Goal: Task Accomplishment & Management: Use online tool/utility

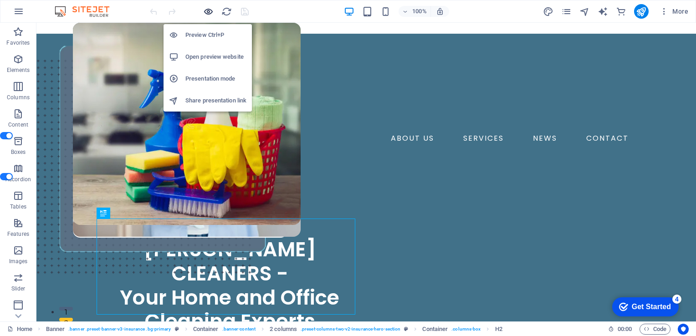
click at [209, 14] on icon "button" at bounding box center [208, 11] width 10 height 10
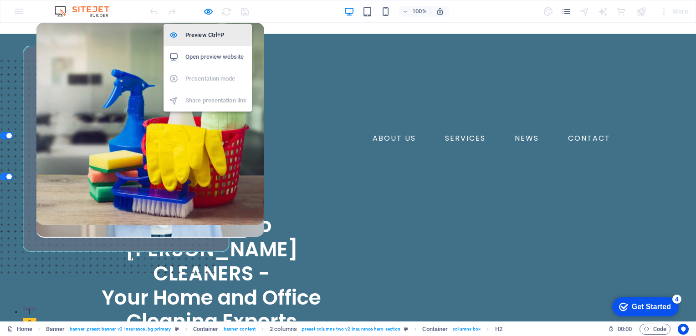
click at [210, 35] on h6 "Preview Ctrl+P" at bounding box center [215, 35] width 61 height 11
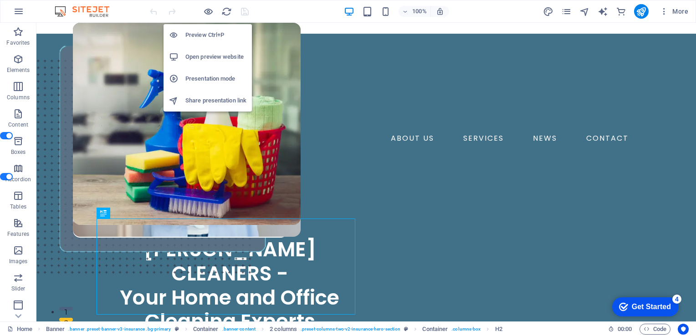
click at [210, 35] on h6 "Preview Ctrl+P" at bounding box center [215, 35] width 61 height 11
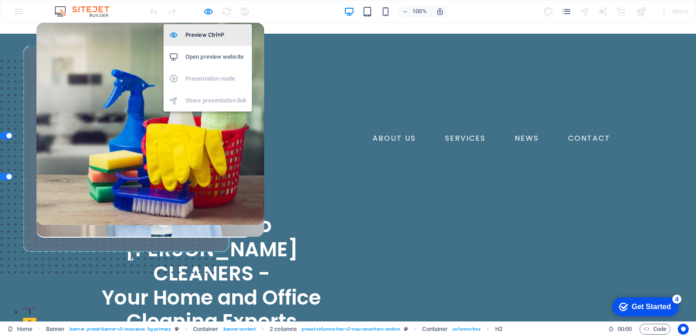
click at [210, 34] on h6 "Preview Ctrl+P" at bounding box center [215, 35] width 61 height 11
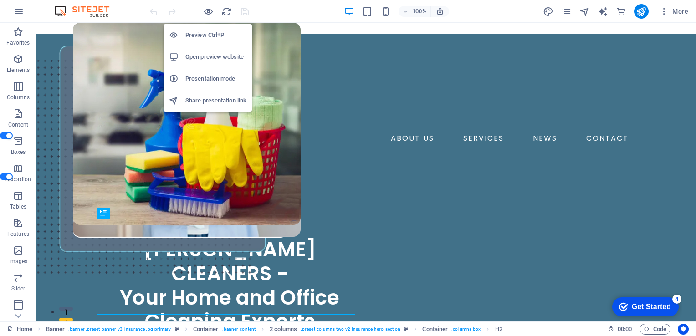
click at [209, 34] on h6 "Preview Ctrl+P" at bounding box center [215, 35] width 61 height 11
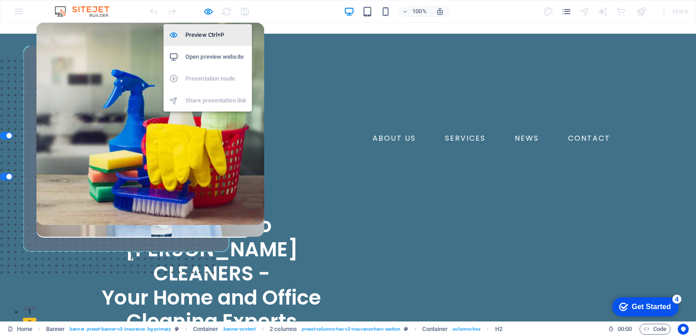
click at [209, 34] on h6 "Preview Ctrl+P" at bounding box center [215, 35] width 61 height 11
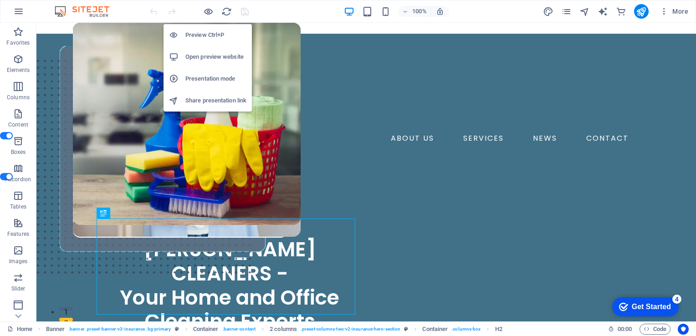
click at [208, 37] on h6 "Preview Ctrl+P" at bounding box center [215, 35] width 61 height 11
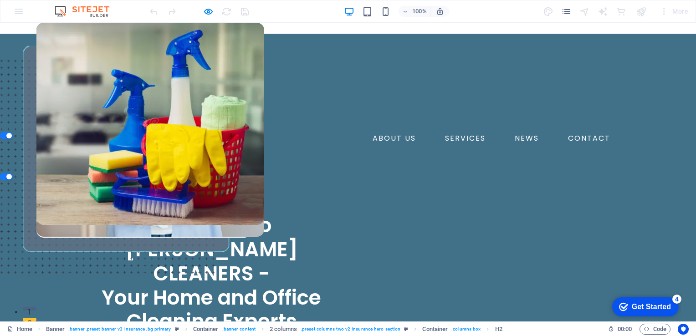
click at [442, 141] on link "SERVICES" at bounding box center [466, 138] width 48 height 15
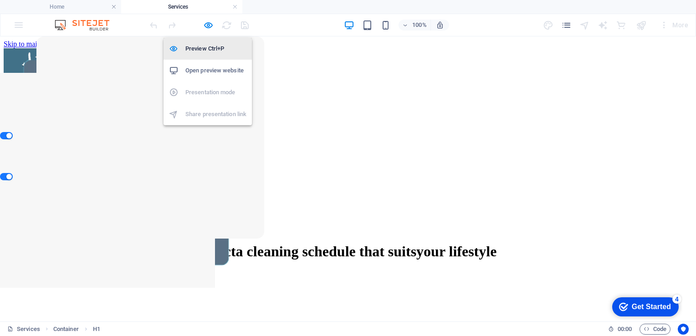
click at [210, 49] on h6 "Preview Ctrl+P" at bounding box center [215, 48] width 61 height 11
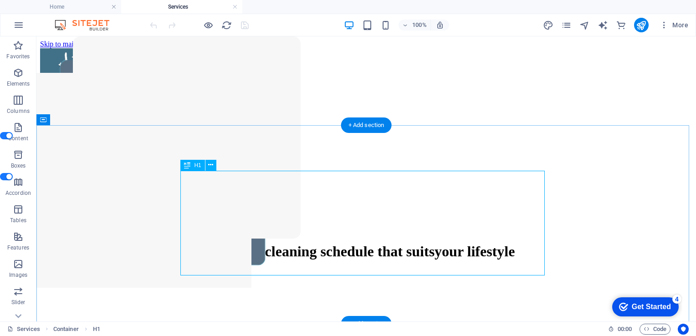
click at [337, 243] on div "Select a cleaning schedule that suits your lifestyle" at bounding box center [366, 251] width 631 height 17
click at [211, 164] on icon at bounding box center [210, 165] width 5 height 10
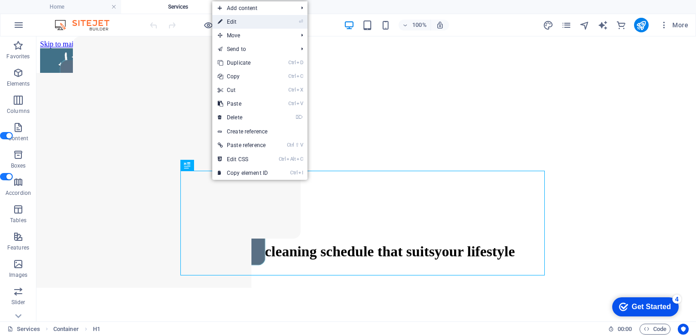
click at [252, 19] on link "⏎ Edit" at bounding box center [242, 22] width 61 height 14
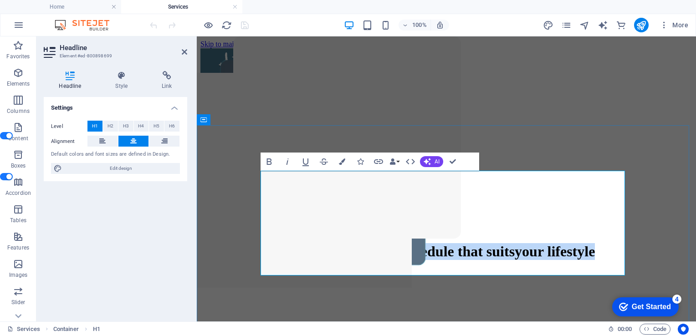
click at [423, 243] on span "a cleaning schedule that suits" at bounding box center [424, 251] width 180 height 16
click at [507, 243] on span "a cleaning schedule that suits" at bounding box center [424, 251] width 180 height 16
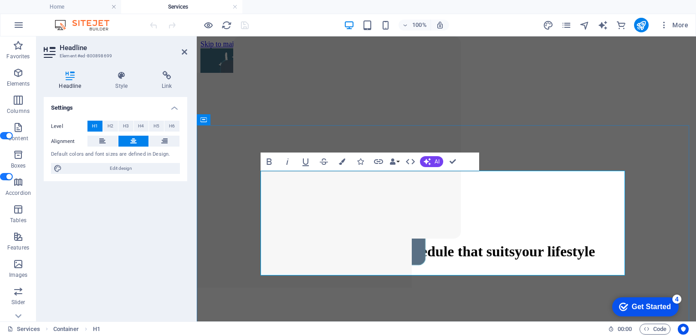
drag, startPoint x: 546, startPoint y: 227, endPoint x: 419, endPoint y: 195, distance: 130.5
click at [419, 243] on span "a cleaning schedule that suits" at bounding box center [424, 251] width 180 height 16
click at [346, 161] on button "Colors" at bounding box center [342, 162] width 17 height 18
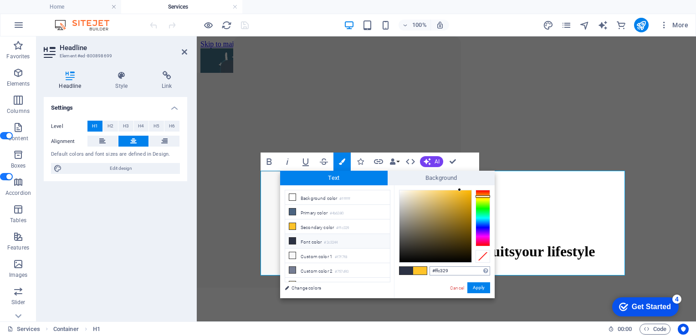
click at [458, 271] on input "#ffc329" at bounding box center [460, 271] width 61 height 9
type input "#"
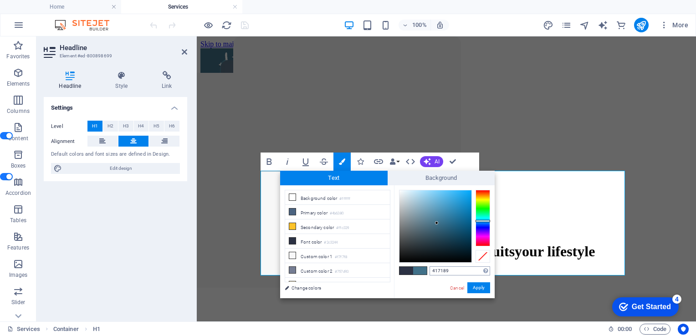
type input "#417189"
click at [483, 287] on button "Apply" at bounding box center [479, 288] width 23 height 11
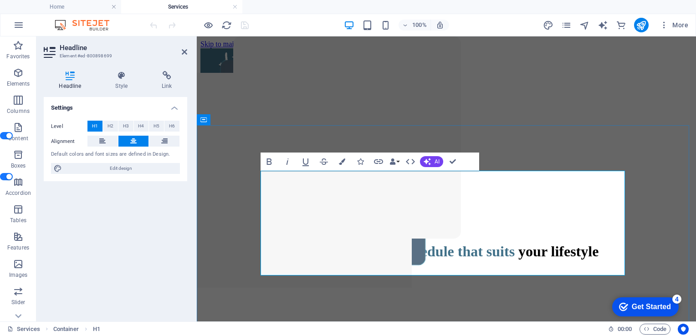
click at [546, 258] on h1 "Select a cleaning schedule that suits your lifestyle" at bounding box center [446, 251] width 470 height 17
drag, startPoint x: 633, startPoint y: 149, endPoint x: 791, endPoint y: 152, distance: 158.2
click at [693, 188] on div "Select a cleaning schedule that suits your lifestyle" at bounding box center [446, 253] width 492 height 130
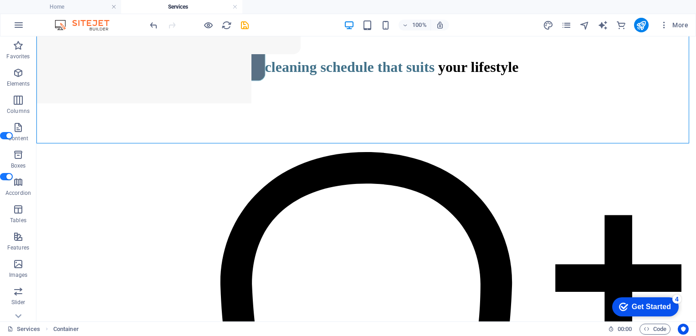
scroll to position [186, 0]
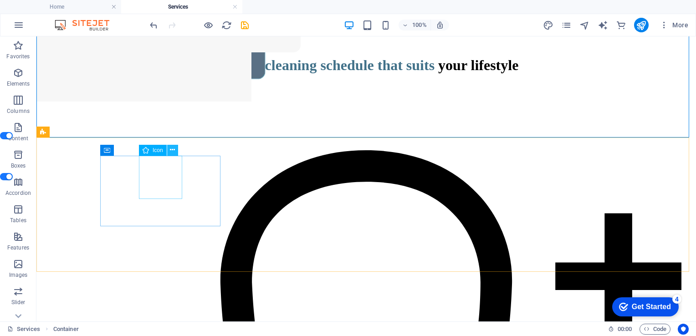
click at [172, 148] on icon at bounding box center [172, 150] width 5 height 10
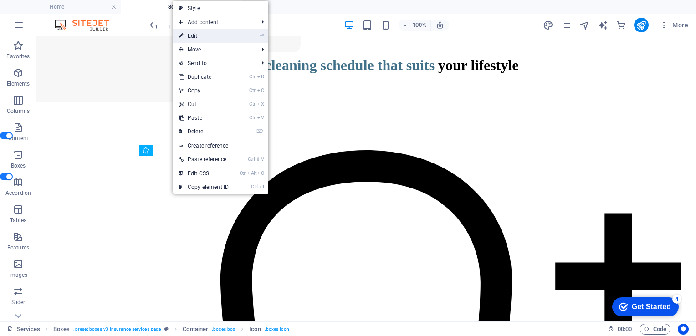
click at [207, 38] on link "⏎ Edit" at bounding box center [203, 36] width 61 height 14
select select "xMidYMid"
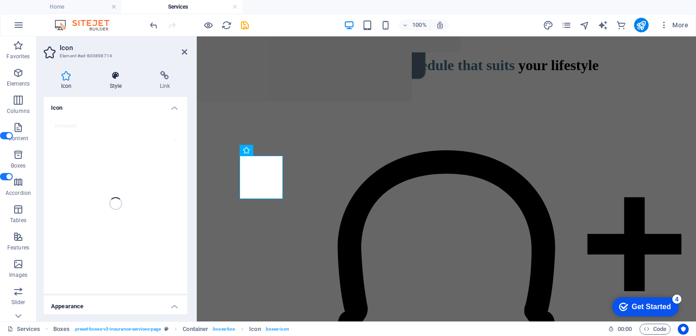
click at [117, 85] on h4 "Style" at bounding box center [117, 80] width 50 height 19
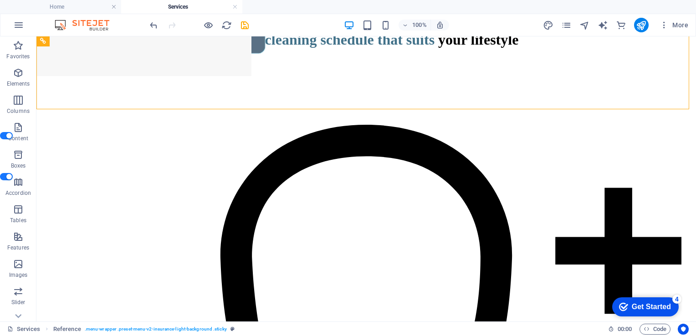
scroll to position [184, 0]
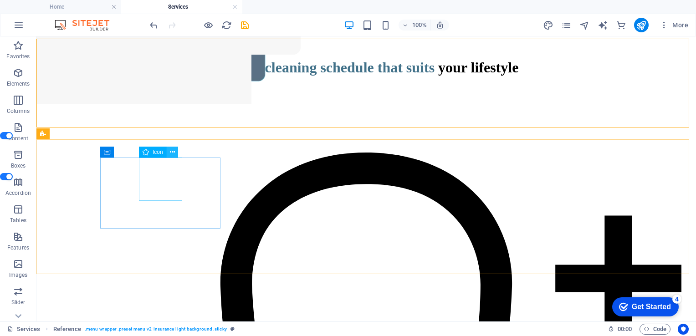
click at [172, 153] on icon at bounding box center [172, 153] width 5 height 10
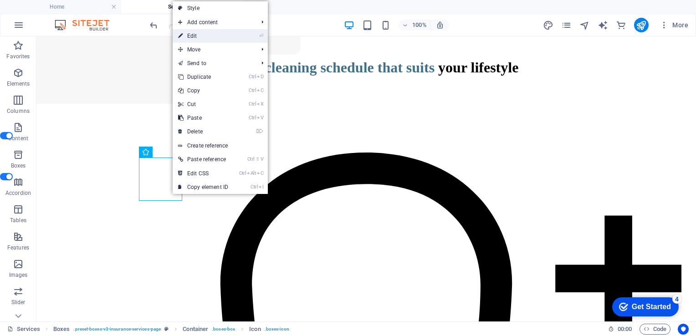
click at [204, 39] on link "⏎ Edit" at bounding box center [203, 36] width 61 height 14
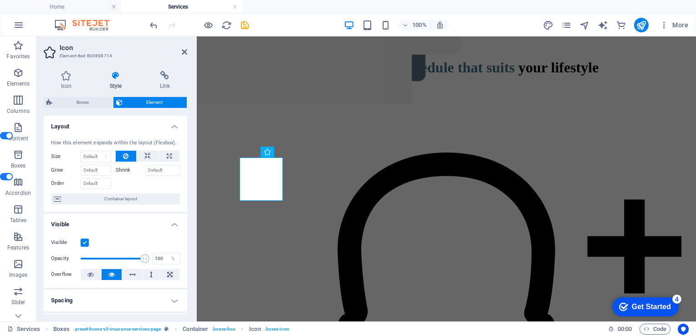
click at [124, 85] on h4 "Style" at bounding box center [117, 80] width 50 height 19
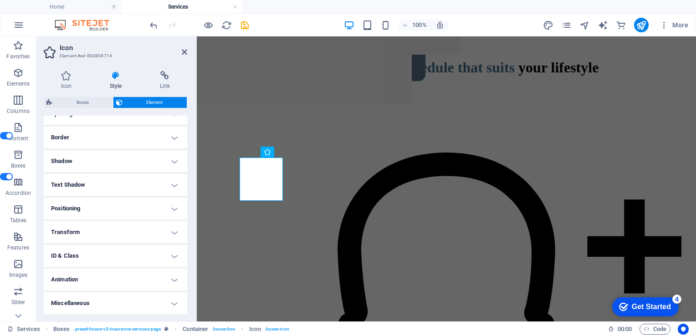
drag, startPoint x: 186, startPoint y: 158, endPoint x: 0, endPoint y: 207, distance: 192.8
click at [67, 74] on icon at bounding box center [66, 75] width 45 height 9
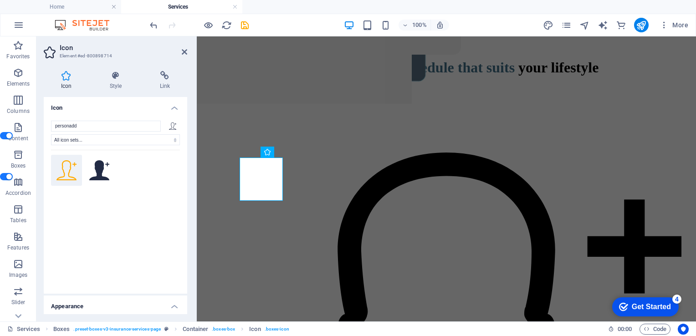
drag, startPoint x: 185, startPoint y: 148, endPoint x: 191, endPoint y: 181, distance: 34.0
click at [191, 181] on div "Icon Style Link Icon personadd All icon sets... IcoFont Ionicons FontAwesome Br…" at bounding box center [115, 193] width 158 height 258
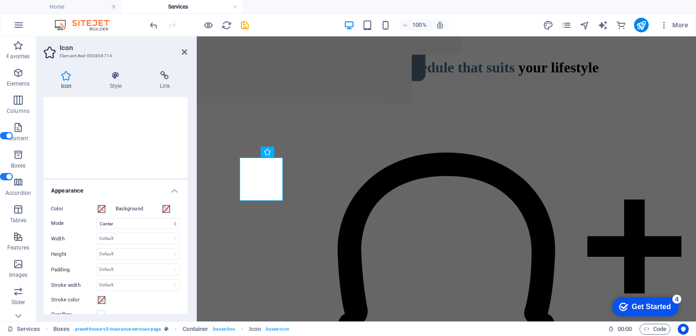
scroll to position [117, 0]
click at [166, 212] on span at bounding box center [166, 208] width 7 height 7
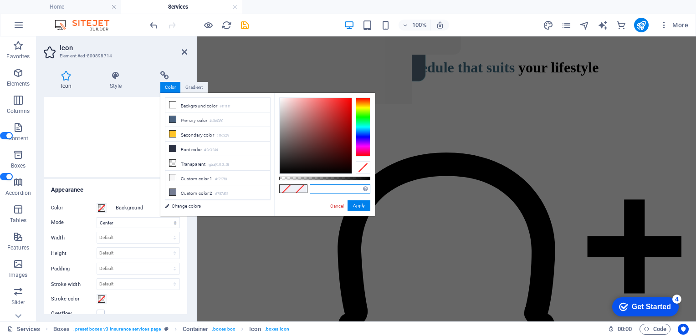
click at [323, 189] on input "text" at bounding box center [340, 189] width 61 height 9
paste input "417189"
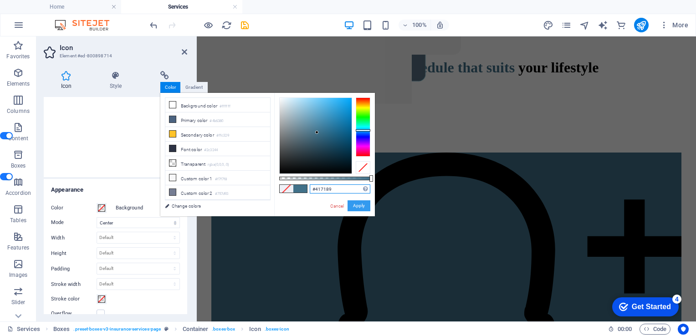
type input "#417189"
click at [355, 208] on button "Apply" at bounding box center [359, 205] width 23 height 11
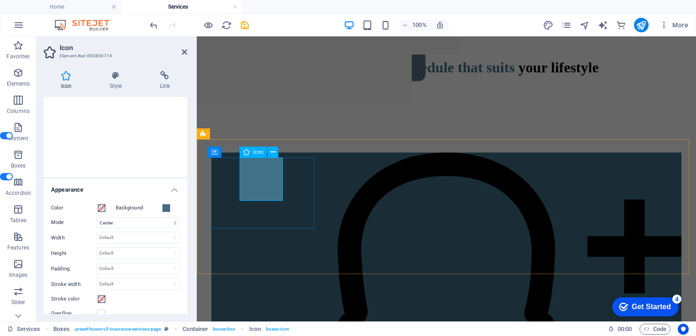
click at [252, 149] on icon at bounding box center [254, 153] width 5 height 10
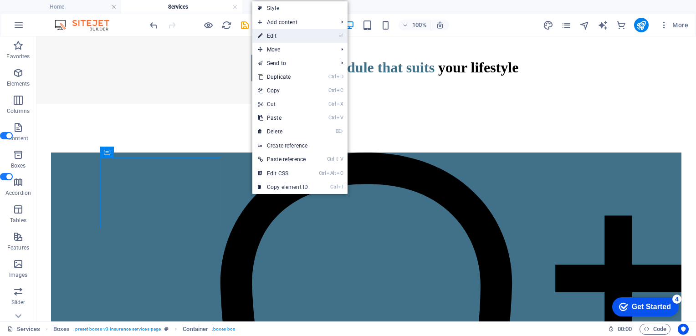
click at [277, 37] on link "⏎ Edit" at bounding box center [282, 36] width 61 height 14
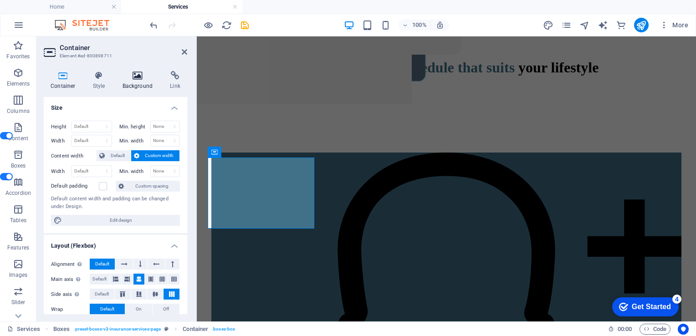
click at [139, 87] on h4 "Background" at bounding box center [140, 80] width 48 height 19
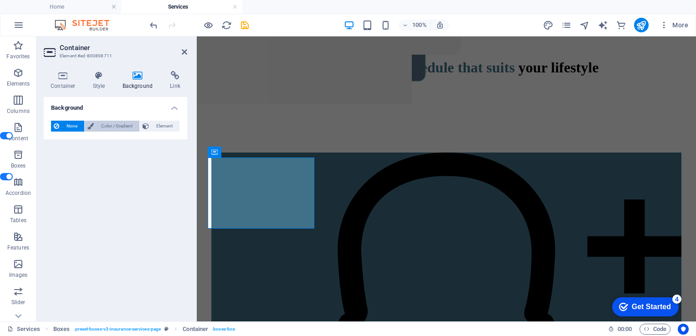
click at [118, 132] on span "Color / Gradient" at bounding box center [117, 126] width 40 height 11
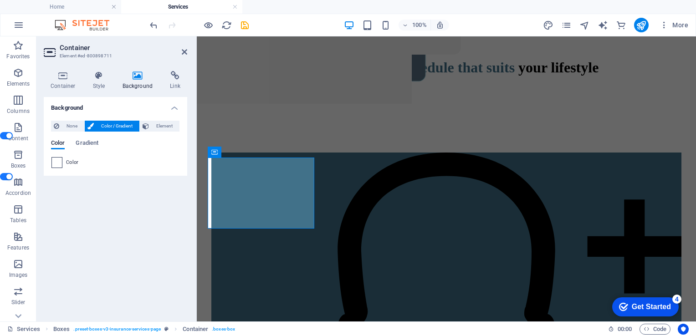
click at [57, 168] on span at bounding box center [57, 163] width 10 height 10
type input "#ffffff"
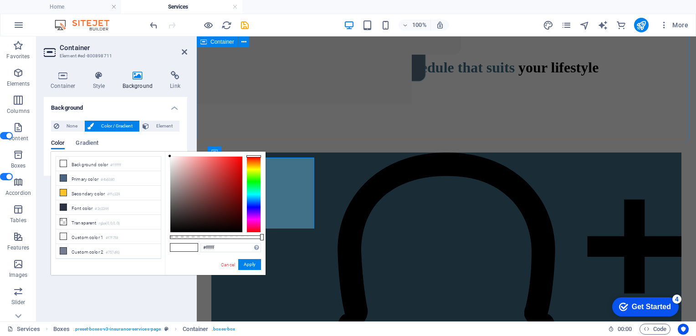
click at [344, 129] on div "Select a cleaning schedule that suits your lifestyle" at bounding box center [446, 69] width 492 height 130
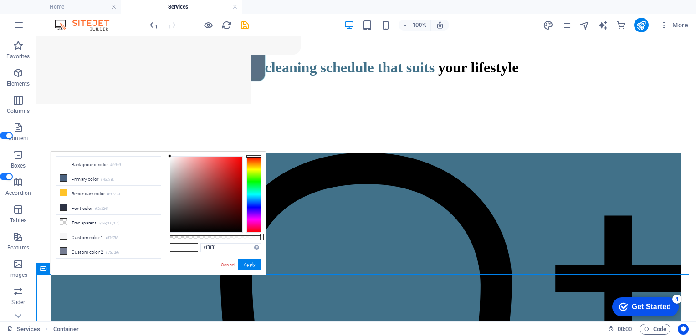
click at [232, 262] on link "Cancel" at bounding box center [228, 265] width 16 height 7
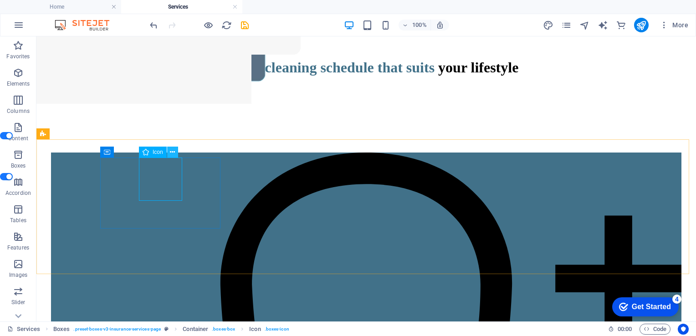
click at [171, 154] on icon at bounding box center [172, 153] width 5 height 10
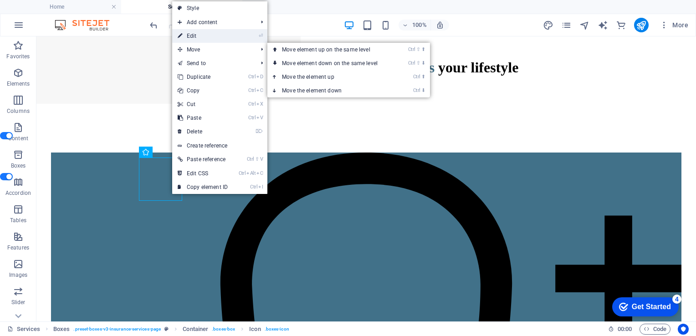
click at [199, 36] on link "⏎ Edit" at bounding box center [202, 36] width 61 height 14
select select "xMidYMid"
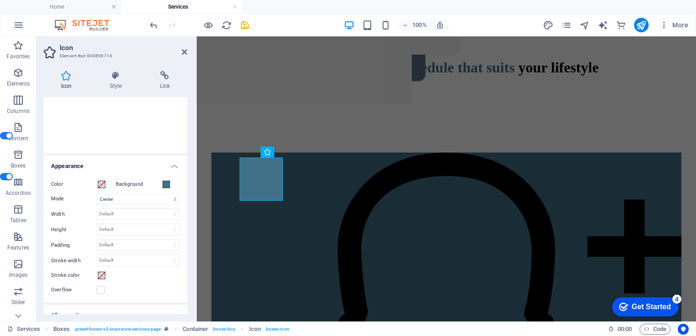
scroll to position [147, 0]
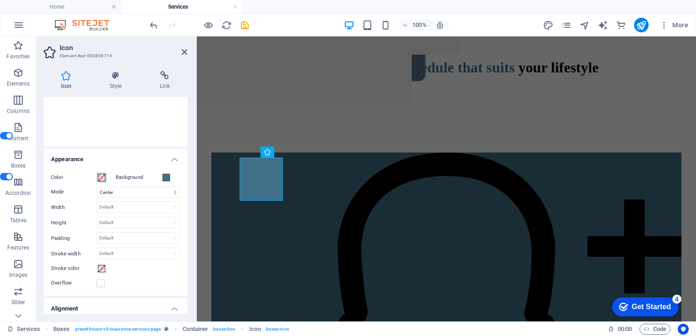
click at [103, 181] on span at bounding box center [101, 177] width 7 height 7
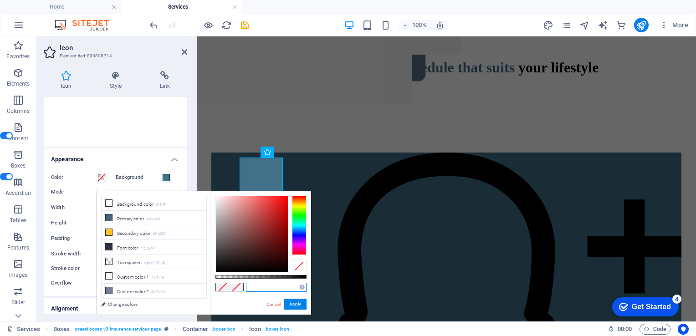
click at [265, 286] on input "text" at bounding box center [276, 287] width 61 height 9
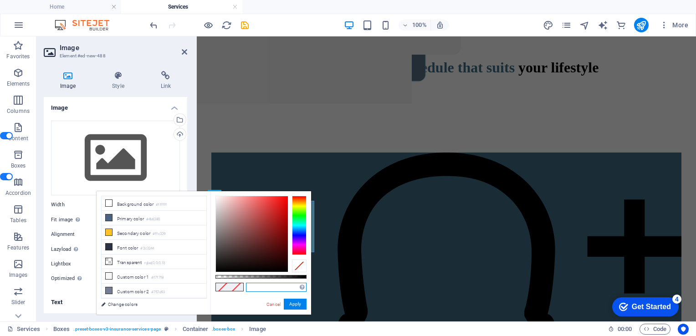
click at [263, 289] on input "text" at bounding box center [276, 287] width 61 height 9
click at [274, 307] on link "Cancel" at bounding box center [274, 304] width 16 height 7
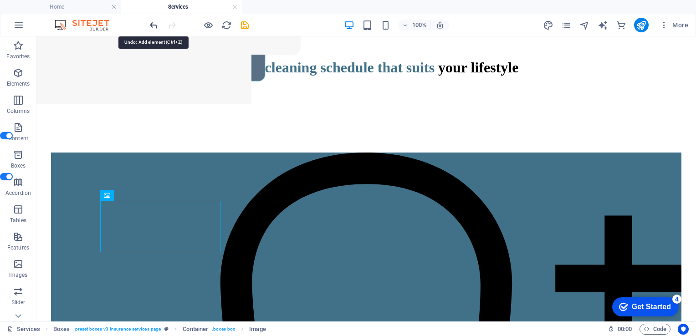
click at [155, 21] on icon "undo" at bounding box center [154, 25] width 10 height 10
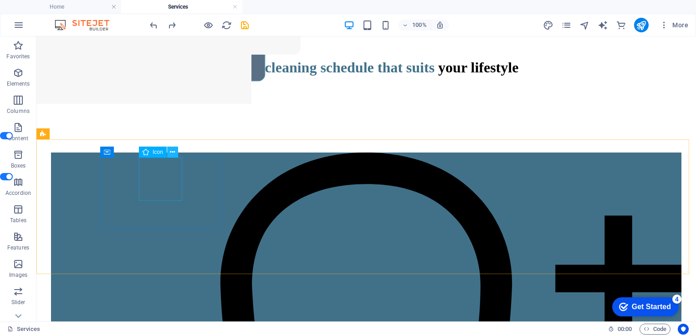
click at [171, 152] on icon at bounding box center [172, 153] width 5 height 10
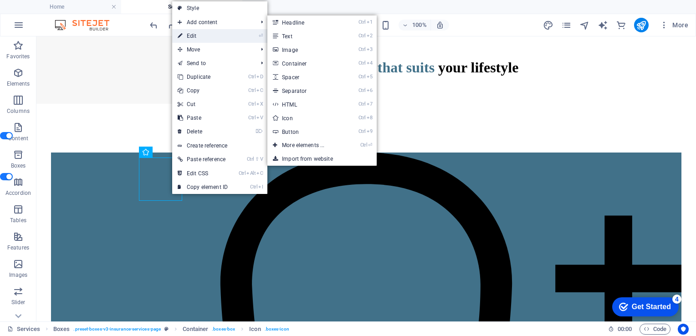
click at [196, 34] on link "⏎ Edit" at bounding box center [202, 36] width 61 height 14
select select "xMidYMid"
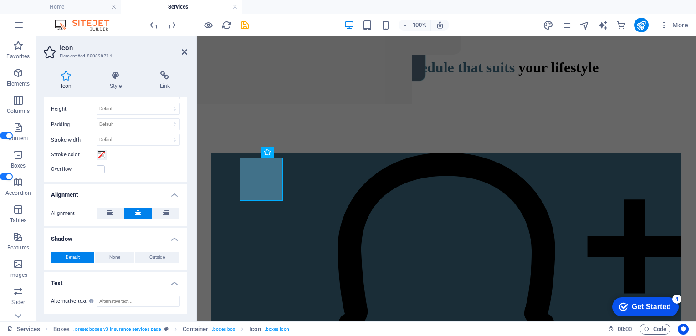
scroll to position [283, 0]
click at [256, 156] on icon at bounding box center [254, 153] width 5 height 10
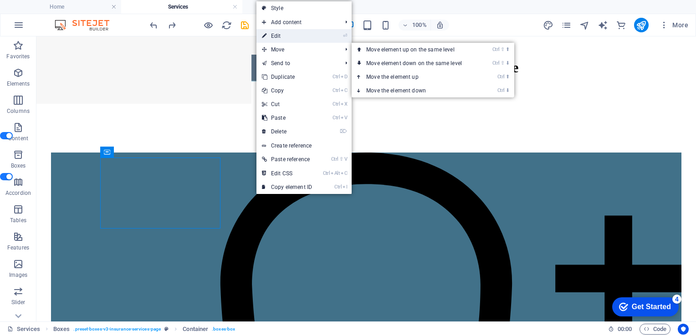
click at [283, 39] on link "⏎ Edit" at bounding box center [287, 36] width 61 height 14
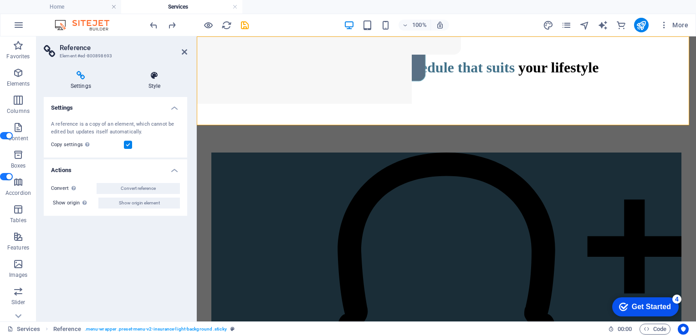
click at [153, 80] on h4 "Style" at bounding box center [155, 80] width 66 height 19
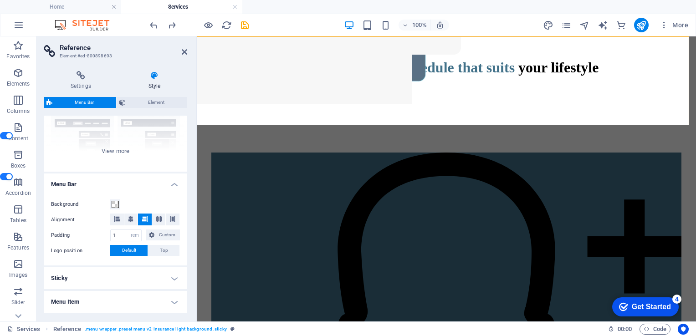
scroll to position [104, 0]
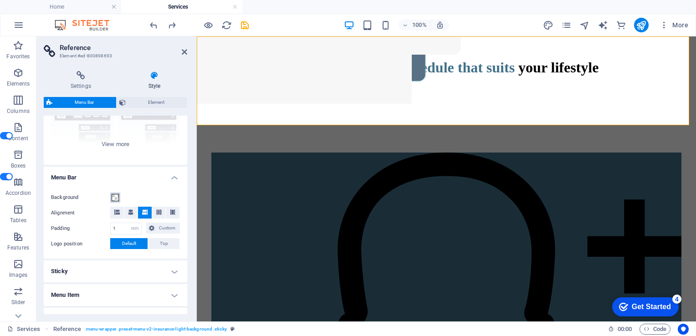
click at [115, 201] on span at bounding box center [115, 197] width 7 height 7
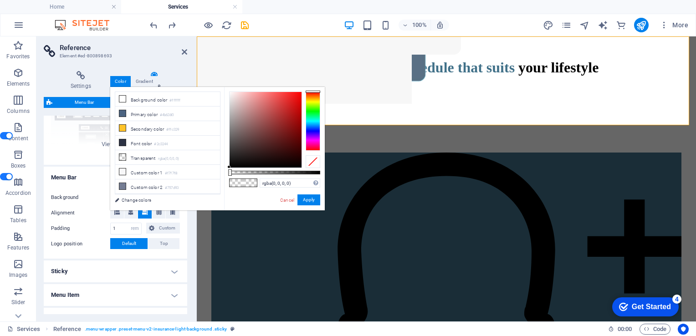
drag, startPoint x: 432, startPoint y: 254, endPoint x: 591, endPoint y: 253, distance: 159.5
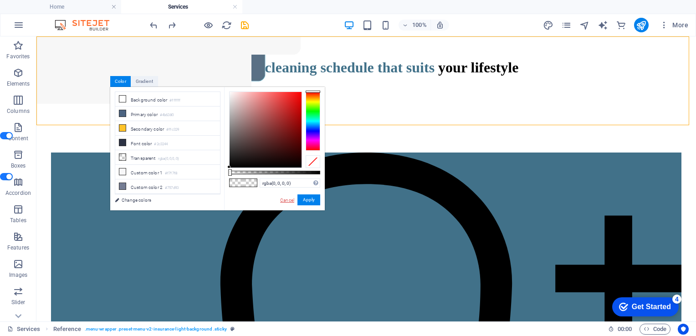
click at [289, 199] on link "Cancel" at bounding box center [287, 200] width 16 height 7
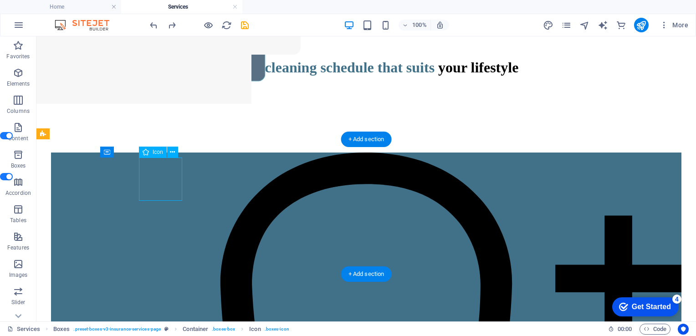
click at [171, 152] on icon at bounding box center [172, 153] width 5 height 10
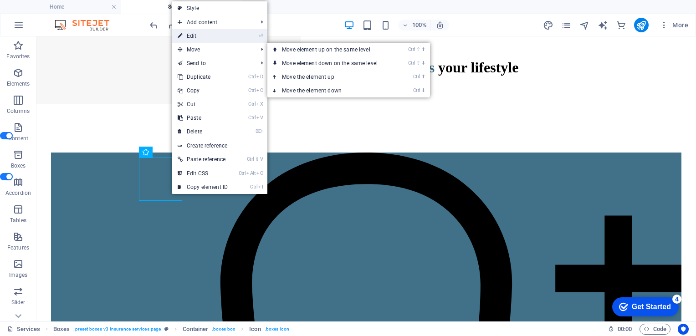
click at [202, 38] on link "⏎ Edit" at bounding box center [202, 36] width 61 height 14
select select "xMidYMid"
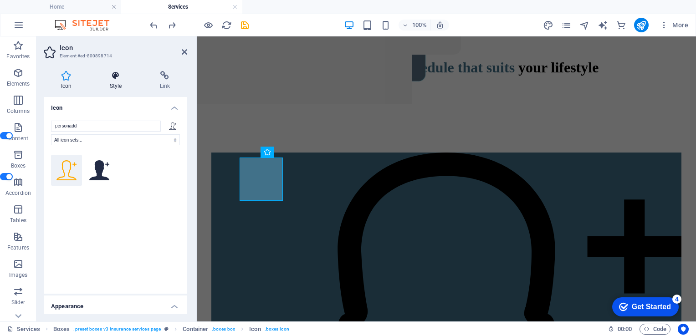
click at [117, 82] on h4 "Style" at bounding box center [117, 80] width 50 height 19
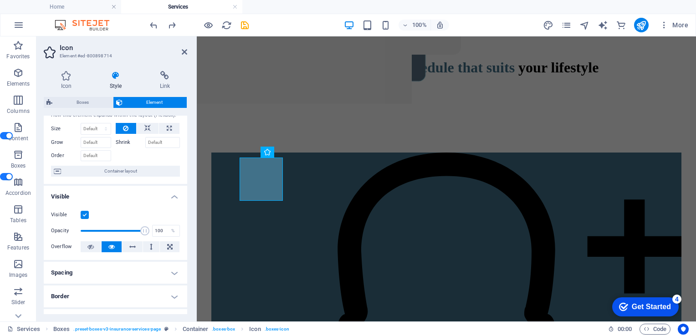
scroll to position [0, 0]
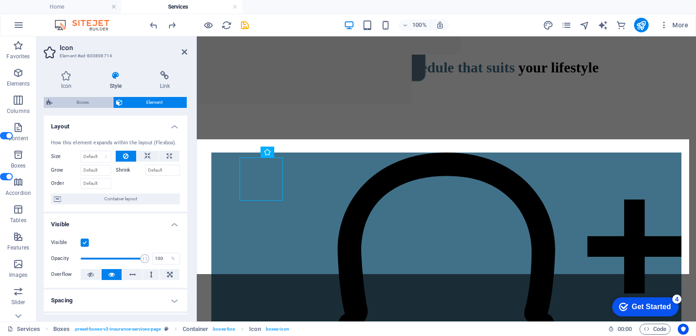
click at [87, 105] on span "Boxes" at bounding box center [82, 102] width 55 height 11
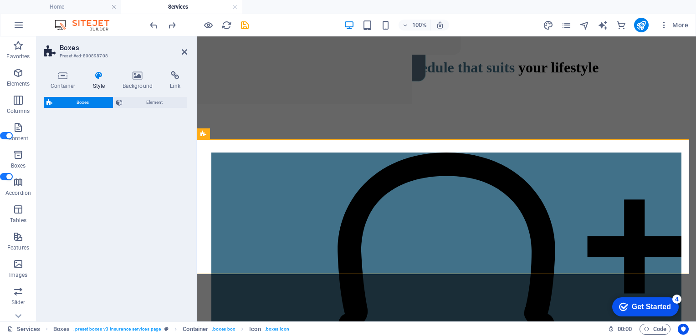
select select "rem"
select select "preset-boxes-v3-insurance-services-page"
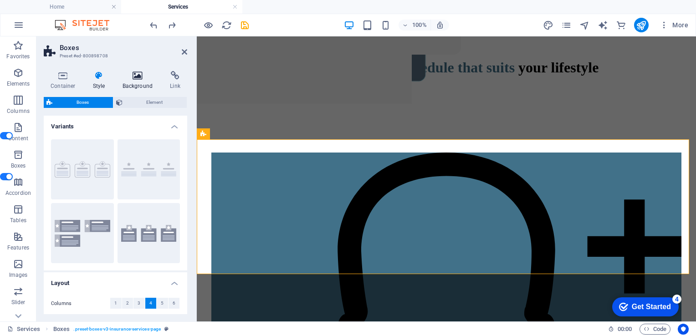
click at [135, 73] on icon at bounding box center [138, 75] width 44 height 9
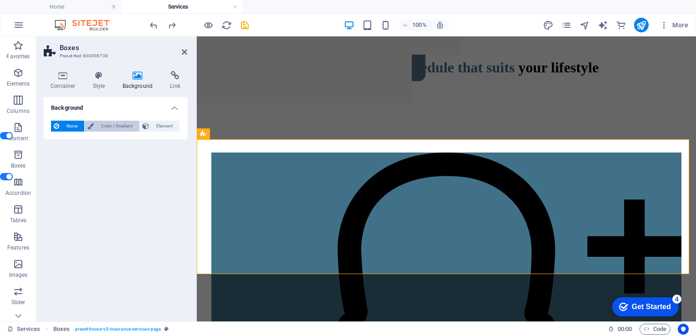
click at [114, 132] on span "Color / Gradient" at bounding box center [117, 126] width 40 height 11
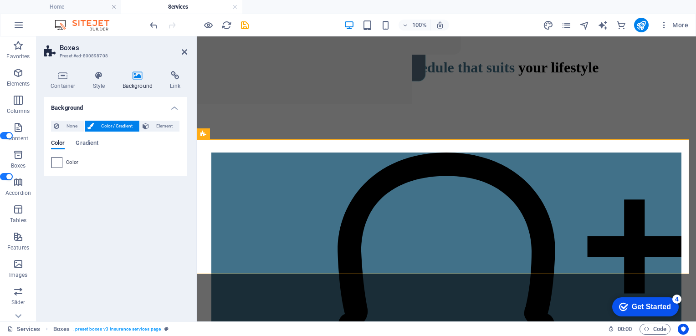
click at [58, 166] on span at bounding box center [57, 163] width 10 height 10
type input "#ffffff"
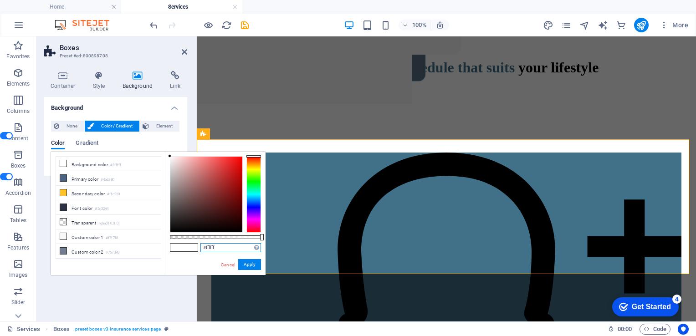
drag, startPoint x: 218, startPoint y: 249, endPoint x: 204, endPoint y: 249, distance: 13.7
click at [204, 249] on input "#ffffff" at bounding box center [230, 247] width 61 height 9
paste input "417189"
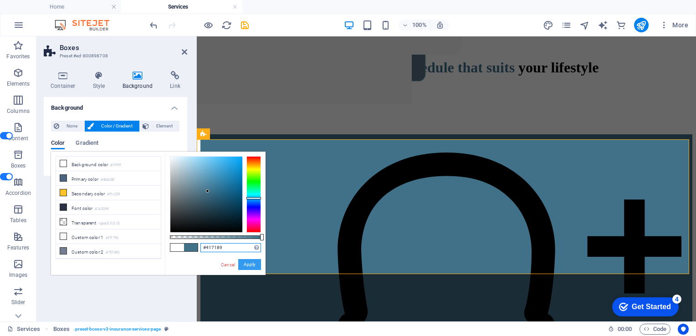
type input "#417189"
click at [254, 267] on button "Apply" at bounding box center [249, 264] width 23 height 11
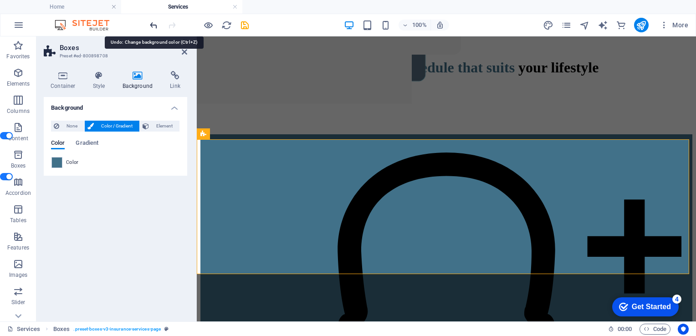
click at [154, 25] on icon "undo" at bounding box center [154, 25] width 10 height 10
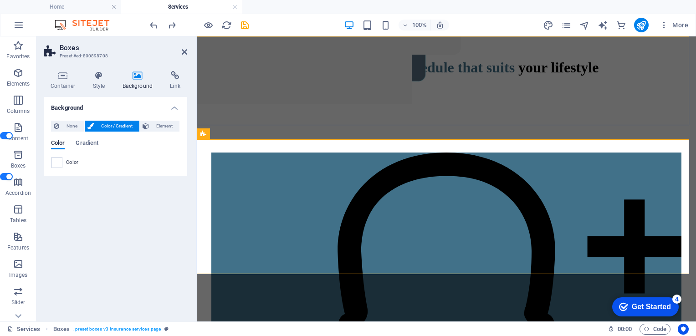
drag, startPoint x: 431, startPoint y: 101, endPoint x: 591, endPoint y: 100, distance: 159.9
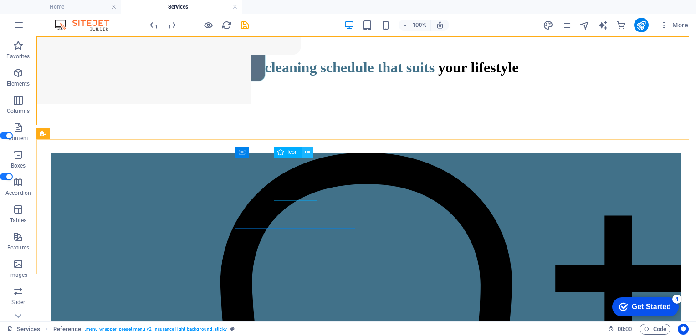
click at [308, 153] on icon at bounding box center [307, 153] width 5 height 10
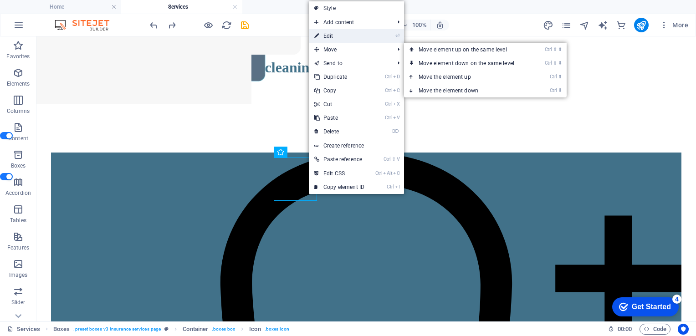
click at [334, 37] on link "⏎ Edit" at bounding box center [339, 36] width 61 height 14
select select "xMidYMid"
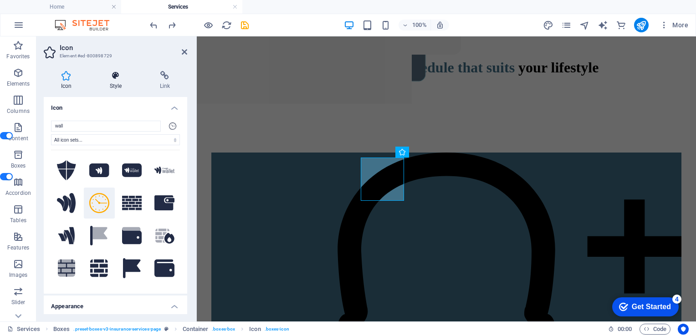
click at [119, 79] on icon at bounding box center [115, 75] width 46 height 9
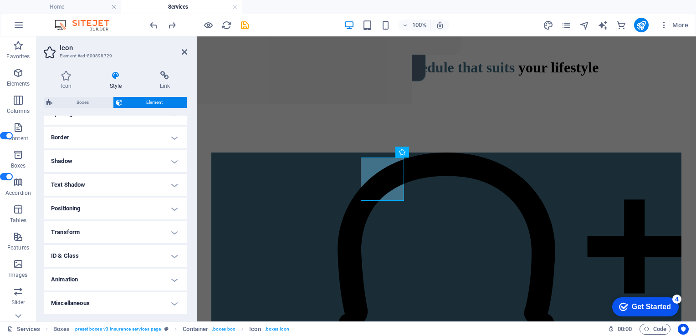
scroll to position [210, 0]
click at [390, 134] on div "Select a cleaning schedule that suits your lifestyle" at bounding box center [446, 69] width 492 height 130
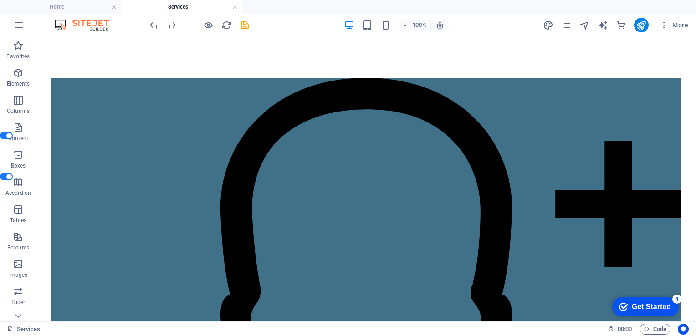
scroll to position [251, 0]
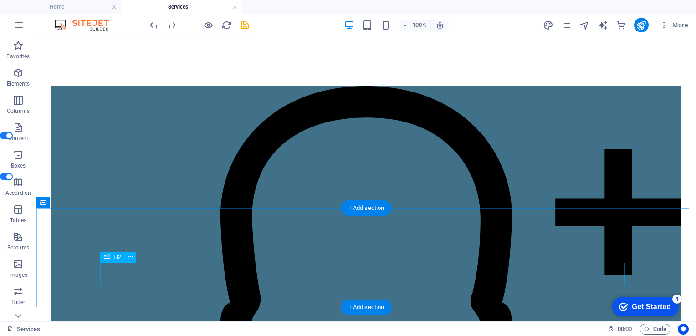
click at [132, 258] on icon at bounding box center [130, 257] width 5 height 10
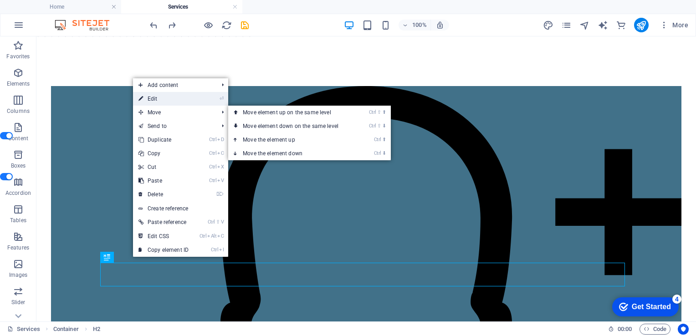
click at [159, 96] on link "⏎ Edit" at bounding box center [163, 99] width 61 height 14
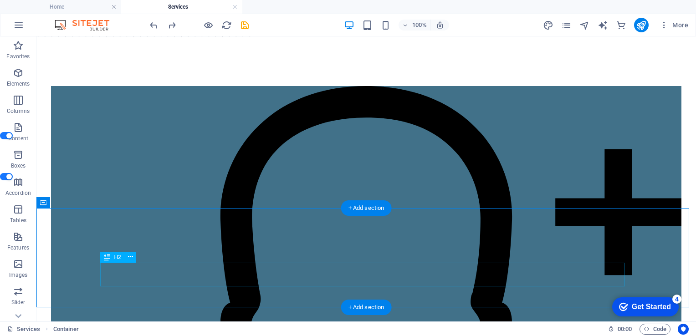
click at [128, 257] on icon at bounding box center [130, 257] width 5 height 10
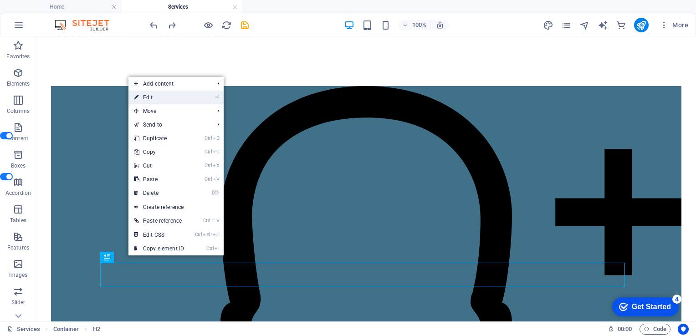
click at [154, 95] on link "⏎ Edit" at bounding box center [158, 98] width 61 height 14
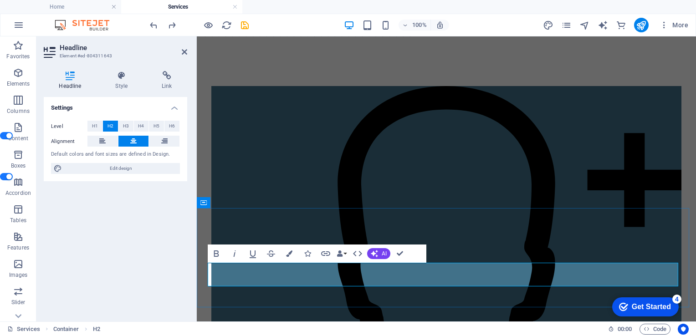
drag, startPoint x: 350, startPoint y: 276, endPoint x: 279, endPoint y: 273, distance: 71.6
click at [288, 255] on icon "button" at bounding box center [289, 254] width 6 height 6
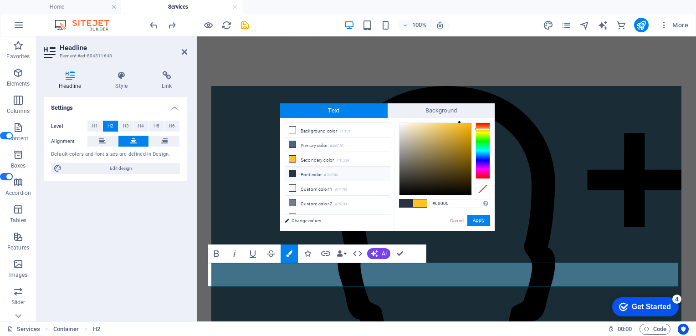
type input "#000000"
click at [482, 222] on button "Apply" at bounding box center [479, 220] width 23 height 11
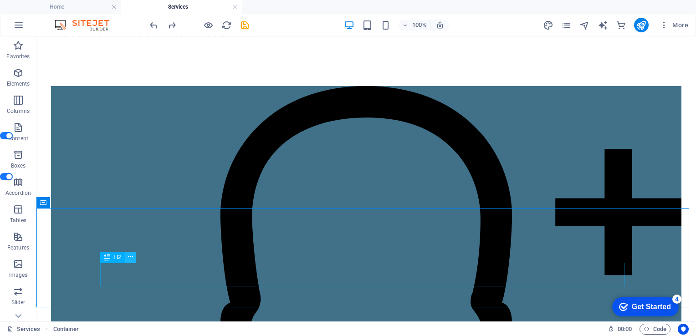
click at [133, 256] on icon at bounding box center [130, 257] width 5 height 10
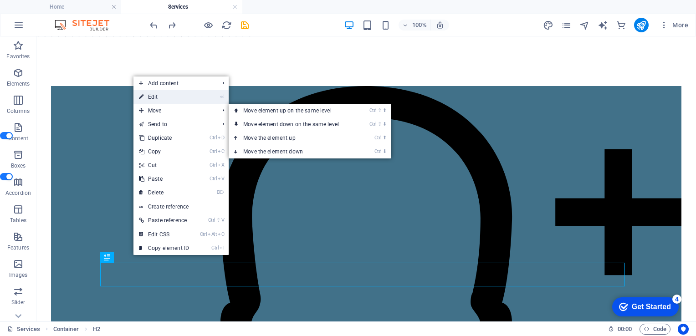
click at [157, 92] on link "⏎ Edit" at bounding box center [164, 97] width 61 height 14
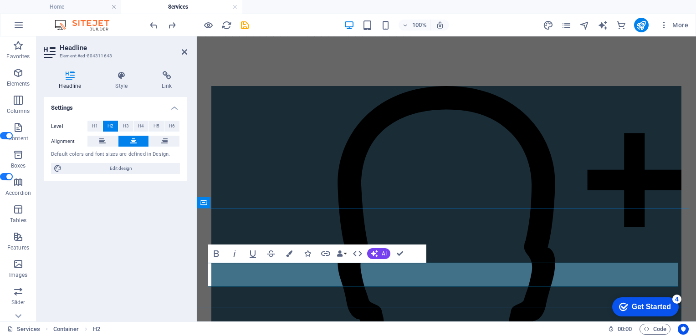
drag, startPoint x: 351, startPoint y: 276, endPoint x: 279, endPoint y: 272, distance: 72.6
click at [288, 254] on icon "button" at bounding box center [289, 254] width 6 height 6
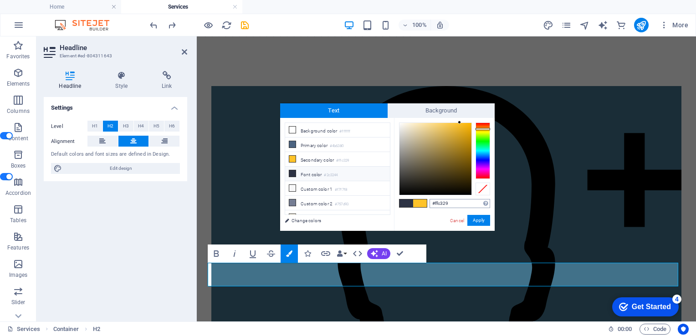
click at [452, 204] on input "#ffc329" at bounding box center [460, 203] width 61 height 9
type input "#000000"
click at [478, 221] on button "Apply" at bounding box center [479, 220] width 23 height 11
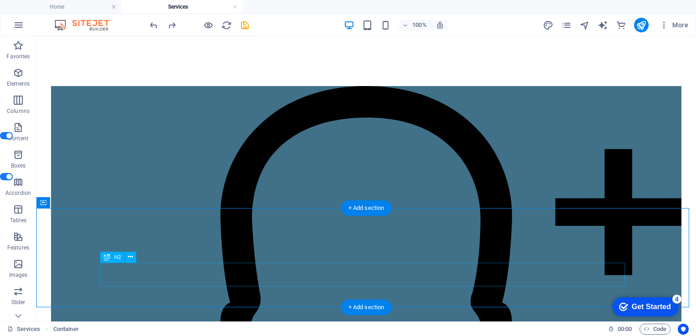
click at [130, 258] on icon at bounding box center [130, 257] width 5 height 10
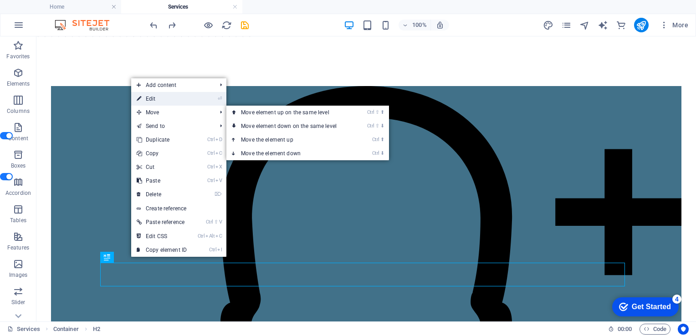
click at [155, 93] on link "⏎ Edit" at bounding box center [161, 99] width 61 height 14
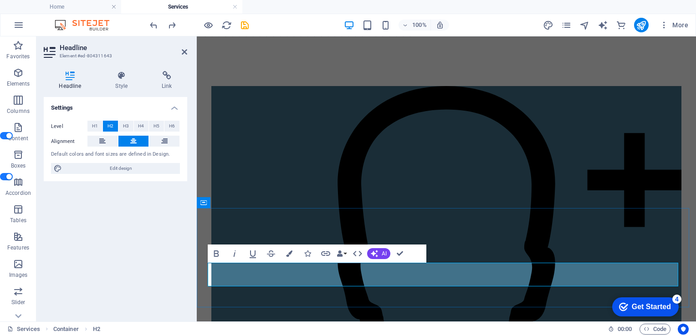
drag, startPoint x: 350, startPoint y: 277, endPoint x: 277, endPoint y: 273, distance: 73.5
click at [291, 252] on icon "button" at bounding box center [289, 254] width 6 height 6
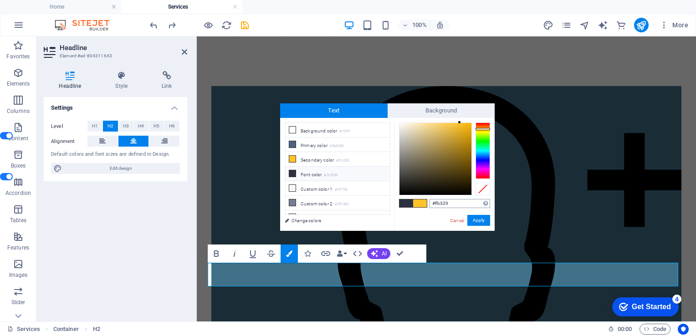
click at [450, 201] on input "#ffc329" at bounding box center [460, 203] width 61 height 9
type input "#000000"
click at [478, 218] on button "Apply" at bounding box center [479, 220] width 23 height 11
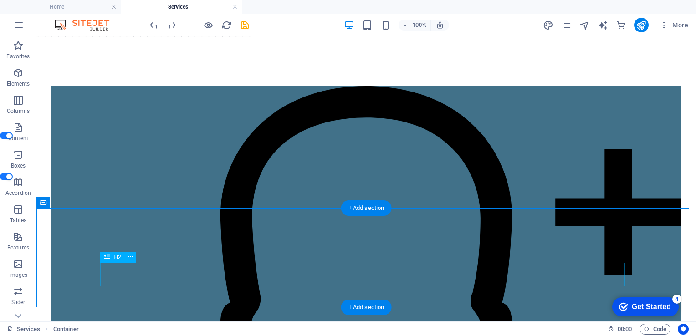
click at [130, 258] on icon at bounding box center [130, 257] width 5 height 10
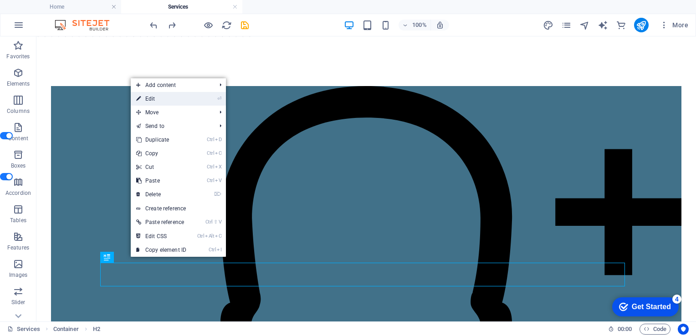
click at [152, 95] on link "⏎ Edit" at bounding box center [161, 99] width 61 height 14
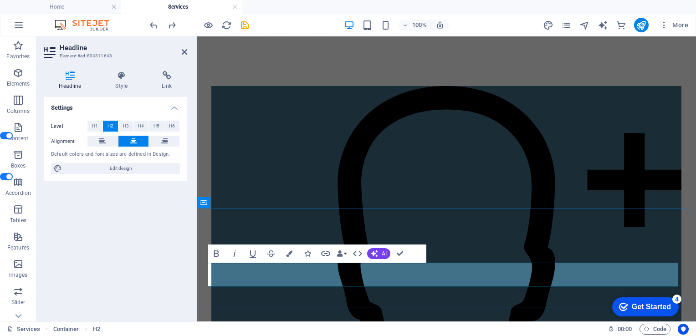
drag, startPoint x: 278, startPoint y: 274, endPoint x: 351, endPoint y: 273, distance: 72.9
click at [288, 254] on icon "button" at bounding box center [289, 254] width 6 height 6
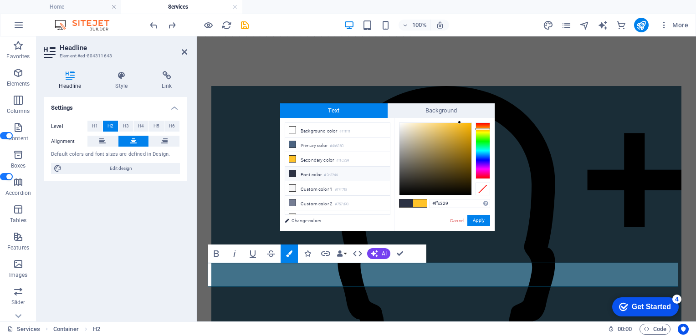
click at [292, 170] on icon at bounding box center [292, 173] width 6 height 6
type input "#2c3244"
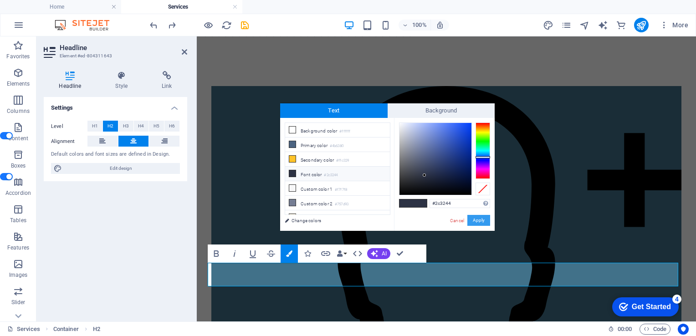
click at [477, 222] on button "Apply" at bounding box center [479, 220] width 23 height 11
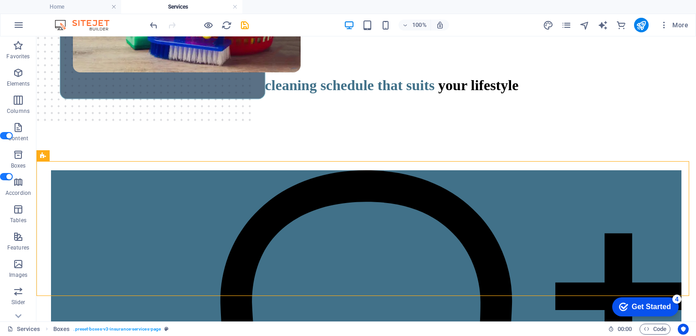
scroll to position [163, 0]
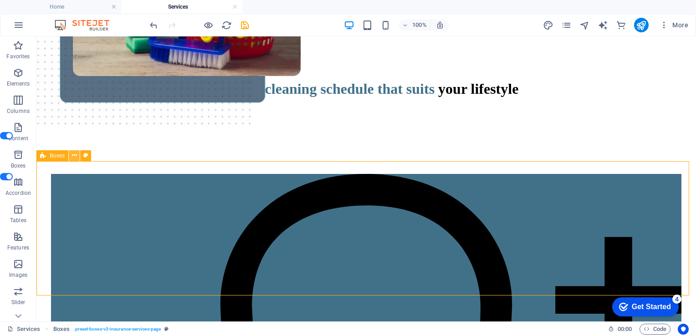
click at [75, 158] on icon at bounding box center [74, 156] width 5 height 10
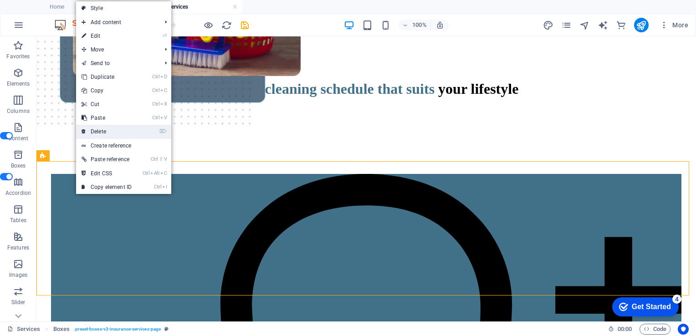
click at [104, 132] on link "⌦ Delete" at bounding box center [106, 132] width 61 height 14
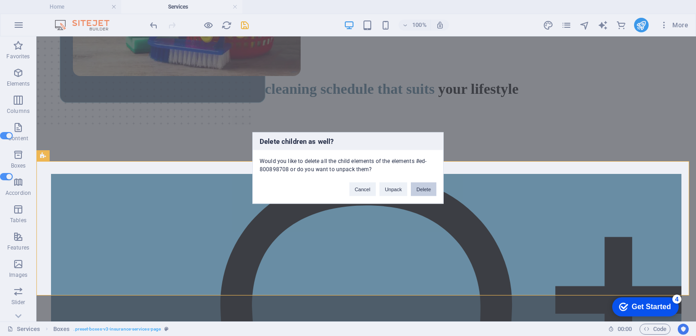
click at [424, 192] on button "Delete" at bounding box center [424, 190] width 26 height 14
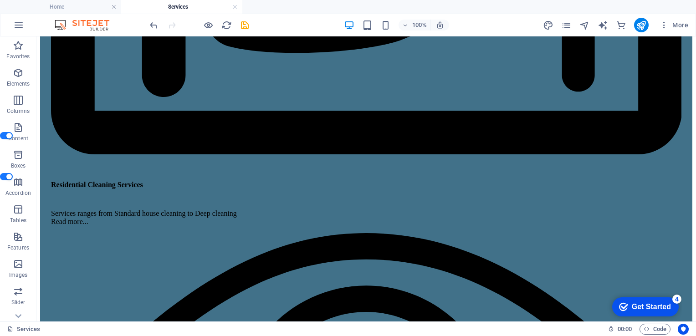
scroll to position [961, 0]
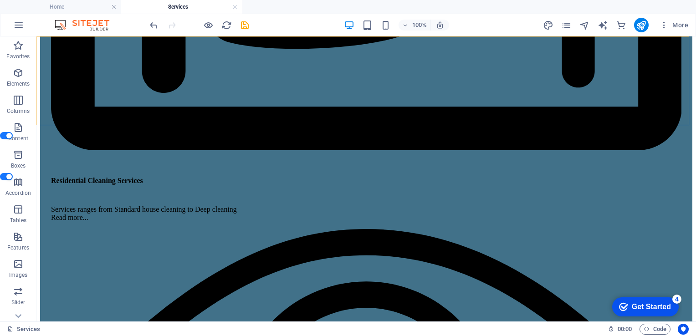
click at [243, 26] on icon "save" at bounding box center [245, 25] width 10 height 10
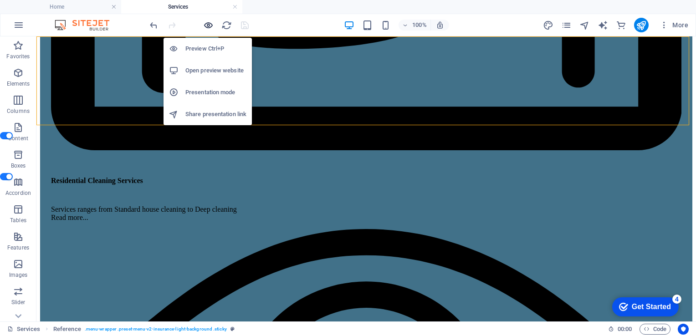
click at [211, 24] on icon "button" at bounding box center [208, 25] width 10 height 10
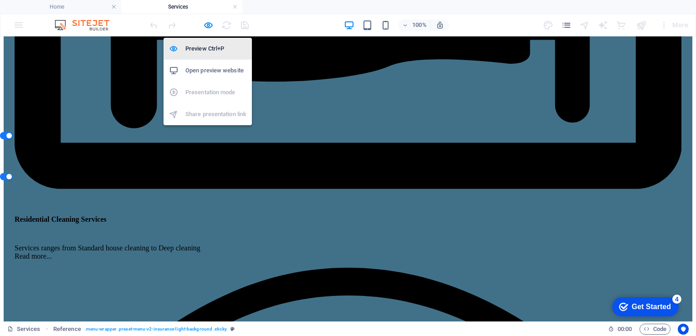
click at [203, 50] on h6 "Preview Ctrl+P" at bounding box center [215, 48] width 61 height 11
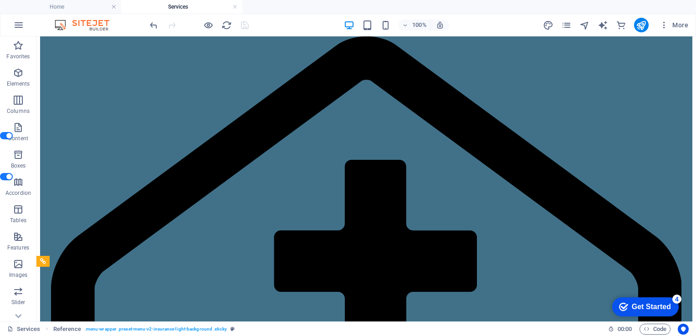
scroll to position [0, 0]
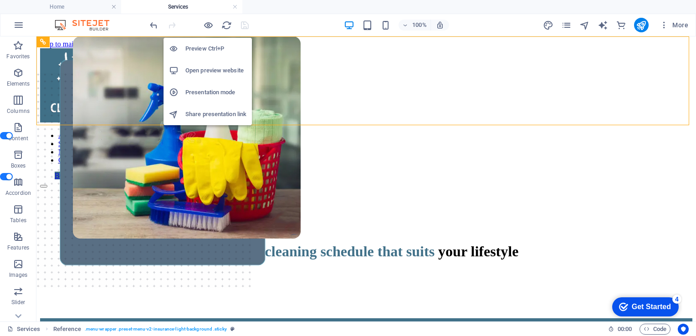
click at [208, 49] on h6 "Preview Ctrl+P" at bounding box center [215, 48] width 61 height 11
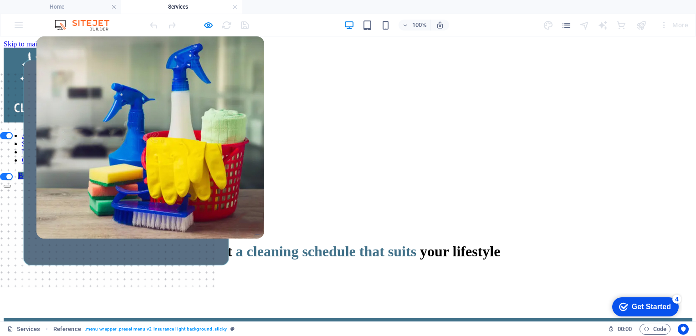
click at [58, 132] on link "ABOUT US" at bounding box center [40, 136] width 36 height 8
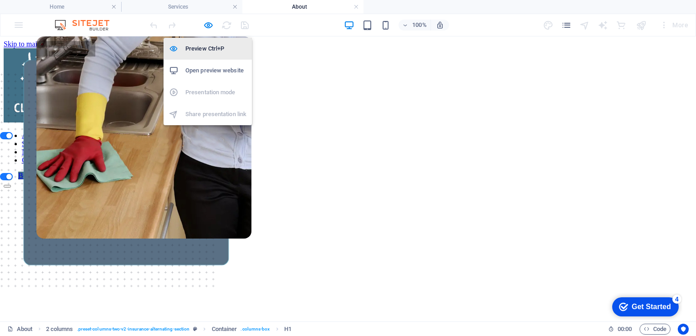
click at [210, 48] on h6 "Preview Ctrl+P" at bounding box center [215, 48] width 61 height 11
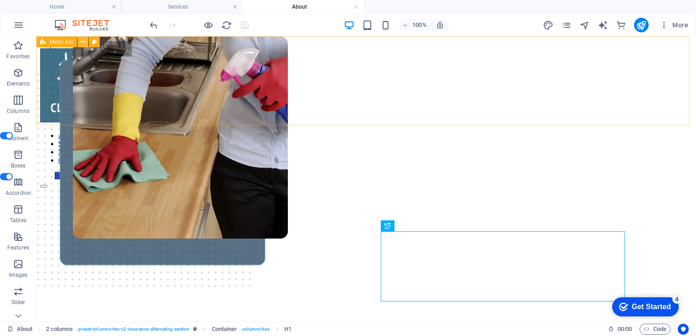
click at [84, 43] on icon at bounding box center [83, 42] width 5 height 10
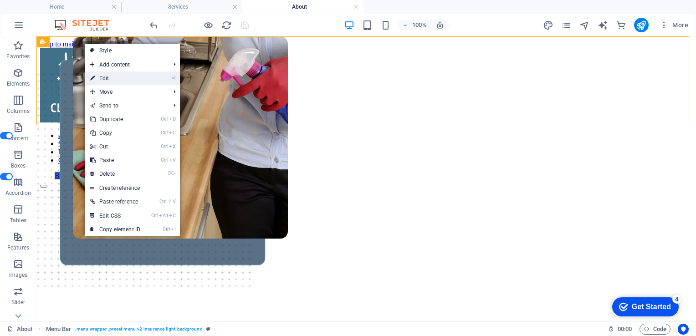
click at [103, 78] on link "⏎ Edit" at bounding box center [115, 79] width 61 height 14
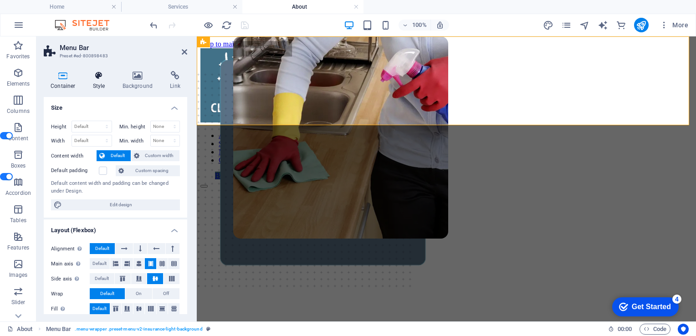
click at [99, 81] on h4 "Style" at bounding box center [101, 80] width 30 height 19
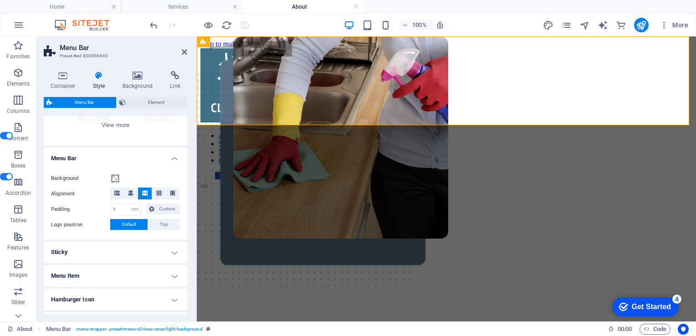
scroll to position [226, 0]
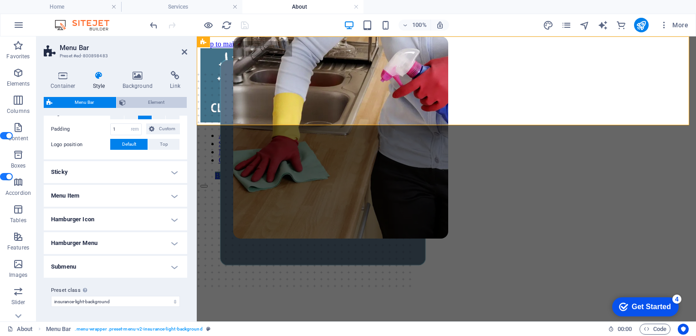
click at [159, 108] on span "Element" at bounding box center [156, 102] width 56 height 11
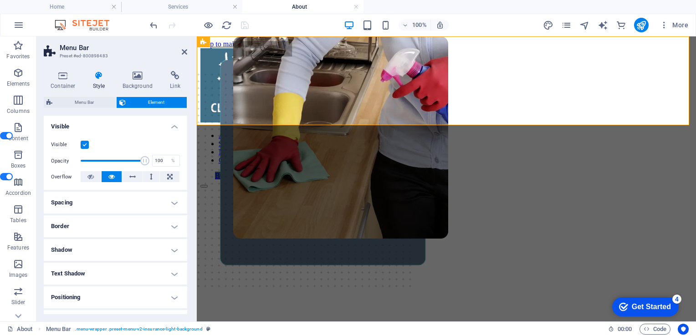
drag, startPoint x: 185, startPoint y: 143, endPoint x: 189, endPoint y: 207, distance: 64.0
click at [189, 207] on div "Container Style Background Link Size Height Default px rem % vh vw Min. height …" at bounding box center [115, 193] width 158 height 258
click at [190, 51] on aside "Menu Bar Preset #ed-800898483 Container Style Background Link Size Height Defau…" at bounding box center [116, 178] width 160 height 285
click at [180, 54] on header "Menu Bar Preset #ed-800898483" at bounding box center [116, 48] width 144 height 24
click at [184, 53] on icon at bounding box center [184, 51] width 5 height 7
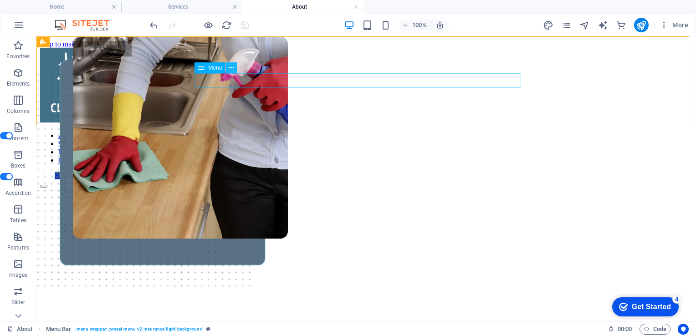
click at [231, 68] on icon at bounding box center [231, 68] width 5 height 10
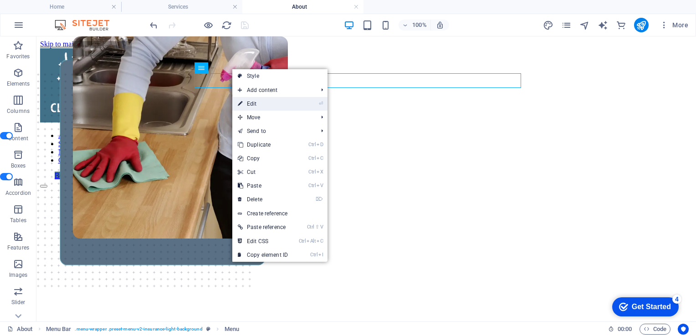
click at [252, 107] on link "⏎ Edit" at bounding box center [262, 104] width 61 height 14
select select "1"
select select
select select "2"
select select
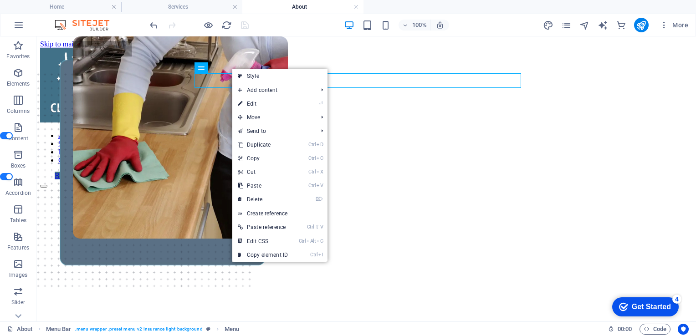
select select "3"
select select
select select "4"
select select
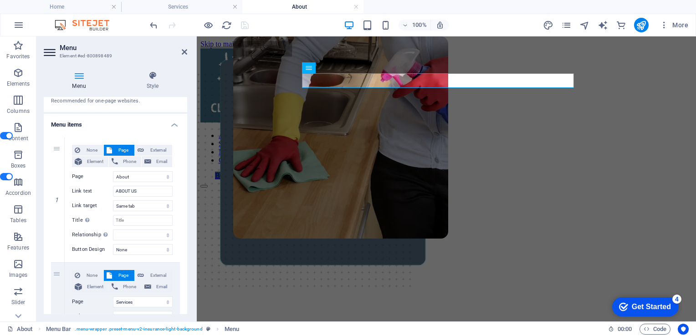
scroll to position [44, 0]
drag, startPoint x: 188, startPoint y: 162, endPoint x: 186, endPoint y: 194, distance: 32.4
click at [186, 194] on div "Menu Style Menu Auto Custom Create custom menu items for this menu. Recommended…" at bounding box center [115, 193] width 158 height 258
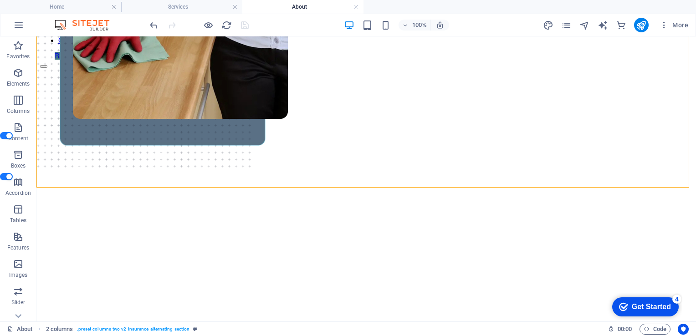
scroll to position [0, 0]
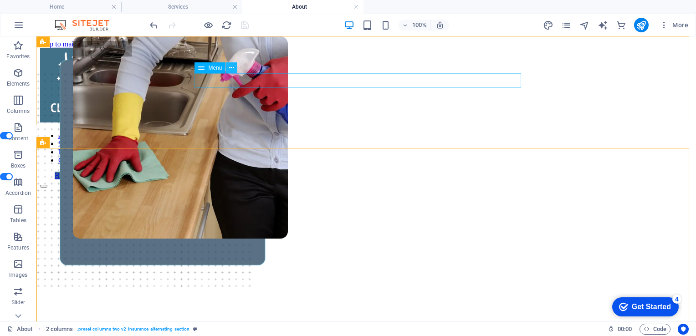
click at [231, 68] on icon at bounding box center [231, 68] width 5 height 10
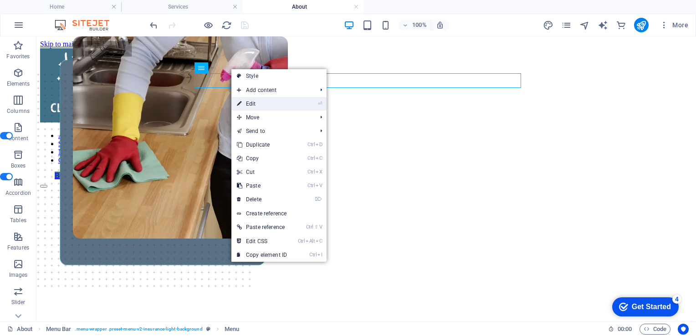
click at [252, 106] on link "⏎ Edit" at bounding box center [261, 104] width 61 height 14
select select "1"
select select
select select "2"
select select
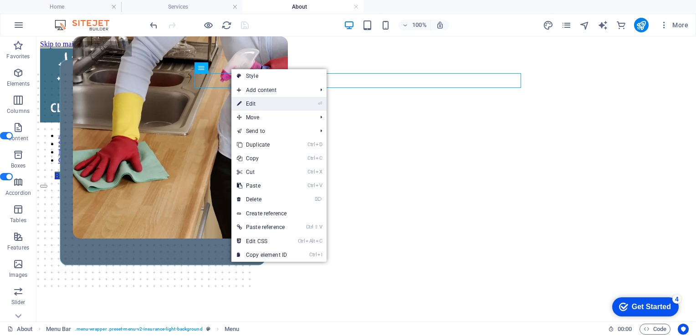
select select "3"
select select
select select "4"
select select
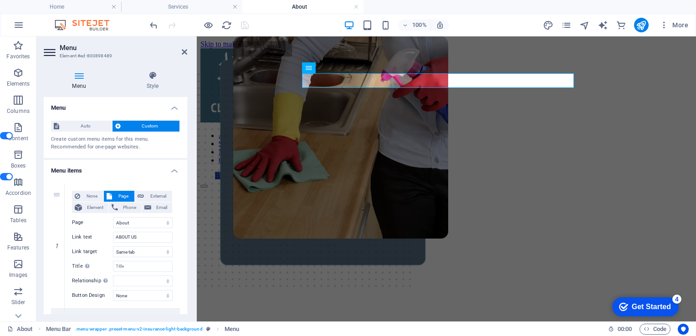
drag, startPoint x: 185, startPoint y: 169, endPoint x: 185, endPoint y: 175, distance: 5.9
click at [185, 175] on h4 "Menu items" at bounding box center [116, 168] width 144 height 16
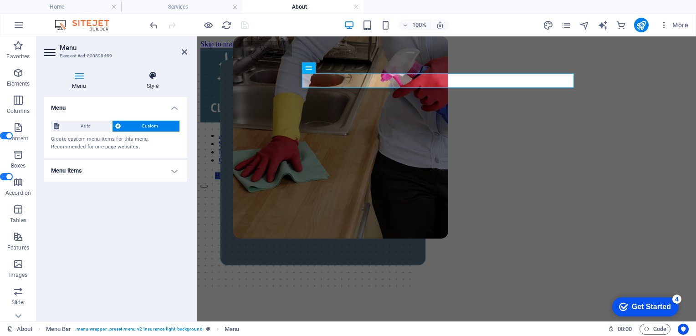
click at [157, 81] on h4 "Style" at bounding box center [152, 80] width 69 height 19
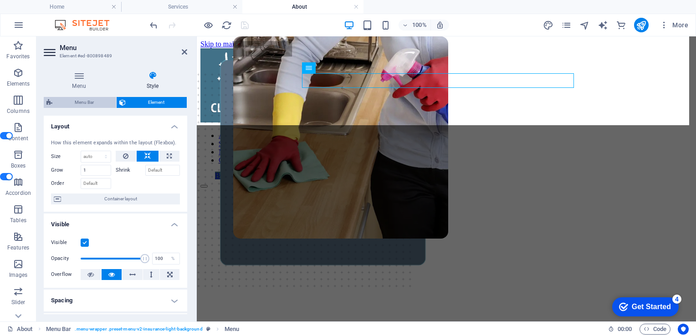
click at [100, 105] on span "Menu Bar" at bounding box center [84, 102] width 58 height 11
select select "rem"
select select "preset-menu-v2-insurance-light-background"
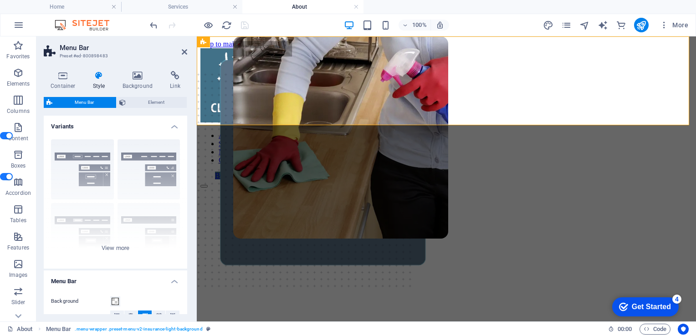
drag, startPoint x: 187, startPoint y: 136, endPoint x: 187, endPoint y: 167, distance: 30.5
click at [187, 167] on div "Container Style Background Link Size Height Default px rem % vh vw Min. height …" at bounding box center [115, 193] width 158 height 258
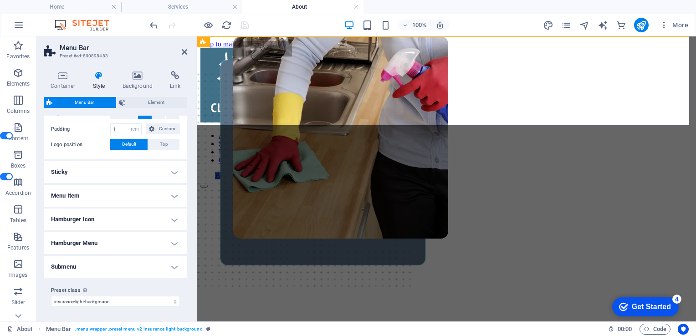
scroll to position [226, 0]
click at [343, 70] on button at bounding box center [339, 67] width 11 height 11
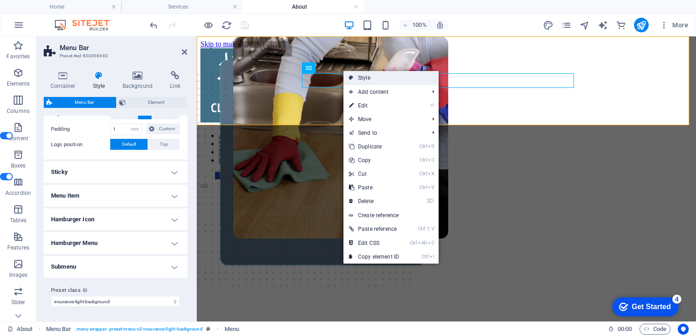
click at [372, 82] on link "Style" at bounding box center [391, 78] width 95 height 14
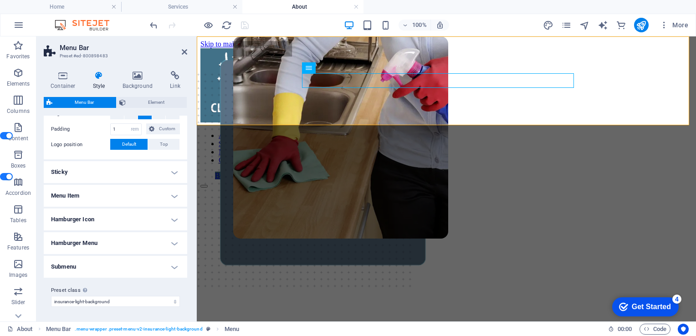
click at [98, 76] on icon at bounding box center [99, 75] width 26 height 9
click at [185, 51] on icon at bounding box center [184, 51] width 5 height 7
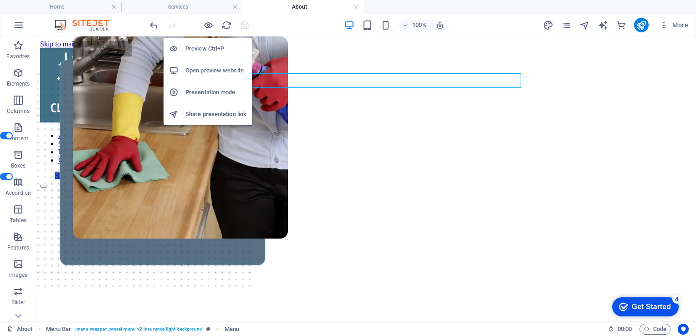
click at [211, 47] on h6 "Preview Ctrl+P" at bounding box center [215, 48] width 61 height 11
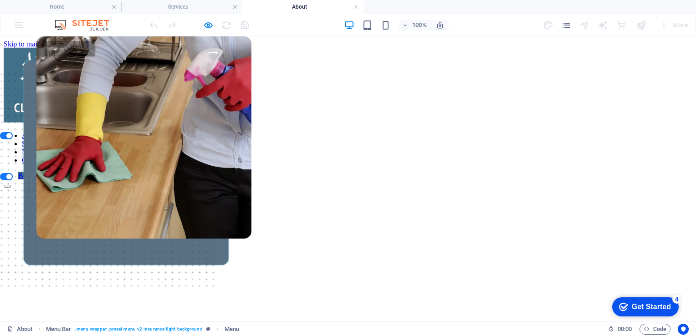
click at [58, 132] on link "ABOUT US" at bounding box center [40, 136] width 36 height 8
click at [56, 140] on link "SERVICES" at bounding box center [39, 144] width 34 height 8
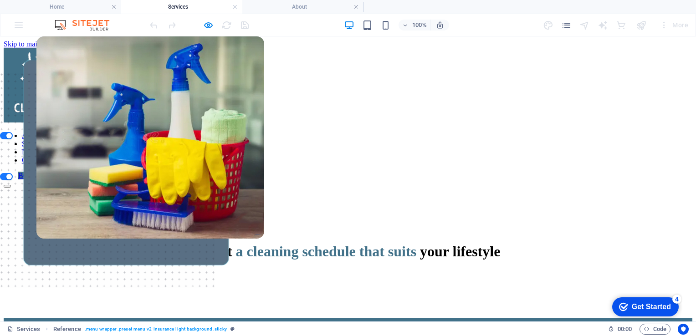
click at [42, 148] on link "NEWS" at bounding box center [32, 152] width 21 height 8
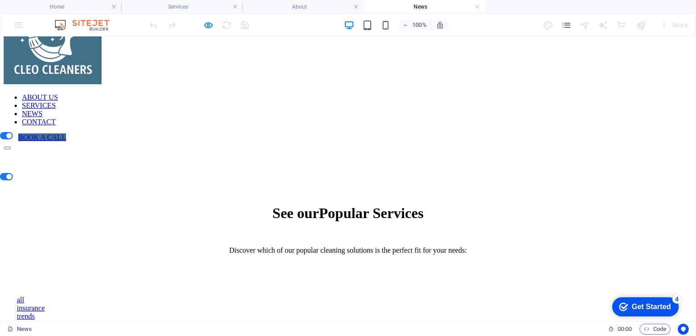
scroll to position [0, 0]
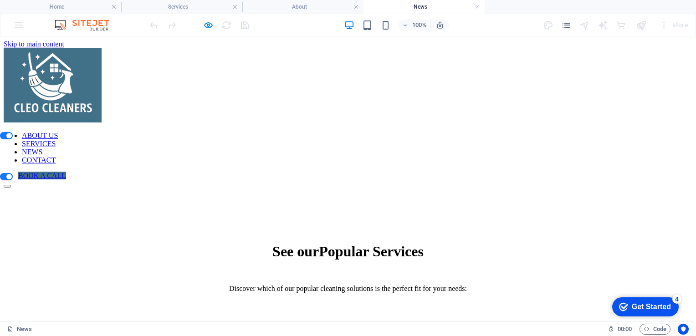
click at [422, 132] on nav "ABOUT US SERVICES NEWS CONTACT" at bounding box center [348, 148] width 689 height 33
click at [570, 26] on icon "pages" at bounding box center [566, 25] width 10 height 10
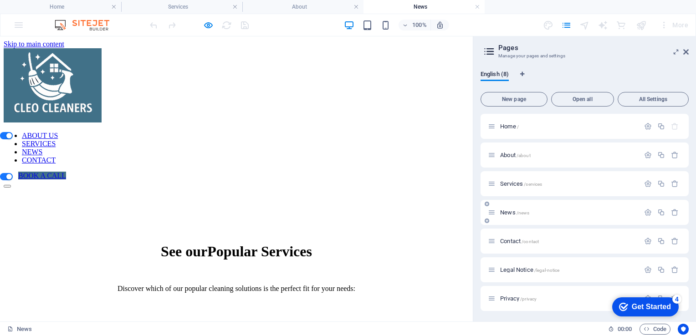
click at [582, 207] on div "News /news" at bounding box center [585, 212] width 208 height 25
click at [498, 215] on div "News /news" at bounding box center [569, 213] width 142 height 6
click at [207, 26] on icon "button" at bounding box center [208, 25] width 10 height 10
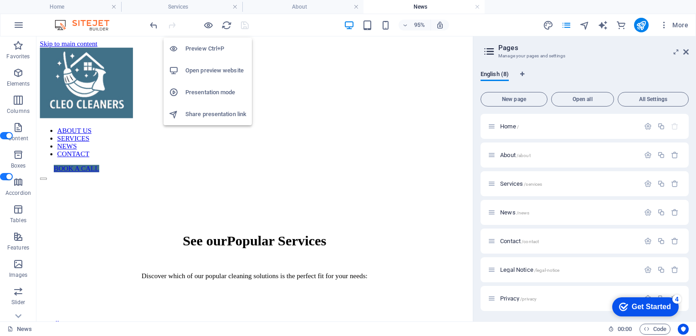
click at [208, 49] on h6 "Preview Ctrl+P" at bounding box center [215, 48] width 61 height 11
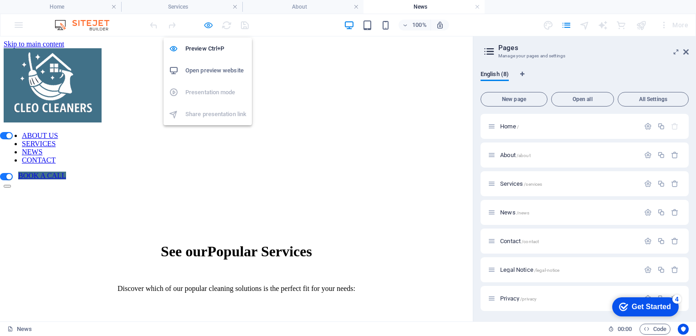
click at [210, 24] on icon "button" at bounding box center [208, 25] width 10 height 10
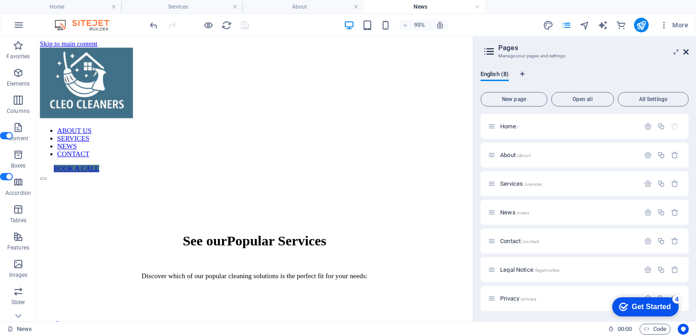
drag, startPoint x: 687, startPoint y: 53, endPoint x: 651, endPoint y: 16, distance: 51.9
click at [687, 53] on icon at bounding box center [685, 51] width 5 height 7
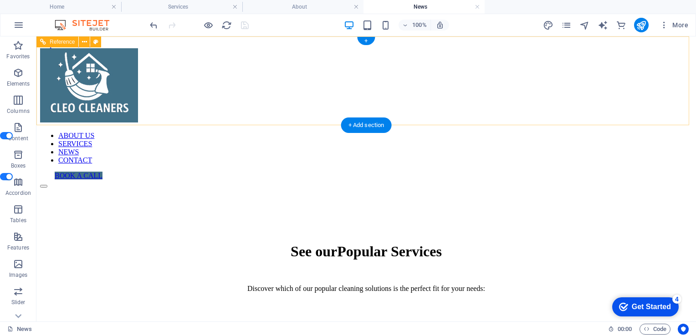
click at [356, 132] on nav "ABOUT US SERVICES NEWS CONTACT" at bounding box center [366, 148] width 653 height 33
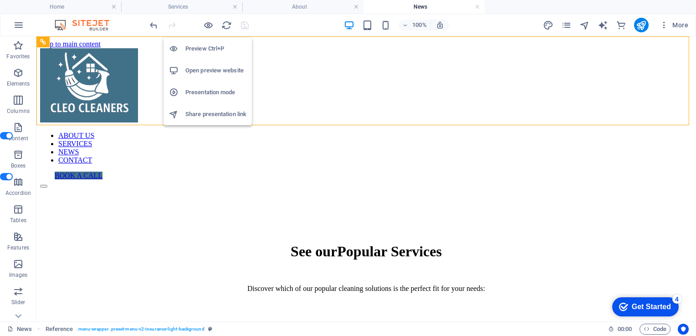
click at [205, 50] on h6 "Preview Ctrl+P" at bounding box center [215, 48] width 61 height 11
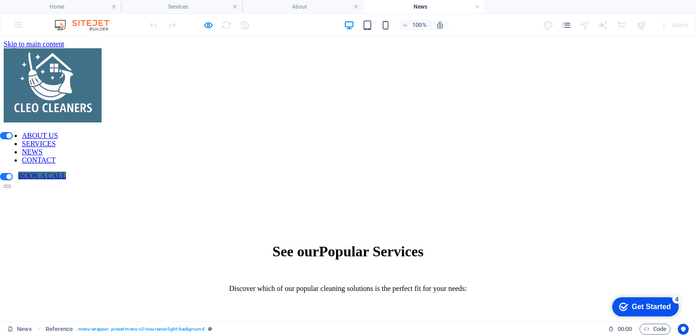
click at [58, 132] on link "ABOUT US" at bounding box center [40, 136] width 36 height 8
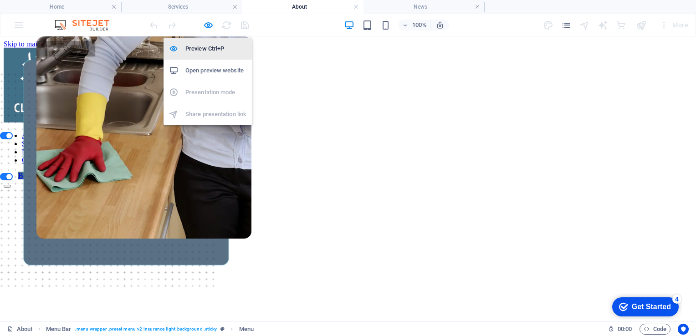
click at [206, 52] on h6 "Preview Ctrl+P" at bounding box center [215, 48] width 61 height 11
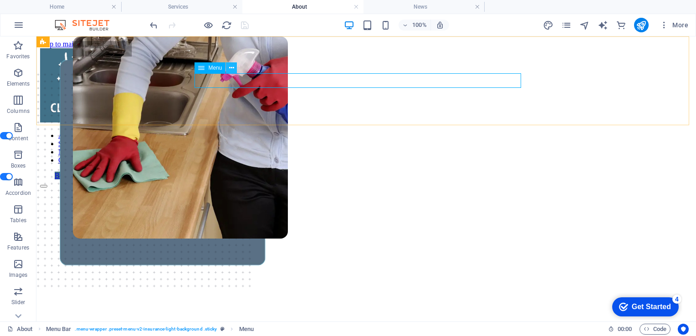
click at [234, 70] on icon at bounding box center [231, 68] width 5 height 10
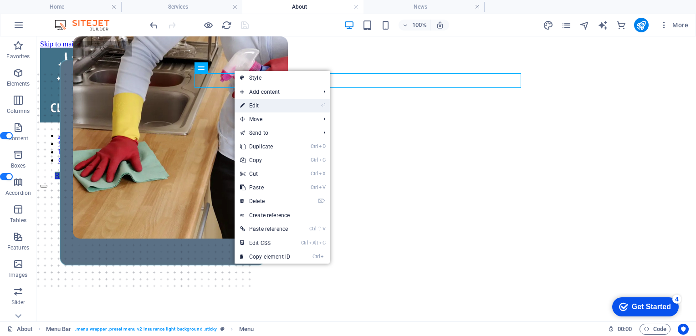
click at [253, 104] on link "⏎ Edit" at bounding box center [265, 106] width 61 height 14
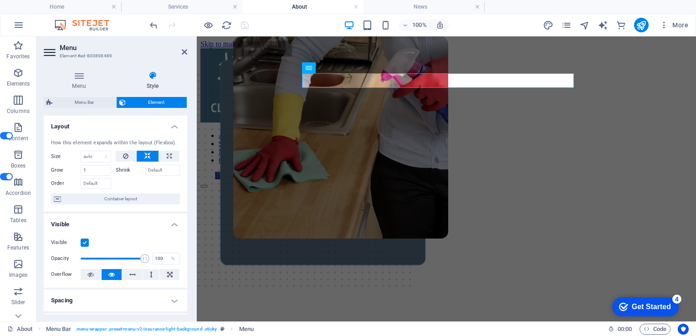
drag, startPoint x: 185, startPoint y: 164, endPoint x: 185, endPoint y: 188, distance: 24.2
click at [186, 190] on div "Layout How this element expands within the layout (Flexbox). Size Default auto …" at bounding box center [116, 215] width 144 height 199
drag, startPoint x: 185, startPoint y: 187, endPoint x: 191, endPoint y: 216, distance: 29.4
click at [191, 216] on div "Menu Style Menu Auto Custom Create custom menu items for this menu. Recommended…" at bounding box center [115, 193] width 158 height 258
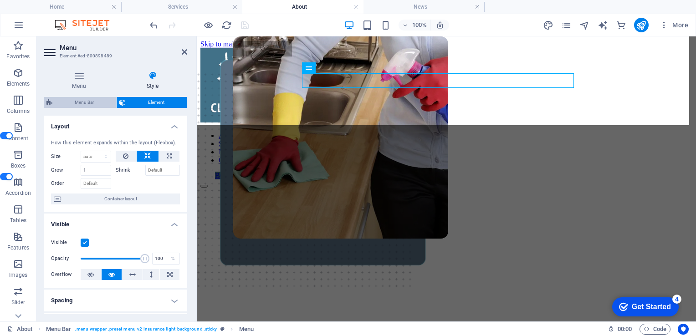
click at [97, 107] on span "Menu Bar" at bounding box center [84, 102] width 58 height 11
select select "rem"
select select "preset-menu-v2-insurance-light-background"
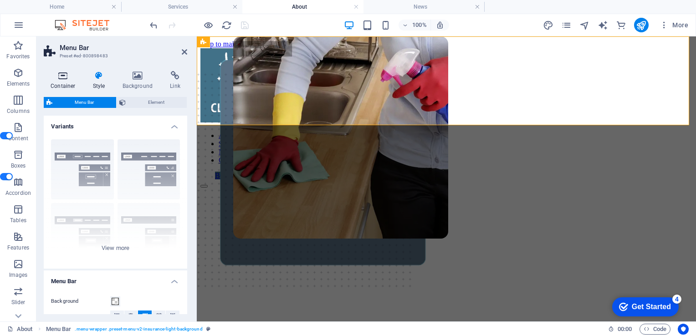
click at [66, 80] on h4 "Container" at bounding box center [65, 80] width 42 height 19
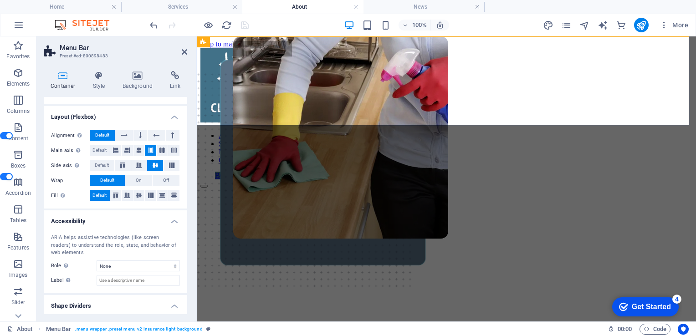
scroll to position [120, 0]
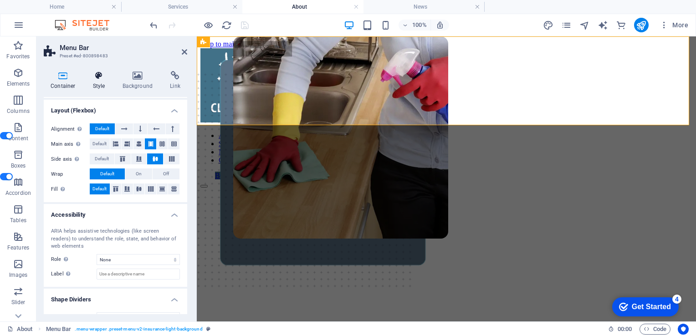
click at [100, 85] on h4 "Style" at bounding box center [101, 80] width 30 height 19
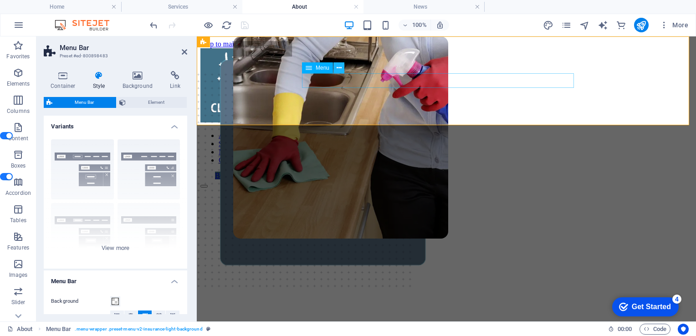
click at [338, 69] on icon at bounding box center [339, 68] width 5 height 10
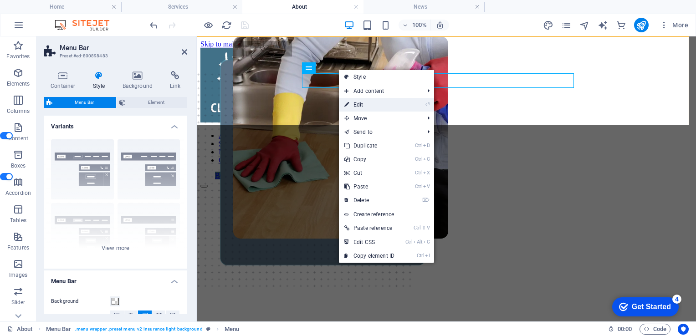
click at [355, 104] on link "⏎ Edit" at bounding box center [369, 105] width 61 height 14
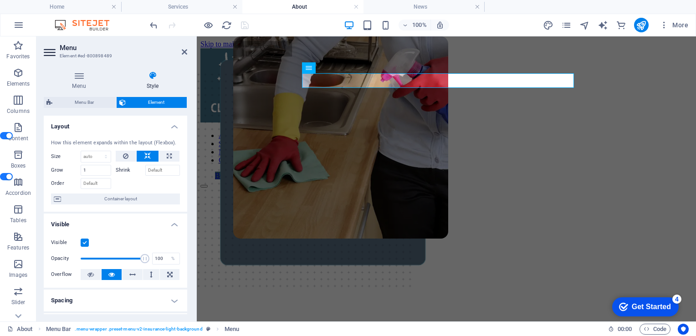
drag, startPoint x: 188, startPoint y: 143, endPoint x: 187, endPoint y: 216, distance: 72.9
click at [187, 216] on div "Menu Style Menu Auto Custom Create custom menu items for this menu. Recommended…" at bounding box center [115, 193] width 158 height 258
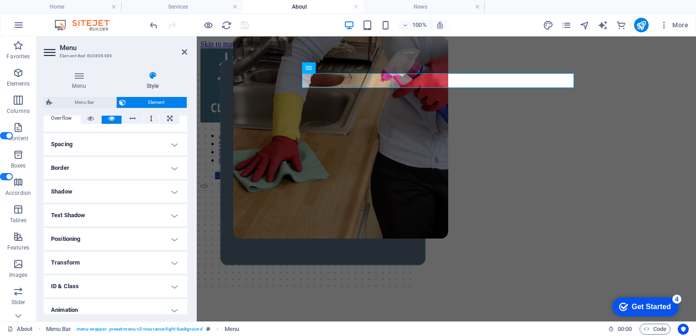
scroll to position [210, 0]
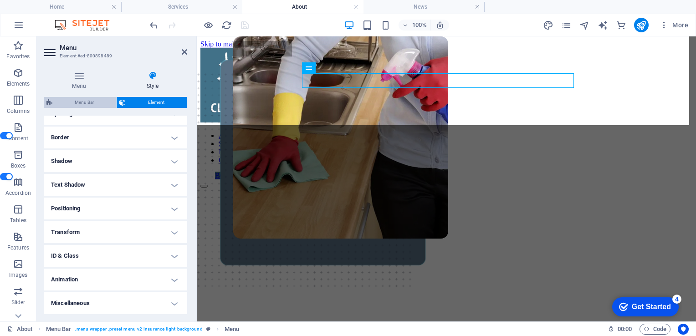
click at [88, 107] on span "Menu Bar" at bounding box center [84, 102] width 58 height 11
select select "rem"
select select "preset-menu-v2-insurance-light-background"
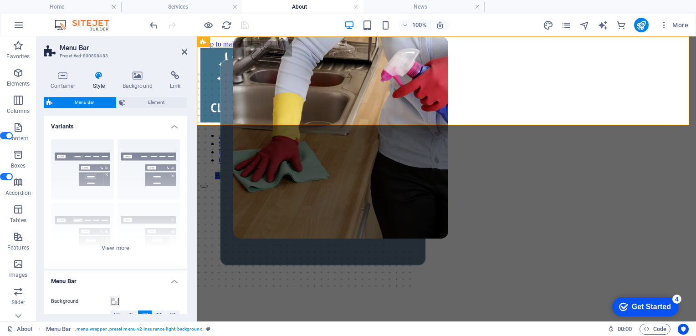
click at [174, 130] on h4 "Variants" at bounding box center [116, 124] width 144 height 16
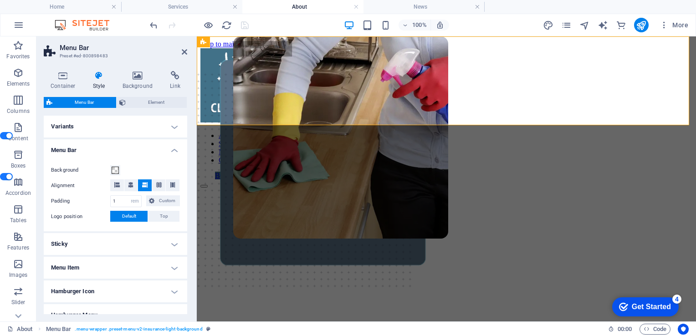
click at [172, 156] on h4 "Menu Bar" at bounding box center [116, 147] width 144 height 16
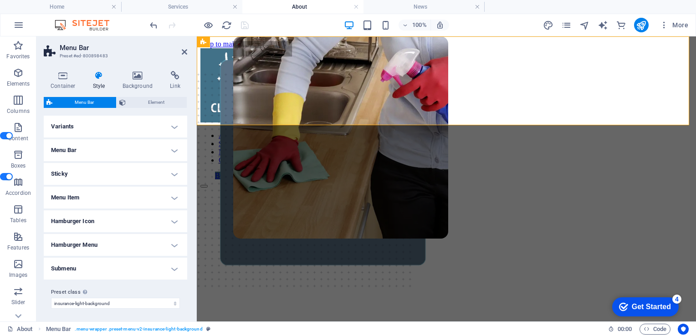
drag, startPoint x: 188, startPoint y: 164, endPoint x: 187, endPoint y: 203, distance: 38.7
click at [187, 203] on div "Container Style Background Link Size Height Default px rem % vh vw Min. height …" at bounding box center [115, 193] width 158 height 258
click at [337, 70] on icon at bounding box center [339, 68] width 5 height 10
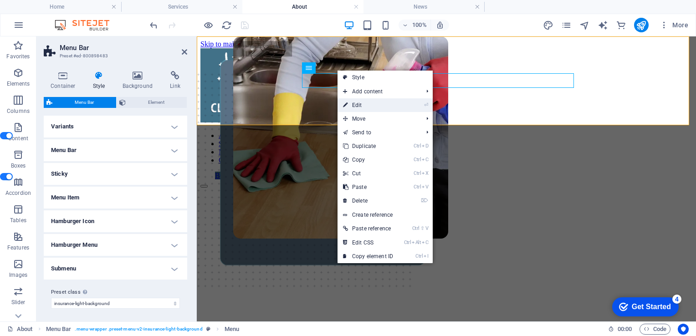
click at [354, 105] on link "⏎ Edit" at bounding box center [368, 105] width 61 height 14
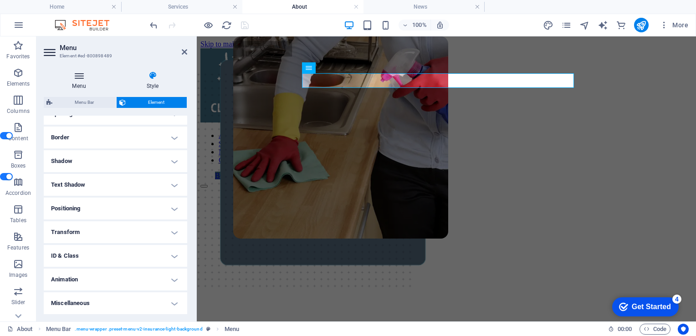
click at [78, 81] on h4 "Menu" at bounding box center [81, 80] width 74 height 19
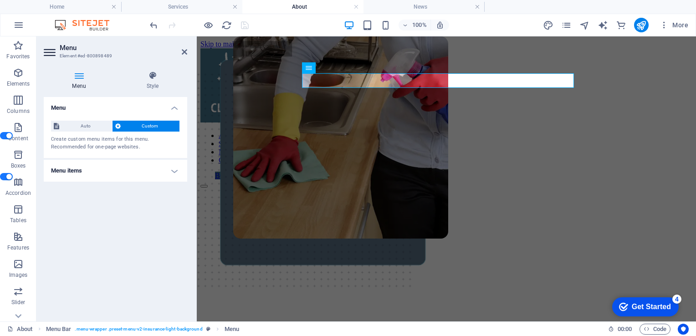
click at [135, 132] on span "Custom" at bounding box center [150, 126] width 54 height 11
click at [91, 132] on span "Auto" at bounding box center [85, 126] width 47 height 11
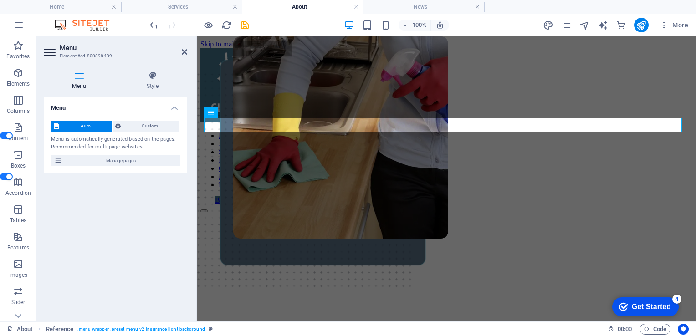
click at [151, 126] on div "Auto Custom Menu is automatically generated based on the pages. Recommended for…" at bounding box center [116, 143] width 144 height 60
click at [152, 132] on span "Custom" at bounding box center [150, 126] width 54 height 11
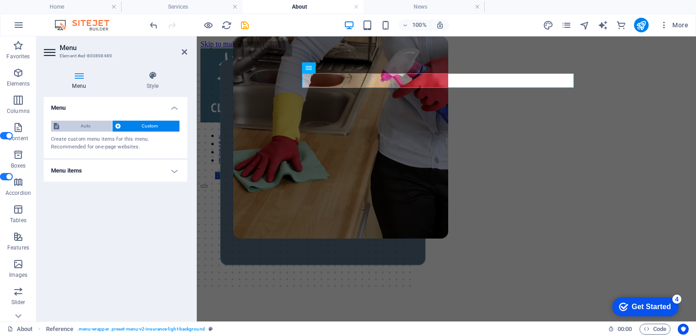
click at [87, 130] on span "Auto" at bounding box center [85, 126] width 47 height 11
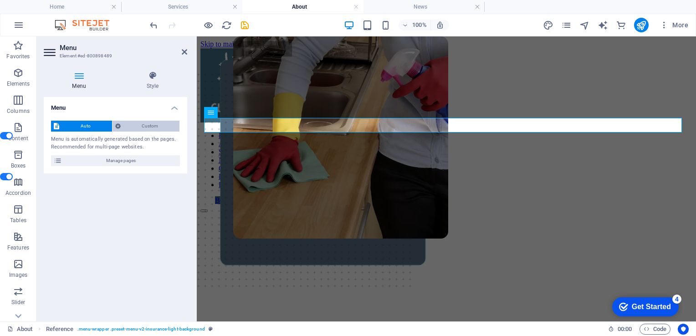
click at [139, 132] on span "Custom" at bounding box center [150, 126] width 54 height 11
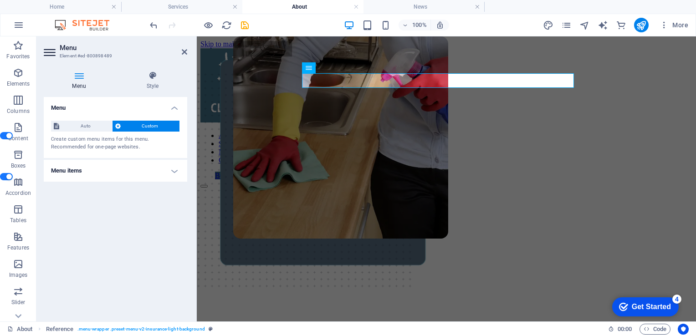
click at [172, 177] on h4 "Menu items" at bounding box center [116, 171] width 144 height 22
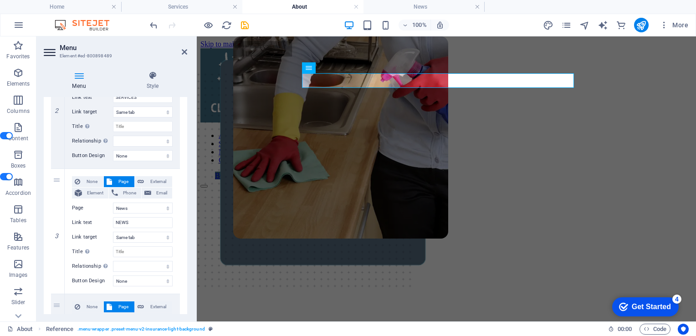
scroll to position [272, 0]
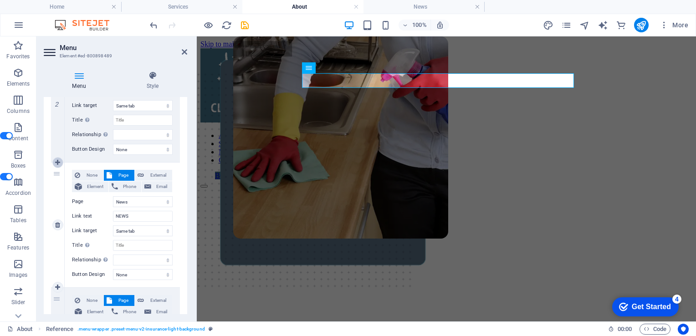
click at [57, 166] on icon at bounding box center [57, 162] width 5 height 6
select select
select select "3"
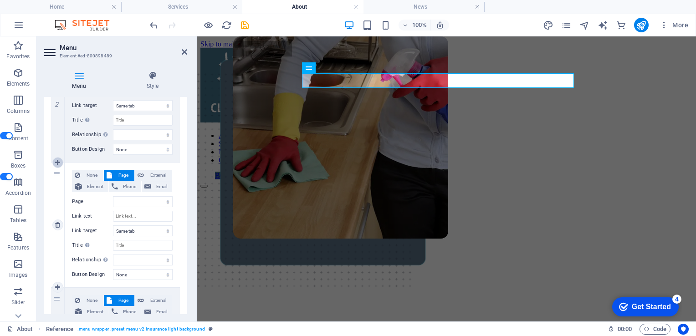
type input "NEWS"
select select
select select "4"
select select
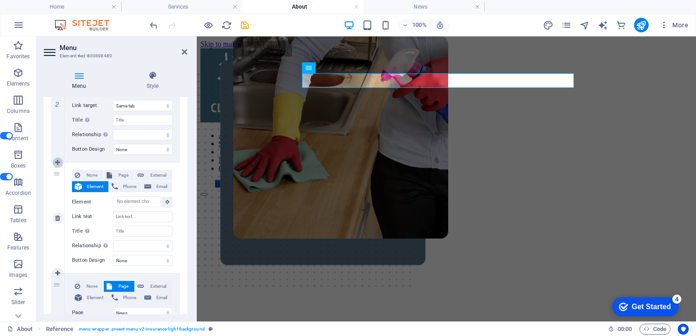
click at [57, 166] on icon at bounding box center [57, 162] width 5 height 6
select select
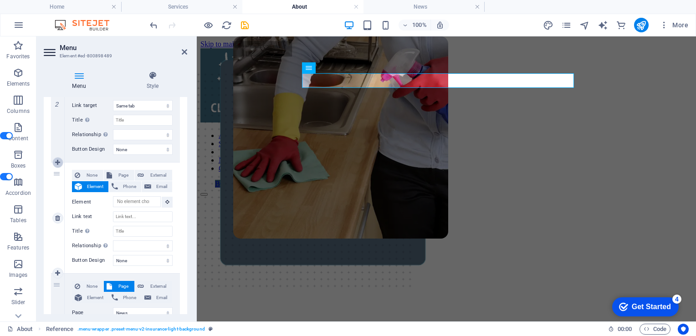
select select
select select "3"
type input "NEWS"
select select
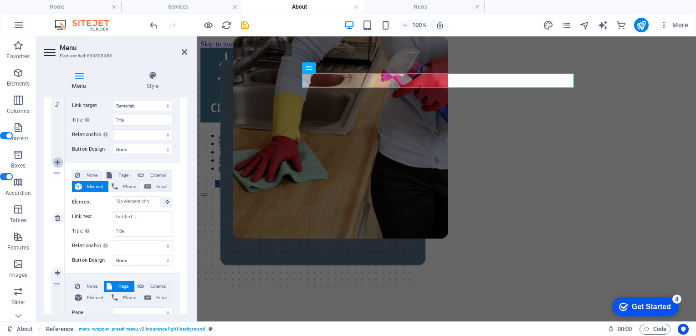
select select "4"
select select
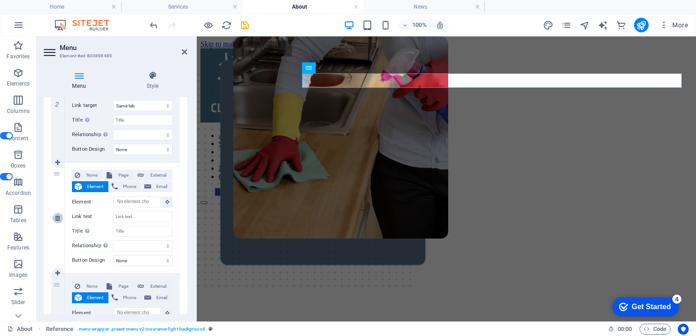
click at [56, 221] on icon at bounding box center [57, 218] width 5 height 6
select select
select select "3"
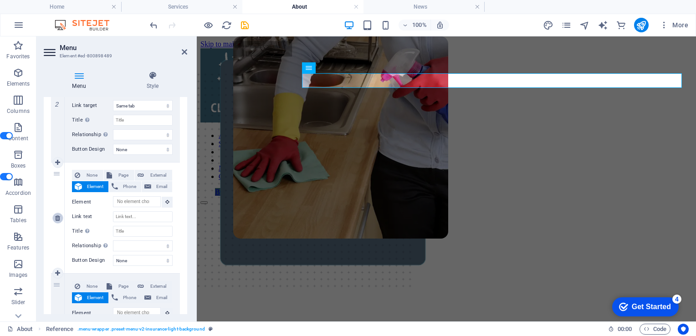
type input "NEWS"
select select
select select "4"
type input "CONTACT"
select select
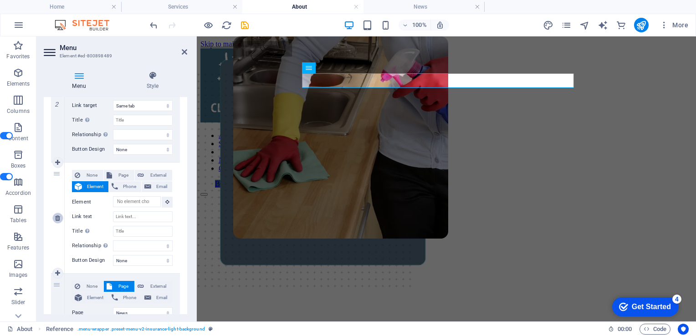
click at [56, 221] on icon at bounding box center [57, 218] width 5 height 6
select select
select select "3"
type input "NEWS"
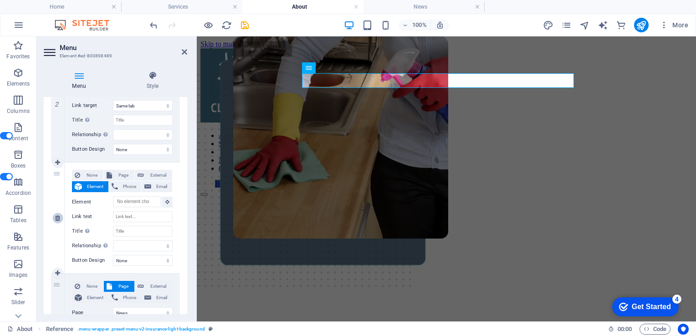
select select
select select "4"
type input "CONTACT"
select select
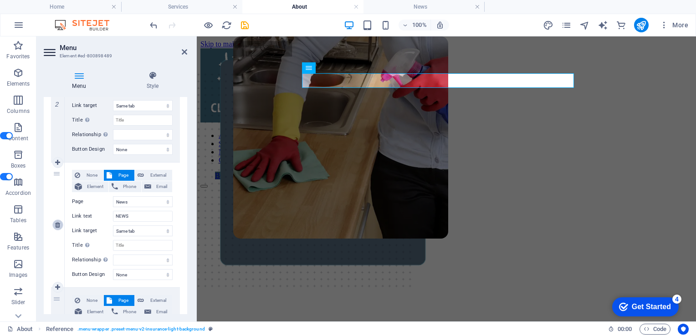
click at [59, 228] on icon at bounding box center [57, 225] width 5 height 6
select select
select select "4"
type input "CONTACT"
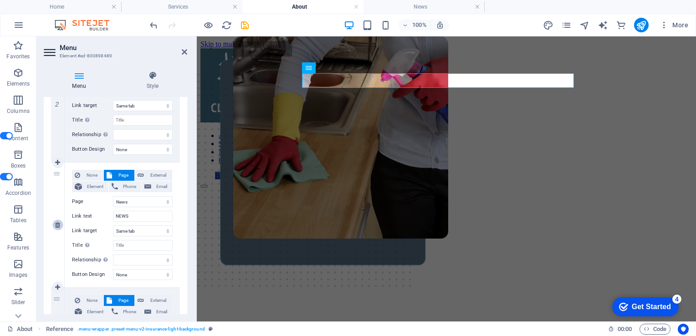
select select
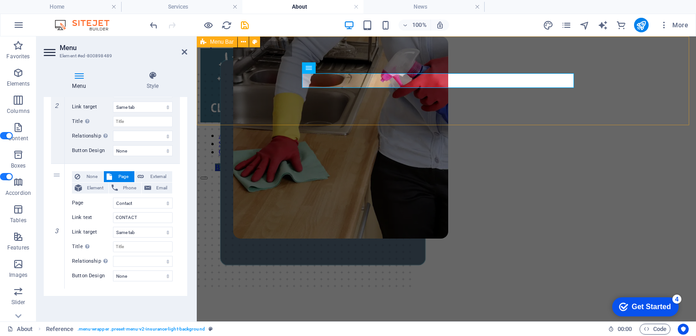
click at [529, 115] on div "ABOUT US SERVICES CONTACT BOOK A CALL" at bounding box center [446, 114] width 492 height 132
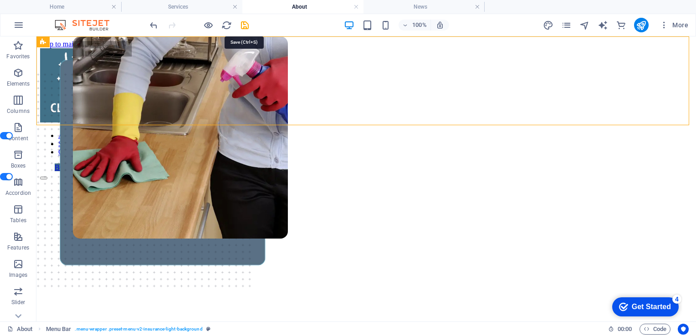
click at [244, 25] on icon "save" at bounding box center [245, 25] width 10 height 10
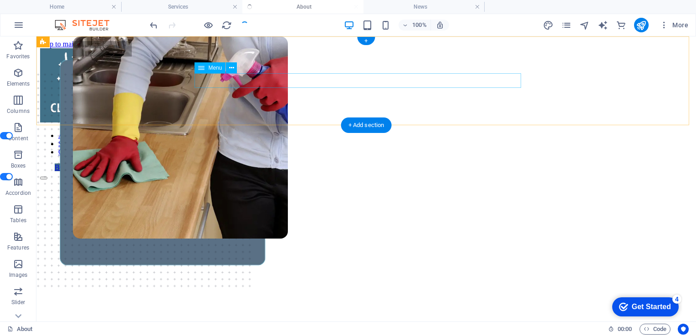
click at [500, 132] on nav "ABOUT US SERVICES CONTACT" at bounding box center [366, 144] width 653 height 25
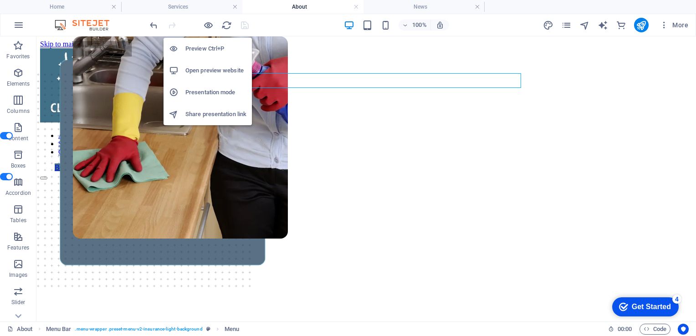
click at [214, 47] on h6 "Preview Ctrl+P" at bounding box center [215, 48] width 61 height 11
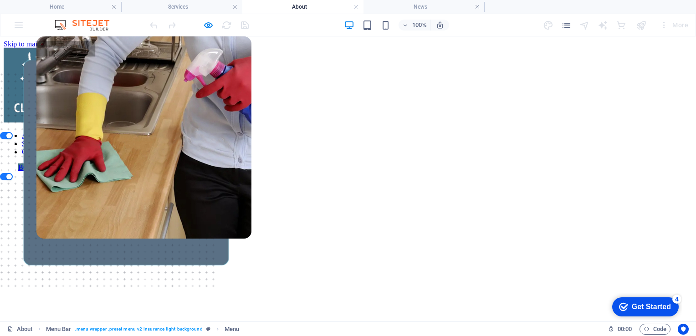
click at [56, 148] on link "CONTACT" at bounding box center [39, 152] width 34 height 8
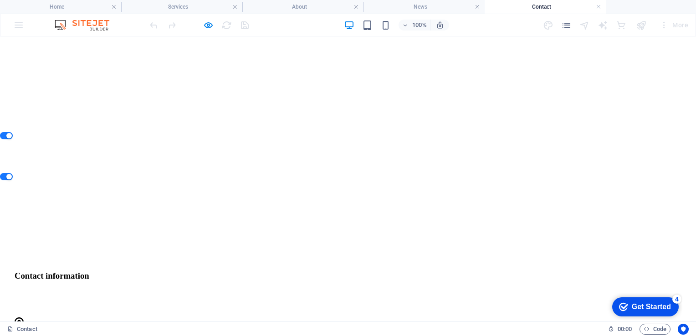
scroll to position [301, 0]
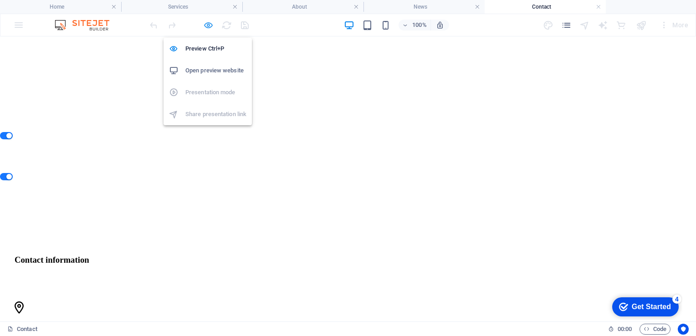
click at [207, 27] on icon "button" at bounding box center [208, 25] width 10 height 10
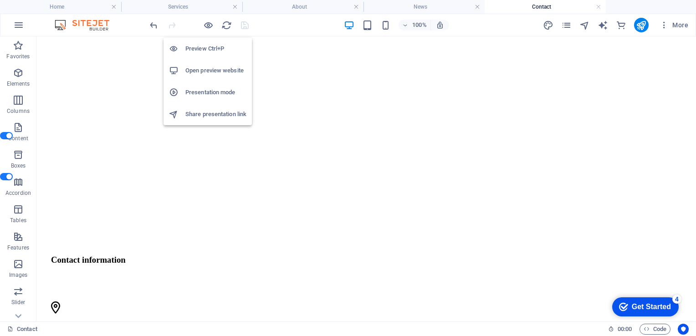
click at [212, 47] on h6 "Preview Ctrl+P" at bounding box center [215, 48] width 61 height 11
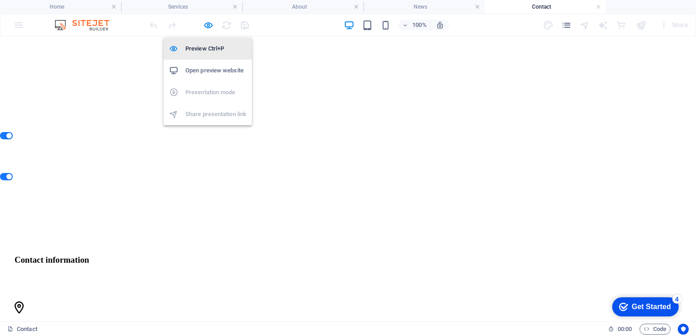
click at [210, 47] on h6 "Preview Ctrl+P" at bounding box center [215, 48] width 61 height 11
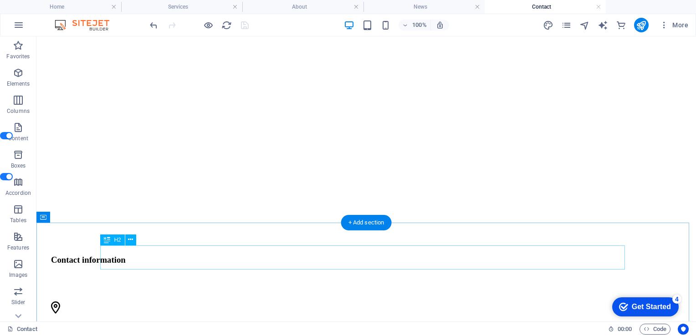
click at [130, 240] on icon at bounding box center [130, 240] width 5 height 10
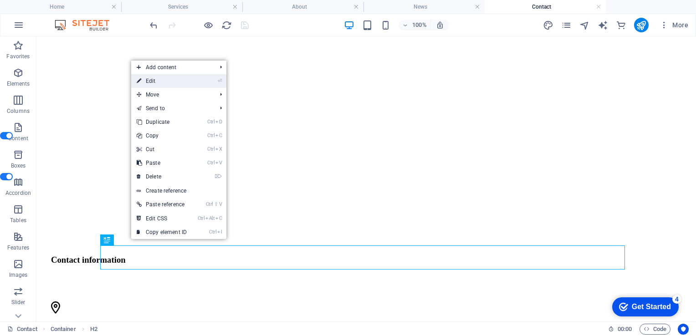
click at [162, 79] on link "⏎ Edit" at bounding box center [161, 81] width 61 height 14
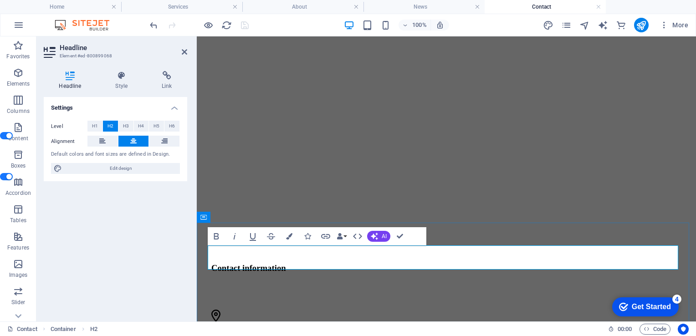
drag, startPoint x: 560, startPoint y: 258, endPoint x: 451, endPoint y: 267, distance: 109.3
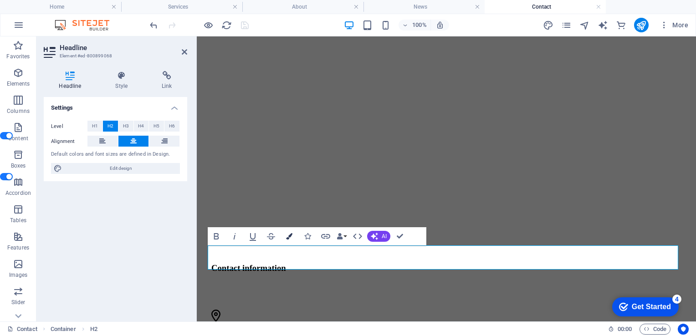
click at [290, 236] on icon "button" at bounding box center [289, 236] width 6 height 6
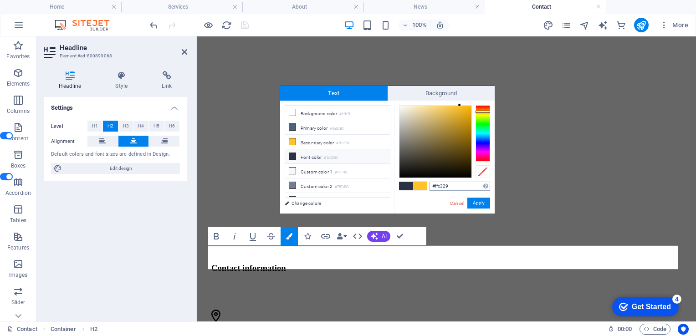
click at [454, 185] on input "#ffc329" at bounding box center [460, 186] width 61 height 9
type input "#417189"
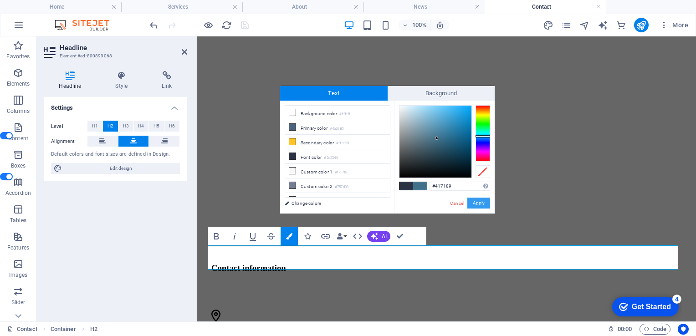
click at [478, 203] on button "Apply" at bounding box center [479, 203] width 23 height 11
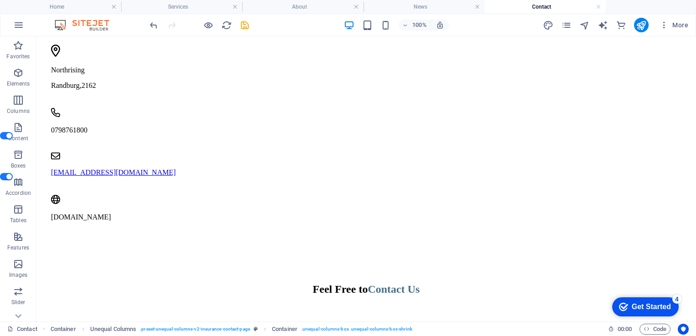
scroll to position [560, 0]
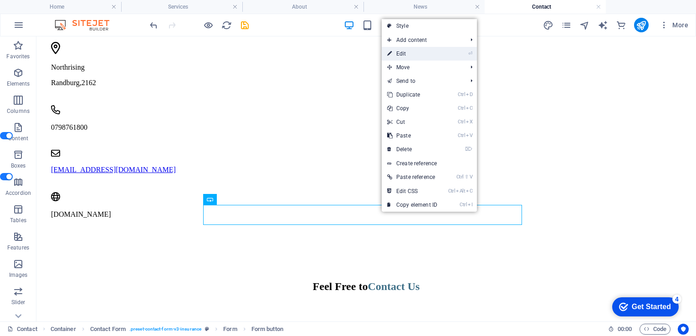
click at [408, 49] on link "⏎ Edit" at bounding box center [412, 54] width 61 height 14
select select "px"
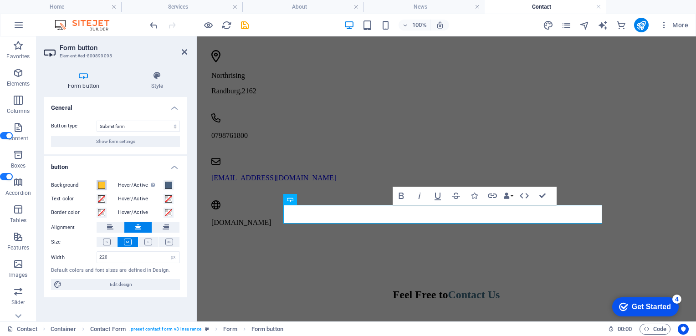
click at [103, 189] on span at bounding box center [101, 185] width 7 height 7
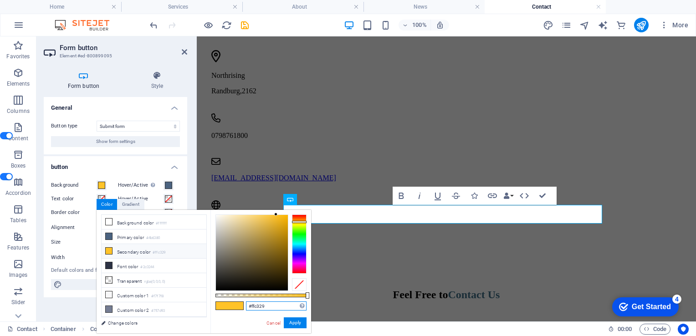
click at [268, 308] on input "#ffc329" at bounding box center [276, 306] width 61 height 9
paste input "417189"
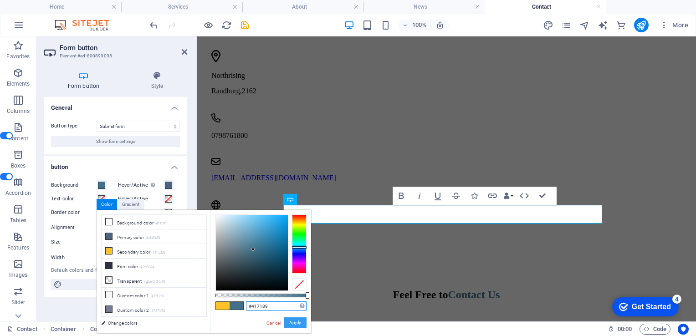
type input "#417189"
click at [292, 325] on button "Apply" at bounding box center [295, 323] width 23 height 11
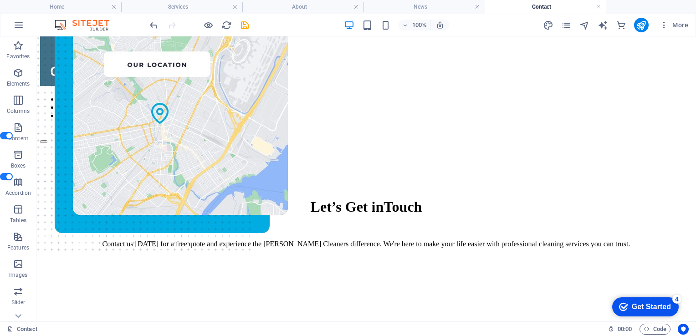
scroll to position [0, 0]
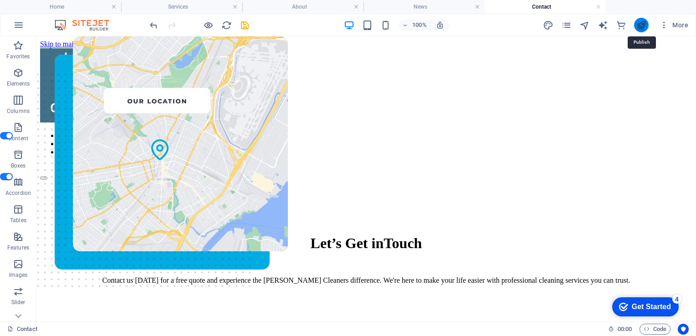
click at [643, 27] on icon "publish" at bounding box center [641, 25] width 10 height 10
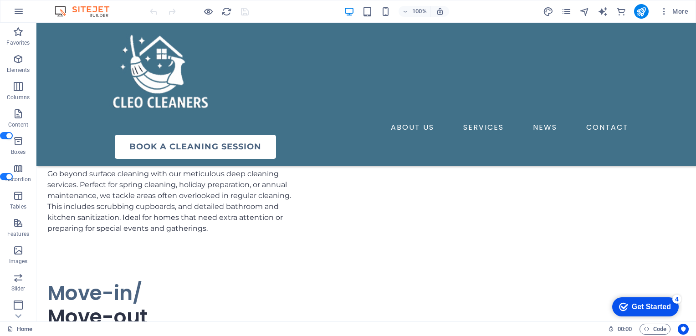
scroll to position [2329, 0]
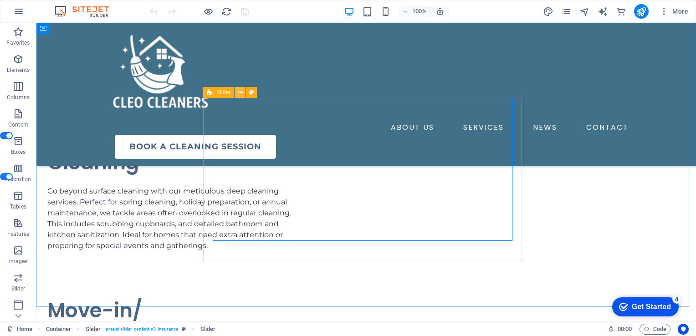
click at [242, 93] on icon at bounding box center [240, 93] width 5 height 10
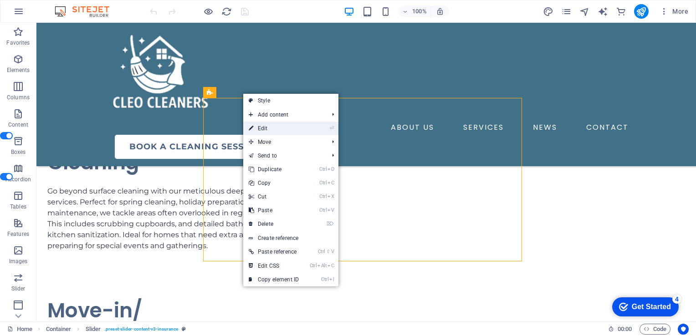
click at [266, 127] on link "⏎ Edit" at bounding box center [273, 129] width 61 height 14
select select "px"
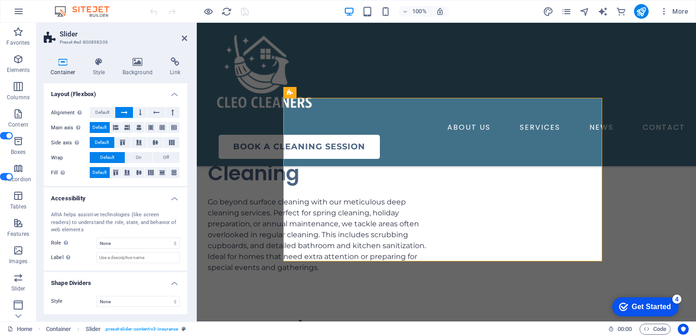
scroll to position [0, 0]
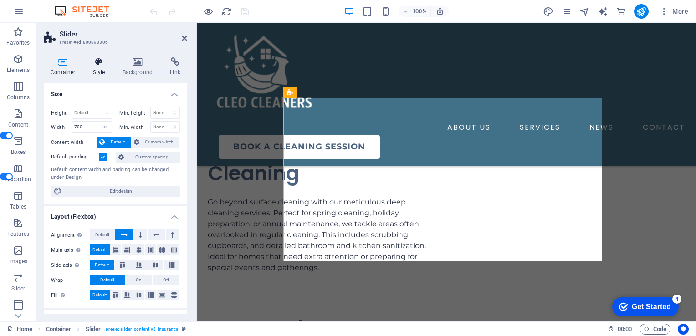
click at [104, 61] on icon at bounding box center [99, 61] width 26 height 9
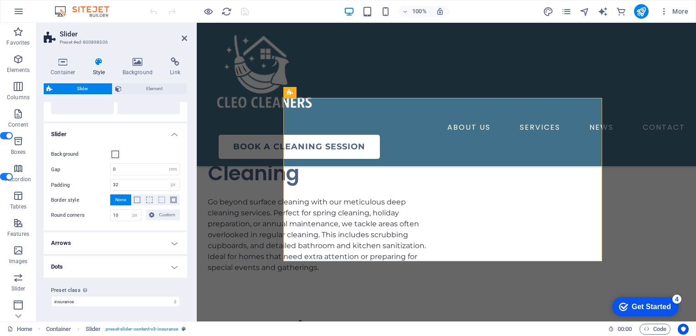
scroll to position [154, 0]
click at [170, 260] on h4 "Dots" at bounding box center [116, 267] width 144 height 22
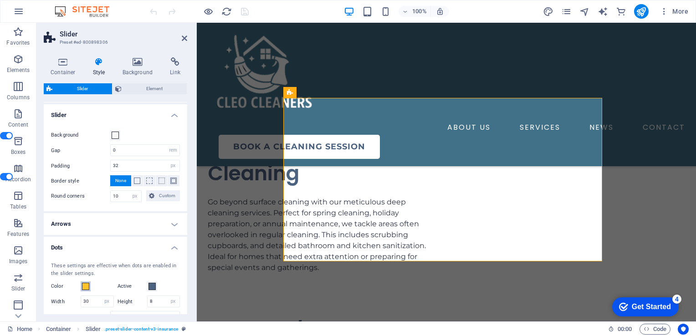
click at [85, 290] on span at bounding box center [85, 286] width 7 height 7
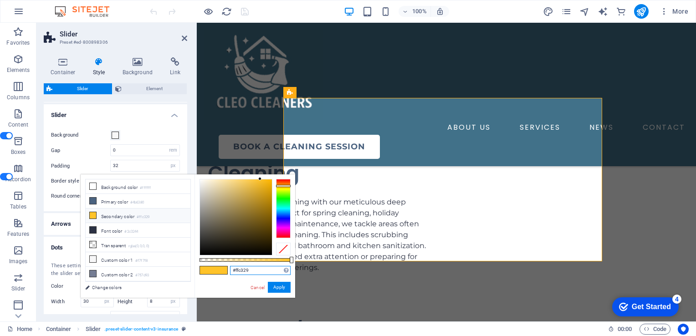
click at [253, 274] on input "#ffc329" at bounding box center [260, 270] width 61 height 9
paste input "417189"
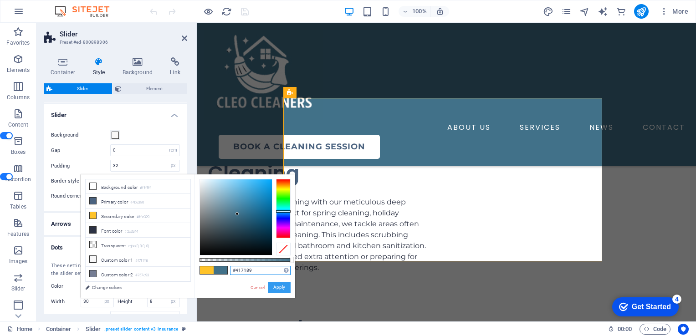
type input "#417189"
click at [280, 288] on button "Apply" at bounding box center [279, 287] width 23 height 11
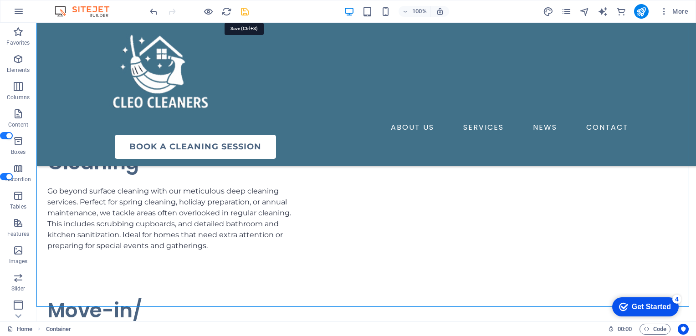
click at [246, 12] on icon "save" at bounding box center [245, 11] width 10 height 10
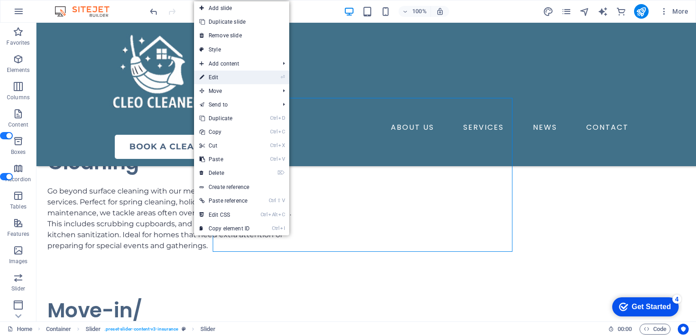
click at [214, 78] on link "⏎ Edit" at bounding box center [224, 78] width 61 height 14
select select "ms"
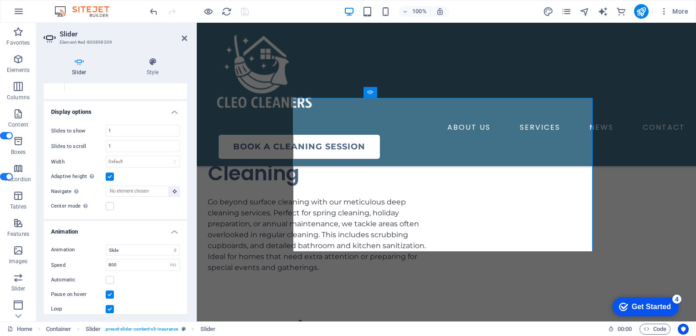
scroll to position [179, 0]
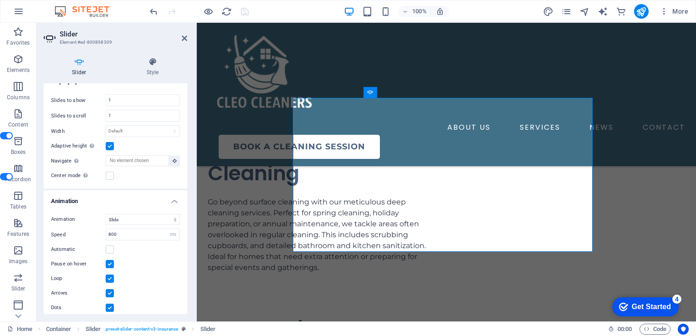
click at [109, 289] on label at bounding box center [110, 293] width 8 height 8
click at [0, 0] on input "Arrows" at bounding box center [0, 0] width 0 height 0
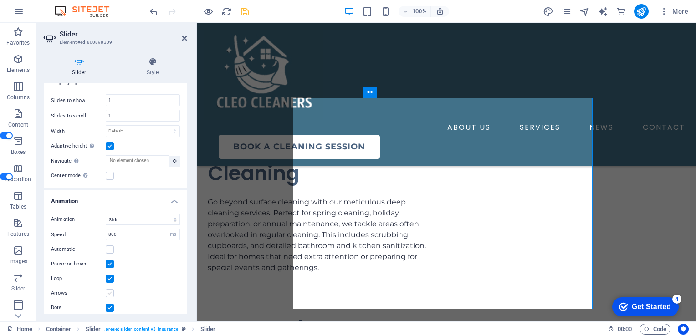
click at [109, 289] on label at bounding box center [110, 293] width 8 height 8
click at [0, 0] on input "Arrows" at bounding box center [0, 0] width 0 height 0
click at [110, 289] on label at bounding box center [110, 293] width 8 height 8
click at [0, 0] on input "Arrows" at bounding box center [0, 0] width 0 height 0
click at [109, 289] on label at bounding box center [110, 293] width 8 height 8
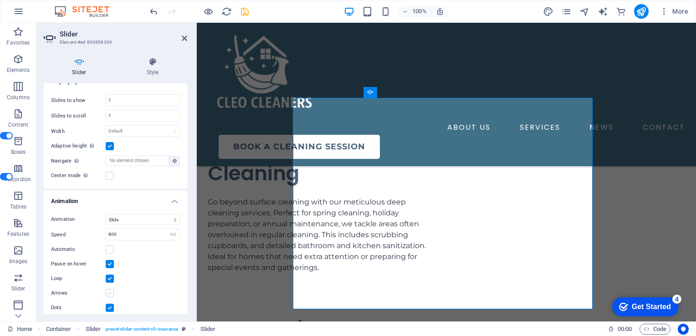
click at [0, 0] on input "Arrows" at bounding box center [0, 0] width 0 height 0
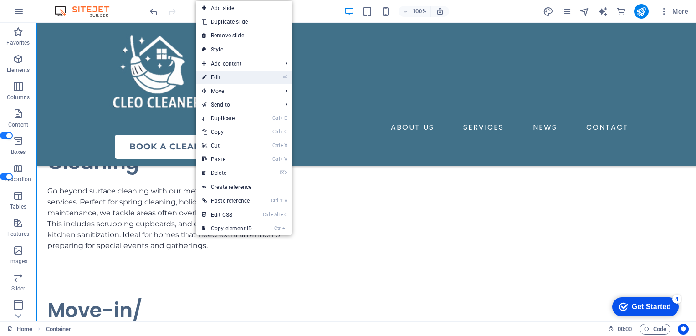
click at [217, 77] on link "⏎ Edit" at bounding box center [226, 78] width 61 height 14
click at [100, 77] on div at bounding box center [366, 75] width 532 height 90
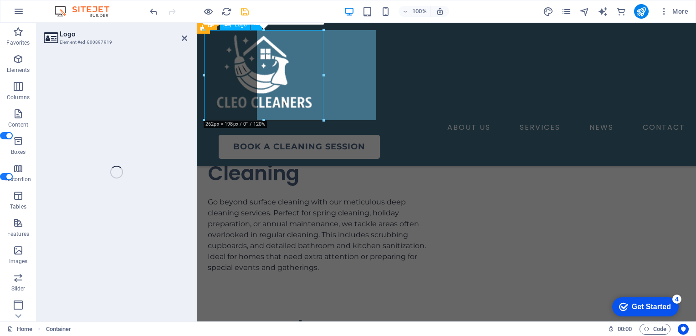
select select "px"
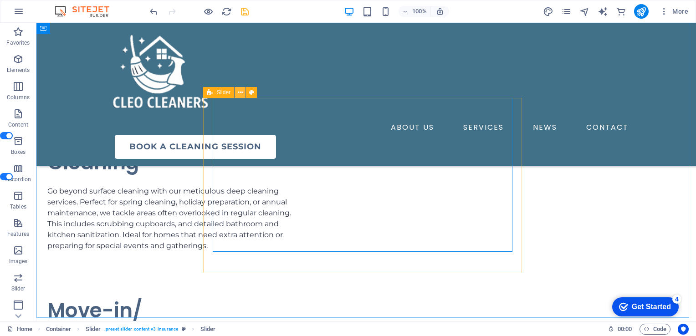
click at [241, 92] on icon at bounding box center [240, 93] width 5 height 10
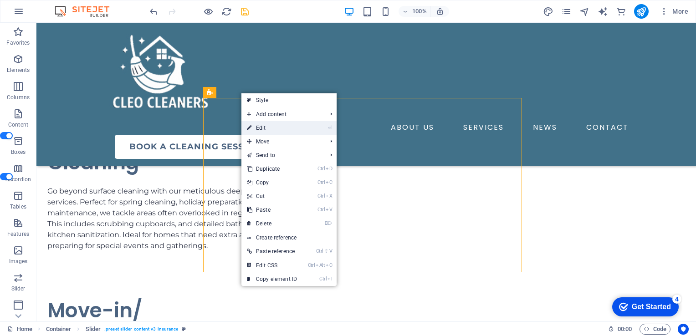
click at [254, 126] on link "⏎ Edit" at bounding box center [271, 128] width 61 height 14
select select "rem"
select select "px"
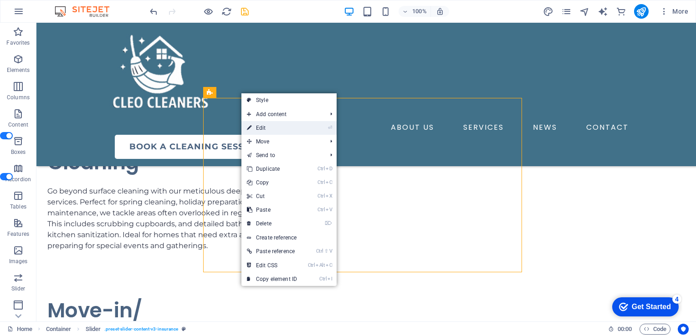
select select "px"
select select "rem"
select select "px"
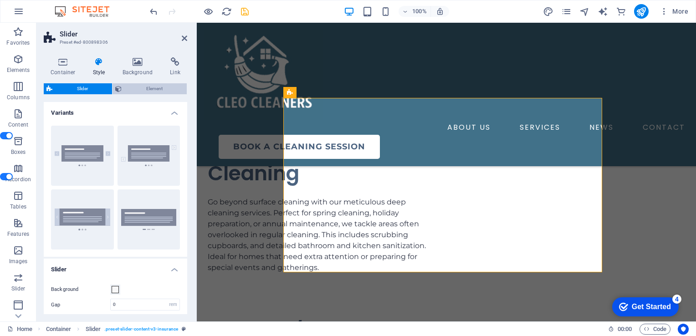
click at [140, 93] on span "Element" at bounding box center [154, 88] width 60 height 11
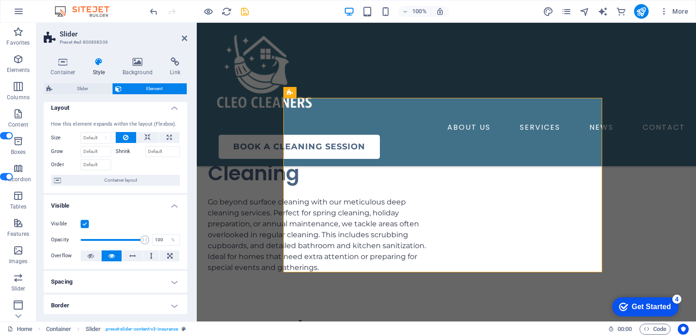
scroll to position [0, 0]
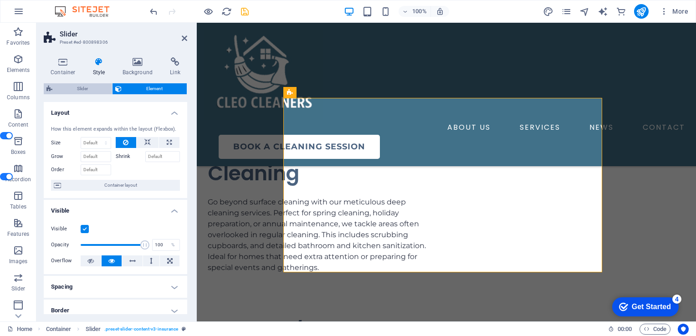
click at [96, 92] on span "Slider" at bounding box center [82, 88] width 54 height 11
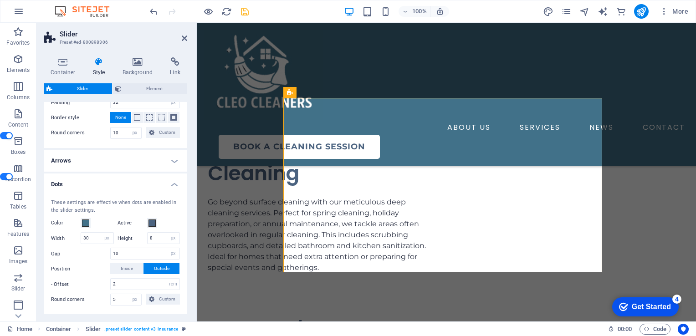
scroll to position [234, 0]
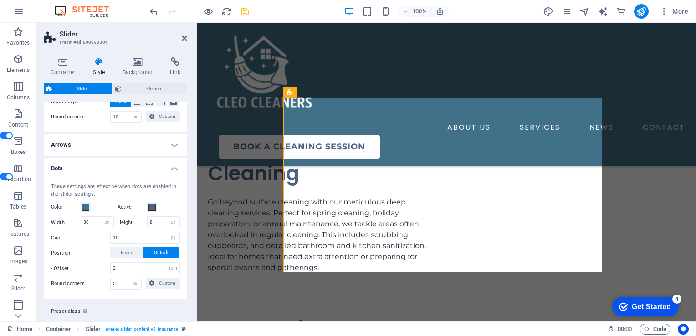
click at [171, 156] on h4 "Arrows" at bounding box center [116, 145] width 144 height 22
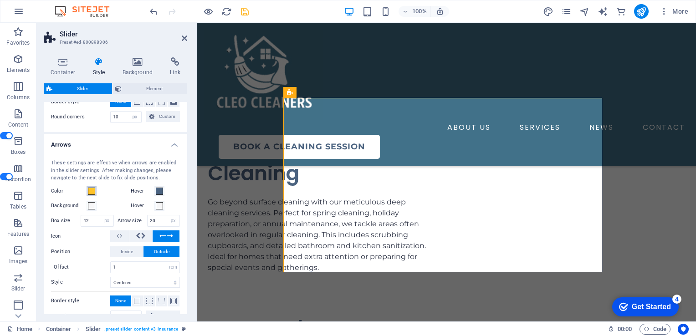
click at [89, 195] on span at bounding box center [91, 191] width 7 height 7
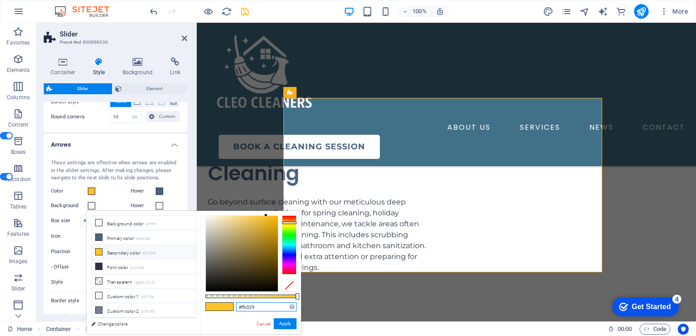
click at [264, 308] on input "#ffc329" at bounding box center [266, 307] width 61 height 9
paste input "417189"
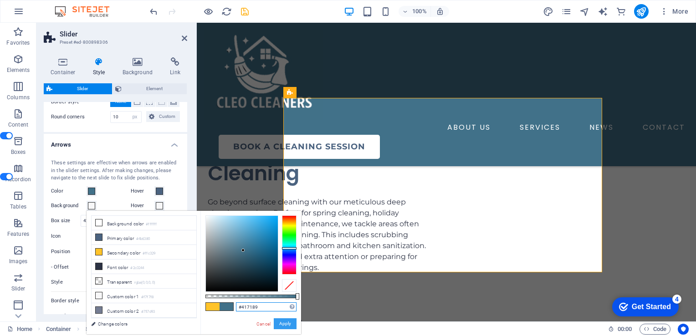
type input "#417189"
click at [288, 324] on button "Apply" at bounding box center [285, 324] width 23 height 11
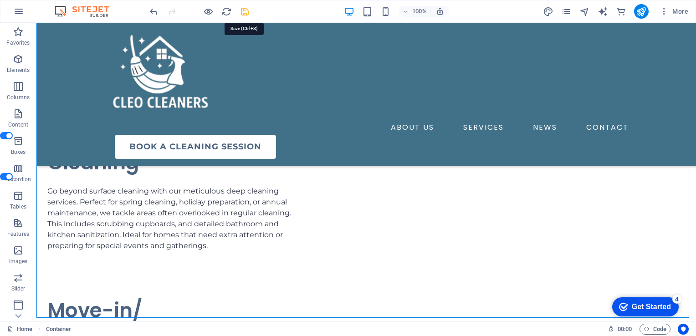
click at [245, 10] on icon "save" at bounding box center [245, 11] width 10 height 10
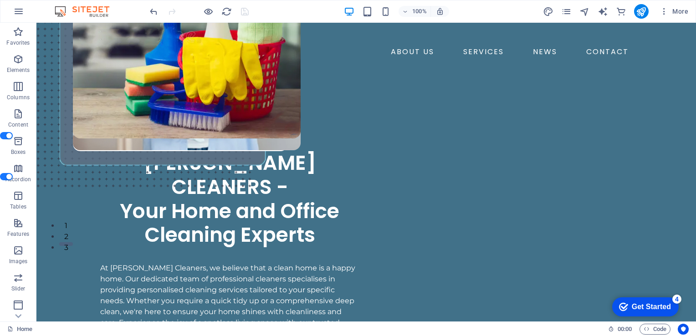
scroll to position [0, 0]
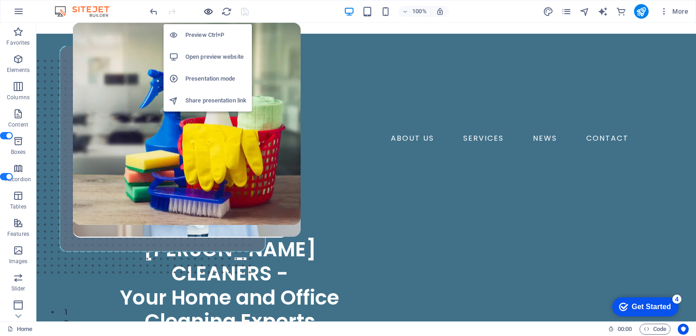
click at [208, 12] on icon "button" at bounding box center [208, 11] width 10 height 10
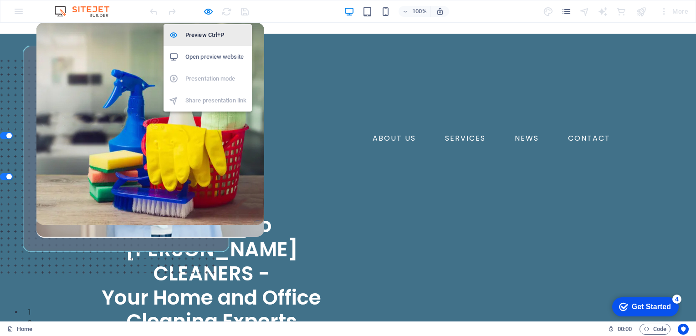
click at [202, 36] on h6 "Preview Ctrl+P" at bounding box center [215, 35] width 61 height 11
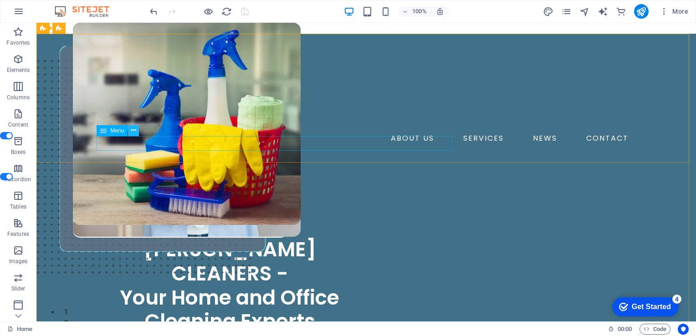
click at [134, 131] on icon at bounding box center [133, 131] width 5 height 10
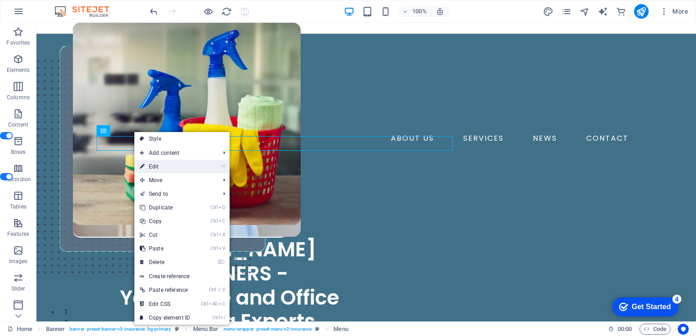
click at [158, 167] on link "⏎ Edit" at bounding box center [164, 167] width 61 height 14
select select "1"
select select
select select "2"
select select
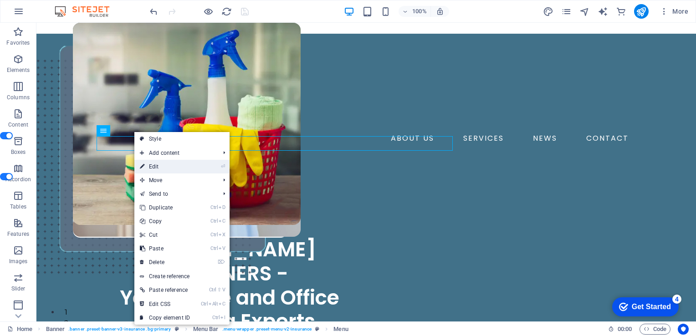
select select "3"
select select "4"
select select
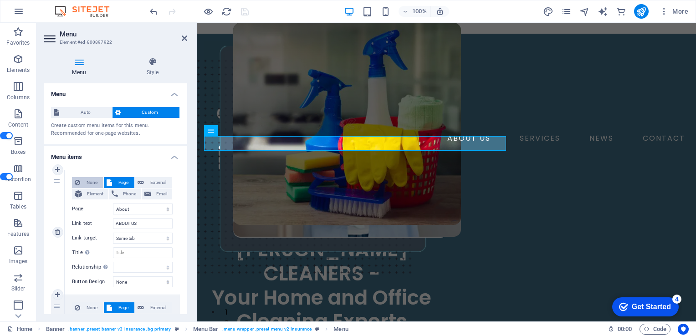
click at [91, 188] on span "None" at bounding box center [92, 182] width 18 height 11
select select
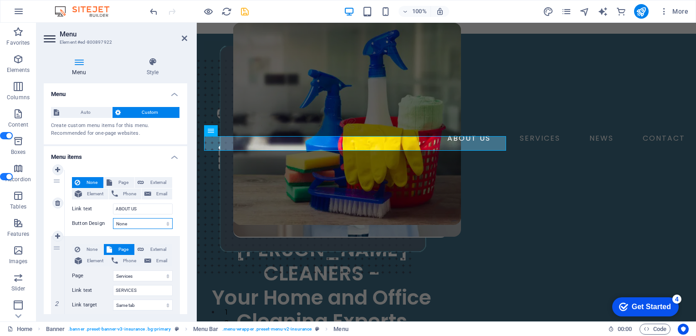
click at [167, 229] on select "None Default Primary Secondary" at bounding box center [143, 223] width 60 height 11
drag, startPoint x: 185, startPoint y: 164, endPoint x: 190, endPoint y: 188, distance: 24.8
click at [190, 188] on div "Menu Style Menu Auto Custom Create custom menu items for this menu. Recommended…" at bounding box center [115, 186] width 158 height 272
click at [82, 61] on icon at bounding box center [79, 61] width 71 height 9
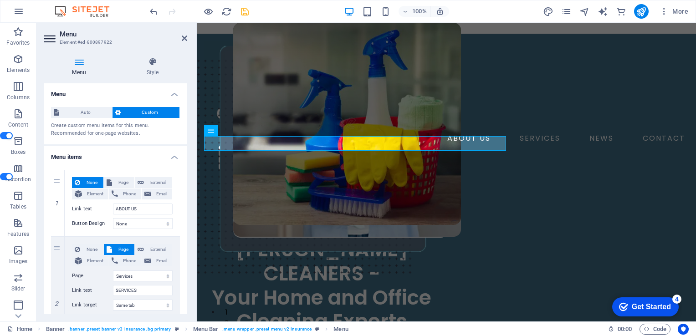
click at [133, 117] on span "Custom" at bounding box center [150, 112] width 54 height 11
click at [88, 116] on span "Auto" at bounding box center [85, 112] width 47 height 11
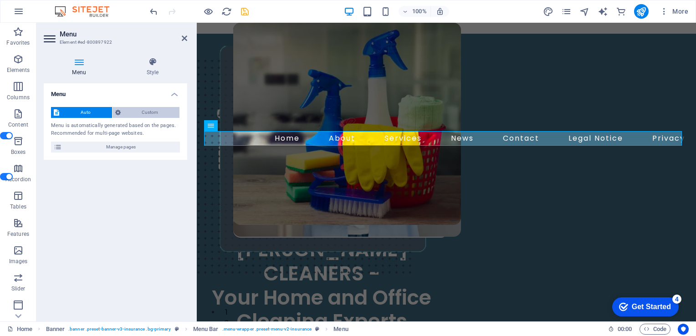
click at [135, 118] on span "Custom" at bounding box center [150, 112] width 54 height 11
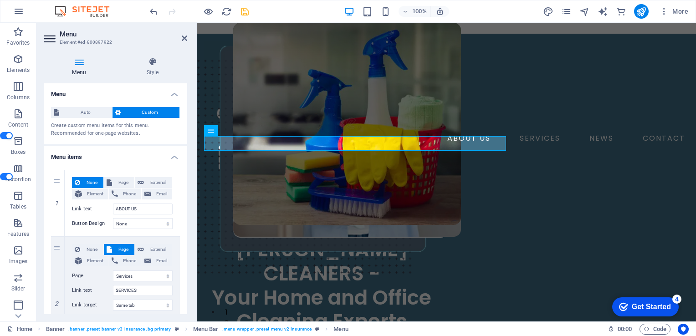
click at [171, 163] on h4 "Menu items" at bounding box center [116, 154] width 144 height 16
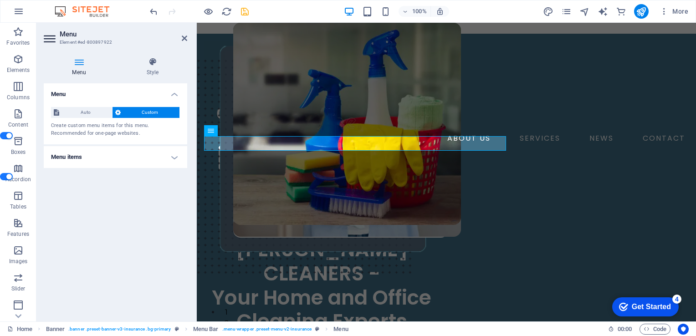
click at [171, 164] on h4 "Menu items" at bounding box center [116, 157] width 144 height 22
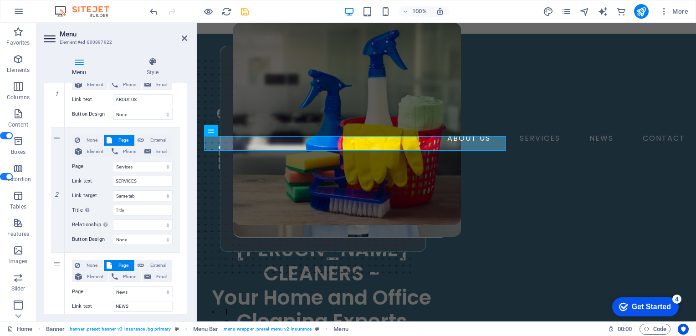
scroll to position [112, 0]
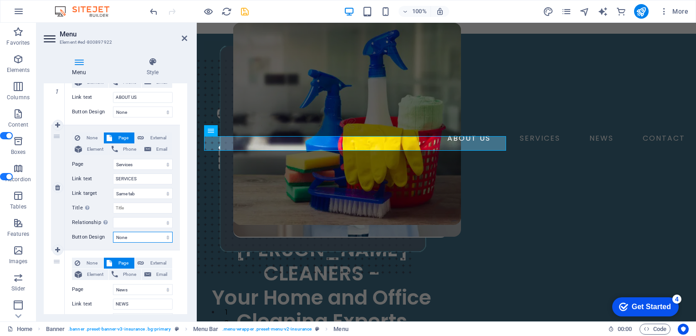
click at [165, 243] on select "None Default Primary Secondary" at bounding box center [143, 237] width 60 height 11
select select "primary"
click at [113, 240] on select "None Default Primary Secondary" at bounding box center [143, 237] width 60 height 11
select select
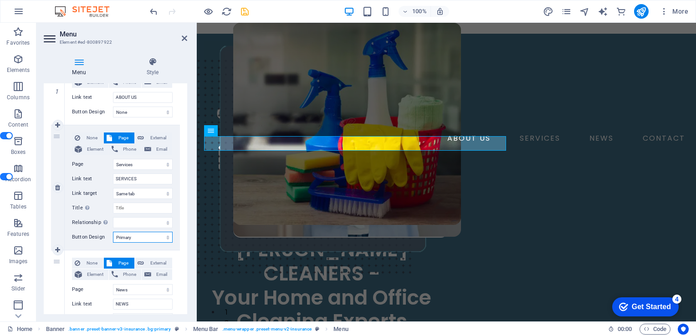
select select
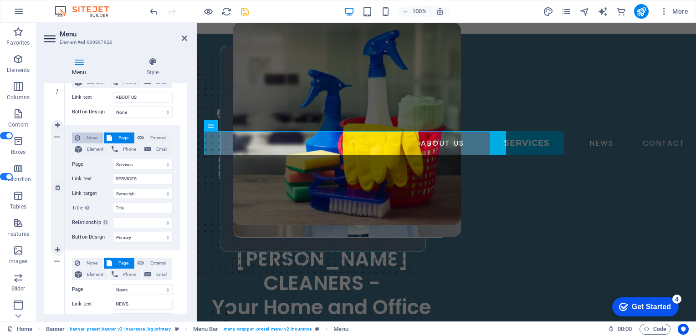
click at [93, 144] on span "None" at bounding box center [92, 138] width 18 height 11
select select
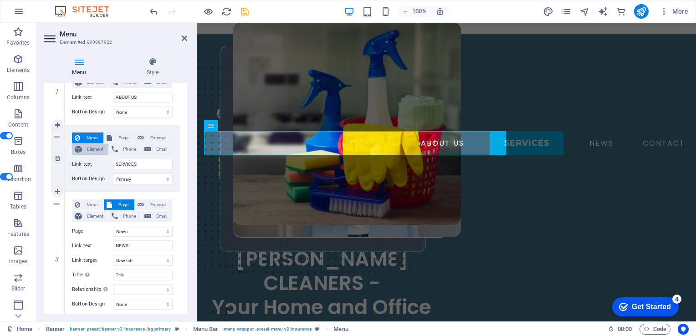
click at [97, 155] on span "Element" at bounding box center [95, 149] width 21 height 11
select select
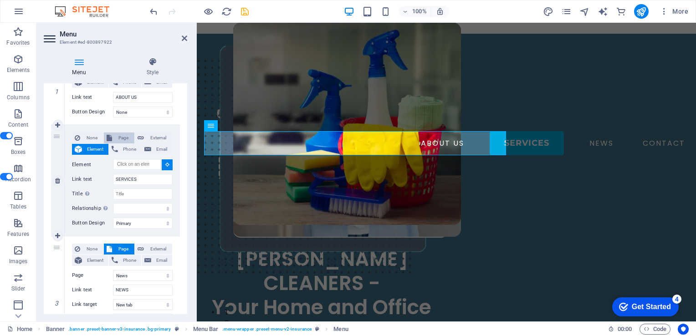
click at [116, 144] on span "Page" at bounding box center [123, 138] width 17 height 11
select select
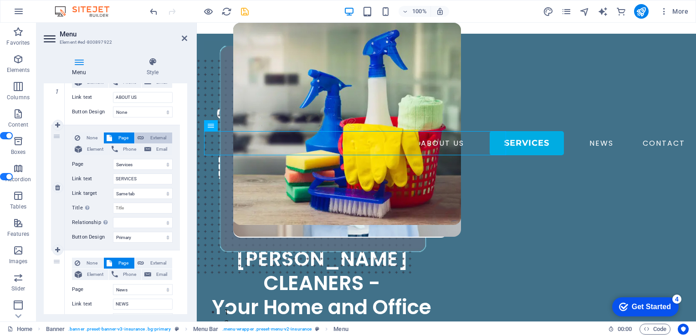
click at [155, 144] on span "External" at bounding box center [158, 138] width 23 height 11
select select "blank"
select select
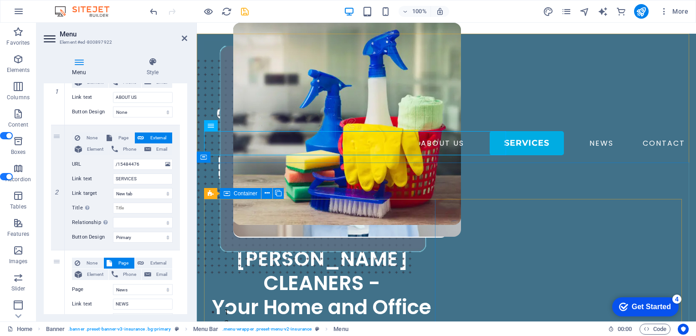
click at [239, 199] on div "2 columns Container" at bounding box center [247, 193] width 86 height 11
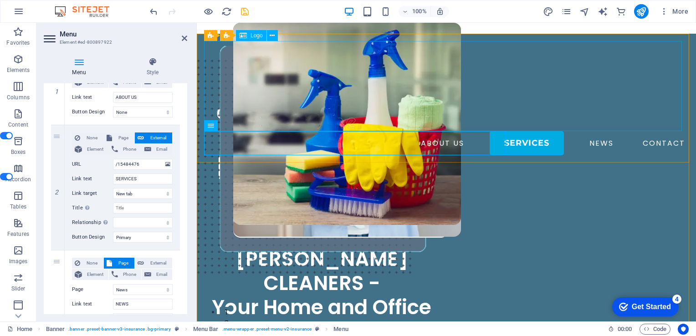
click at [410, 80] on div at bounding box center [446, 86] width 485 height 90
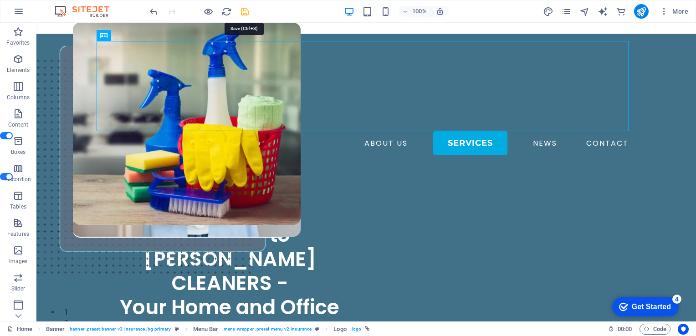
click at [245, 12] on icon "save" at bounding box center [245, 11] width 10 height 10
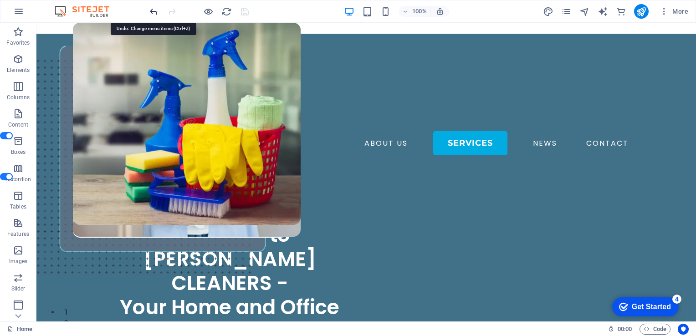
click at [150, 14] on icon "undo" at bounding box center [154, 11] width 10 height 10
click at [153, 13] on icon "undo" at bounding box center [154, 11] width 10 height 10
click at [157, 11] on icon "undo" at bounding box center [154, 11] width 10 height 10
click at [153, 12] on icon "undo" at bounding box center [154, 11] width 10 height 10
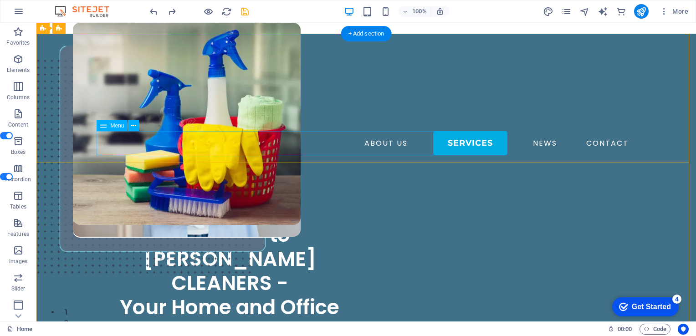
click at [215, 143] on nav "ABOUT US SERVICES NEWS CONTACT" at bounding box center [366, 143] width 532 height 24
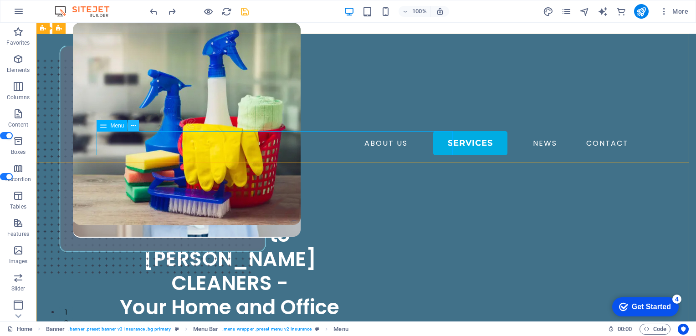
click at [134, 127] on icon at bounding box center [133, 126] width 5 height 10
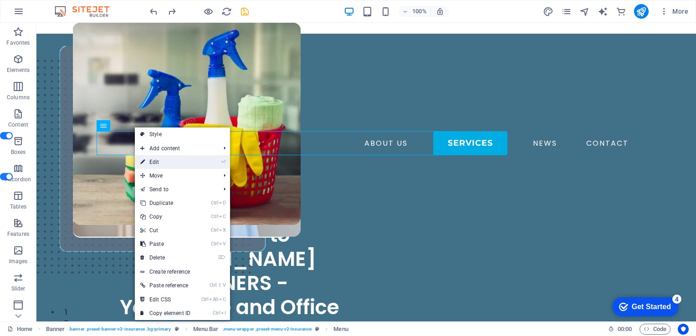
click at [155, 162] on link "⏎ Edit" at bounding box center [165, 162] width 61 height 14
select select "primary"
select select "3"
select select "4"
select select
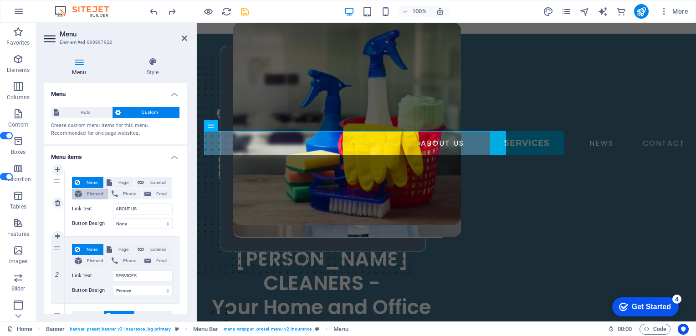
click at [98, 200] on span "Element" at bounding box center [95, 194] width 21 height 11
select select
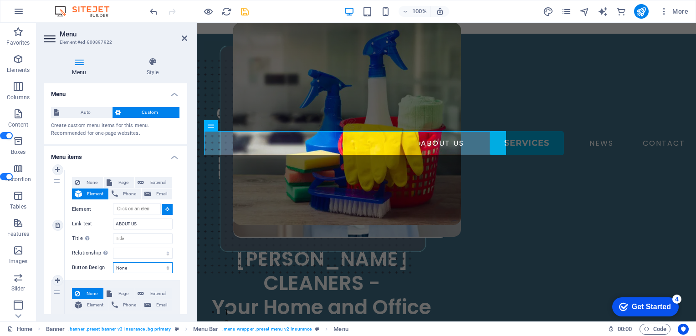
click at [167, 273] on select "None Default Primary Secondary" at bounding box center [143, 267] width 60 height 11
select select "primary"
click at [113, 271] on select "None Default Primary Secondary" at bounding box center [143, 267] width 60 height 11
select select
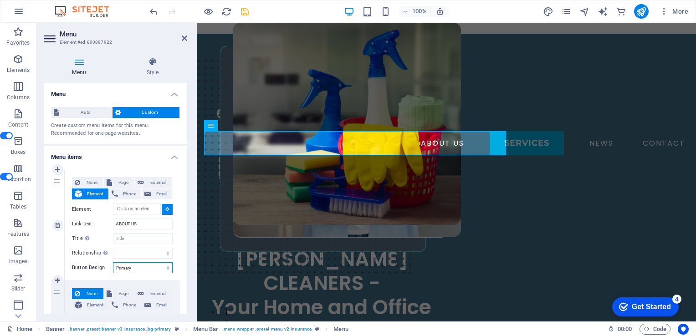
select select
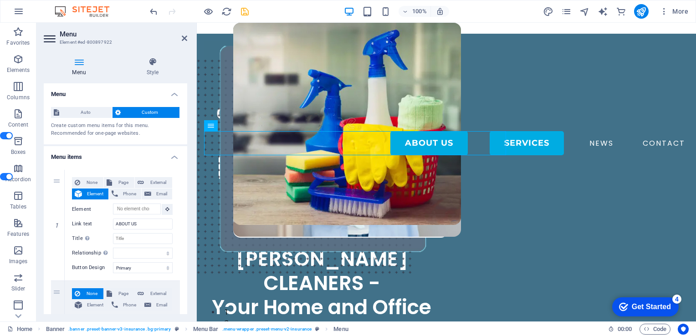
drag, startPoint x: 187, startPoint y: 175, endPoint x: 187, endPoint y: 189, distance: 14.1
click at [188, 190] on div "Menu Style Menu Auto Custom Create custom menu items for this menu. Recommended…" at bounding box center [115, 186] width 158 height 272
drag, startPoint x: 185, startPoint y: 178, endPoint x: 187, endPoint y: 190, distance: 13.0
click at [187, 190] on div "Menu Style Menu Auto Custom Create custom menu items for this menu. Recommended…" at bounding box center [115, 186] width 158 height 272
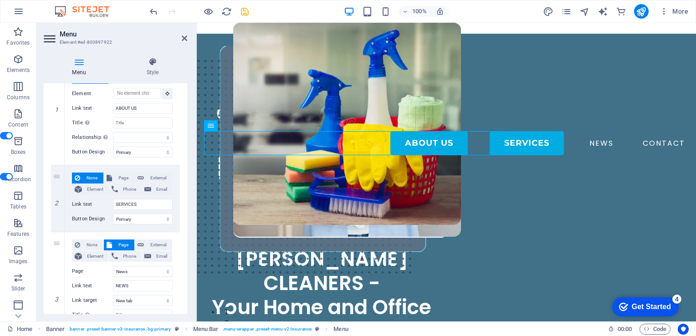
scroll to position [117, 0]
click at [100, 194] on span "Element" at bounding box center [95, 188] width 21 height 11
select select
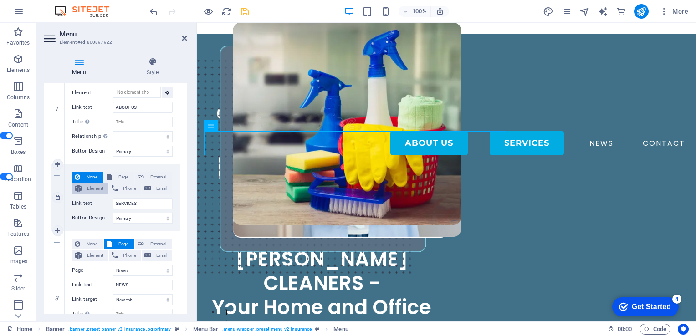
select select
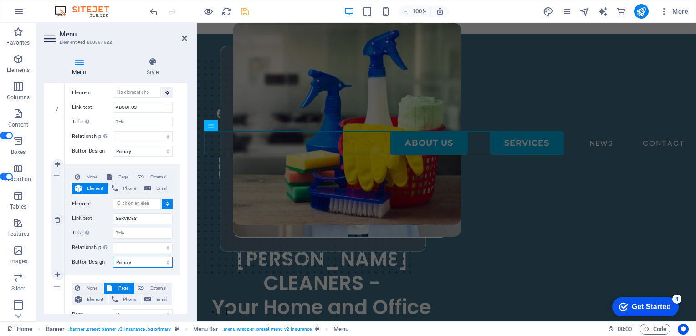
click at [167, 268] on select "None Default Primary Secondary" at bounding box center [143, 262] width 60 height 11
select select "default"
click at [113, 265] on select "None Default Primary Secondary" at bounding box center [143, 262] width 60 height 11
select select
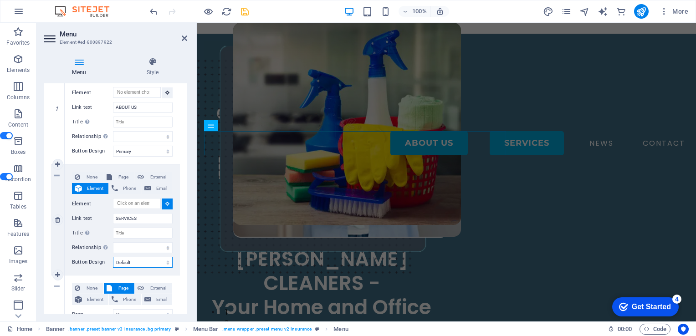
select select
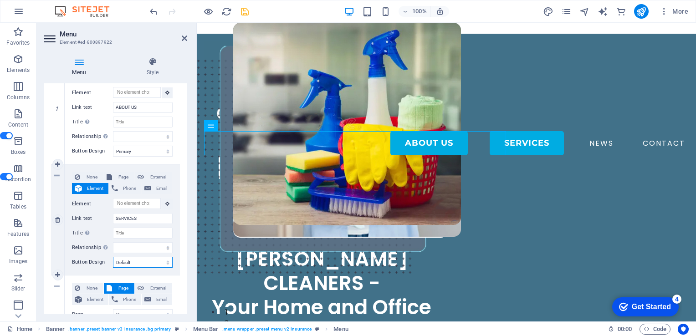
click at [165, 268] on select "None Default Primary Secondary" at bounding box center [143, 262] width 60 height 11
select select "secondary"
click at [113, 265] on select "None Default Primary Secondary" at bounding box center [143, 262] width 60 height 11
select select
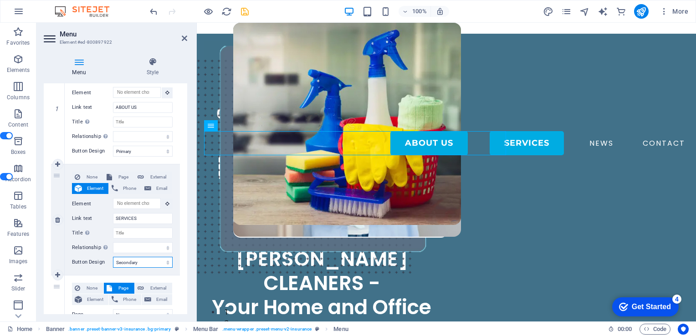
select select
click at [168, 268] on select "None Default Primary Secondary" at bounding box center [143, 262] width 60 height 11
select select
click at [113, 265] on select "None Default Primary Secondary" at bounding box center [143, 262] width 60 height 11
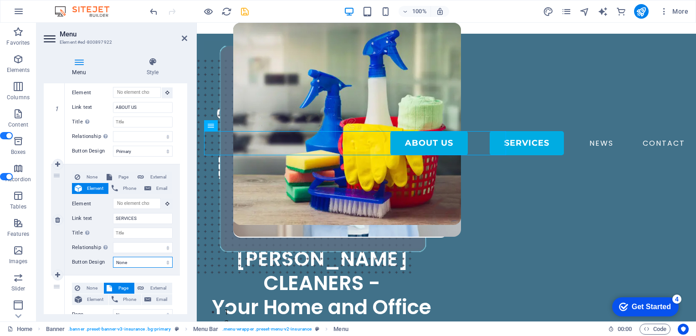
select select
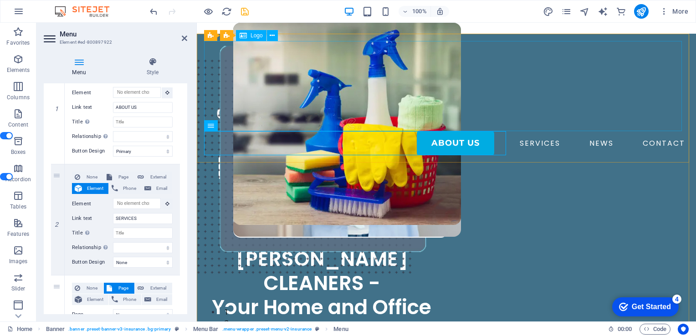
click at [421, 86] on div at bounding box center [446, 86] width 485 height 90
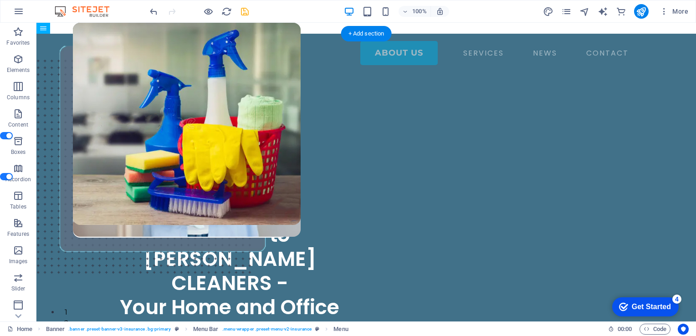
drag, startPoint x: 380, startPoint y: 140, endPoint x: 380, endPoint y: 120, distance: 20.5
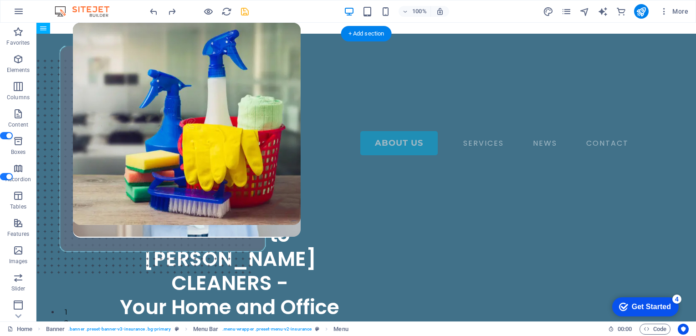
drag, startPoint x: 347, startPoint y: 135, endPoint x: 303, endPoint y: 114, distance: 48.9
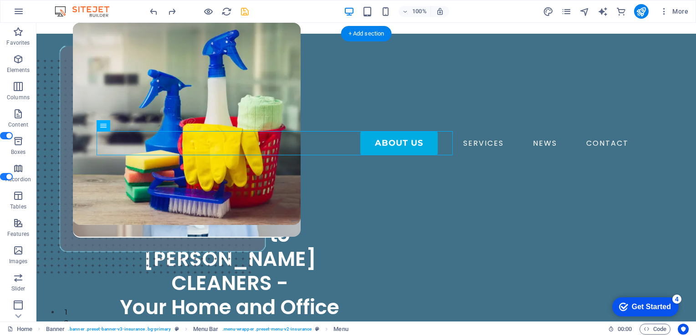
click at [360, 93] on div at bounding box center [366, 86] width 532 height 90
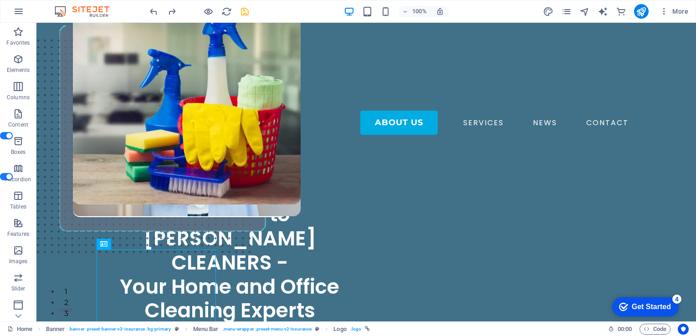
scroll to position [0, 0]
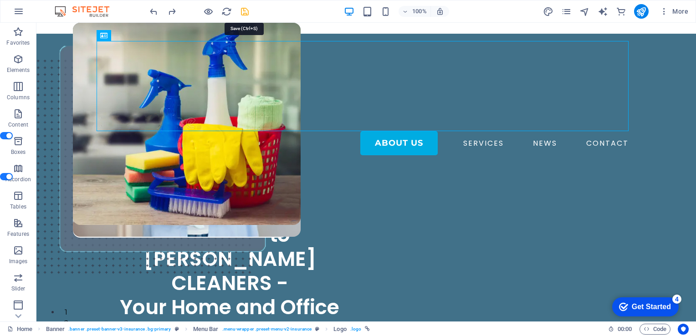
click at [243, 14] on icon "save" at bounding box center [245, 11] width 10 height 10
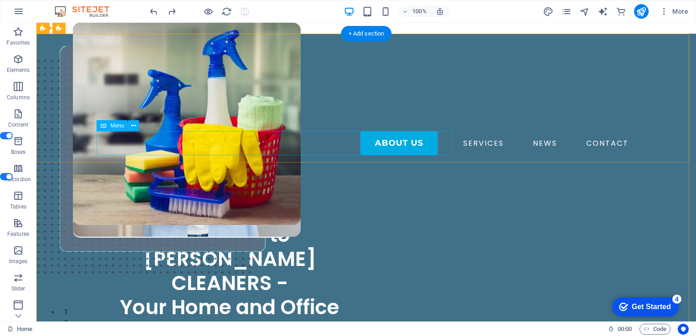
click at [370, 142] on nav "ABOUT US SERVICES NEWS CONTACT" at bounding box center [366, 143] width 532 height 24
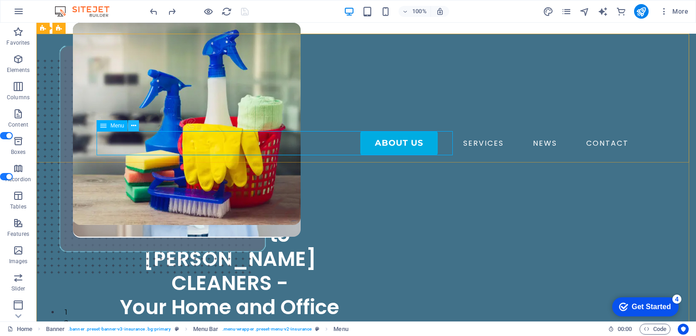
click at [136, 128] on icon at bounding box center [133, 126] width 5 height 10
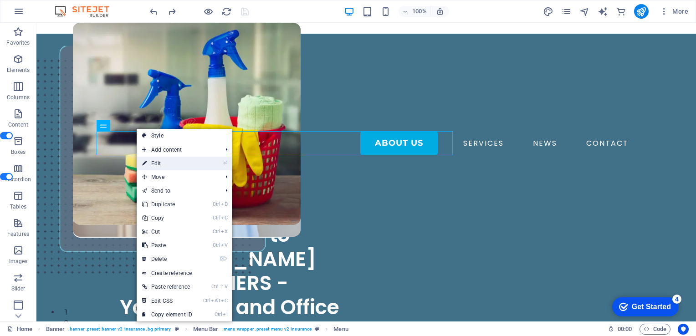
click at [157, 164] on link "⏎ Edit" at bounding box center [167, 164] width 61 height 14
select select "primary"
select select "3"
select select "4"
select select
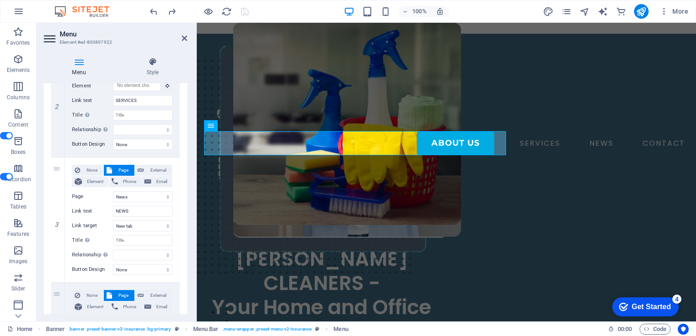
scroll to position [239, 0]
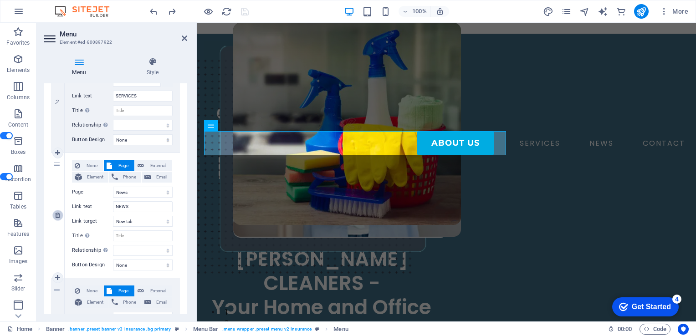
click at [59, 219] on icon at bounding box center [57, 215] width 5 height 6
select select
select select "4"
type input "CONTACT"
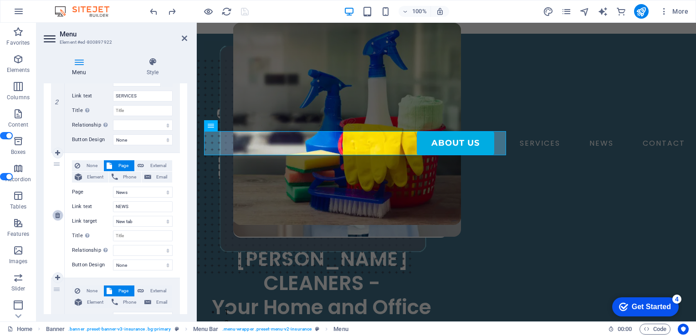
select select
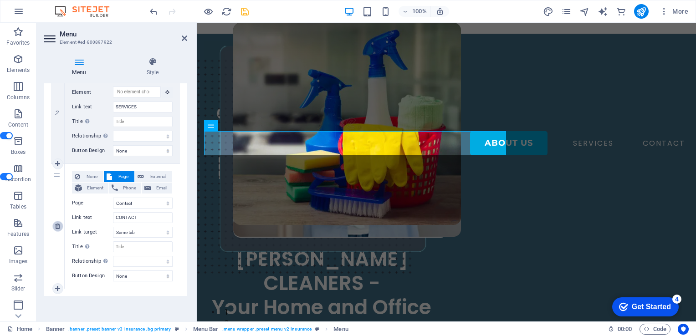
scroll to position [236, 0]
click at [244, 8] on icon "save" at bounding box center [245, 11] width 10 height 10
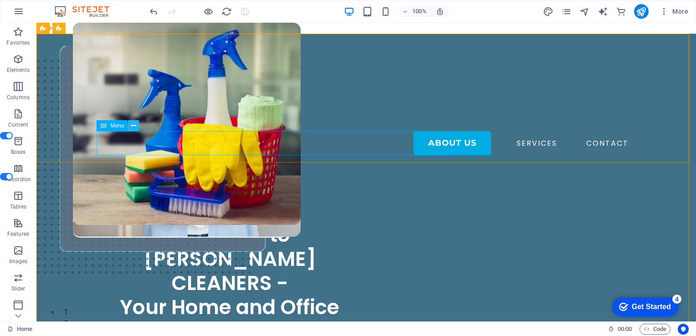
click at [134, 128] on icon at bounding box center [133, 126] width 5 height 10
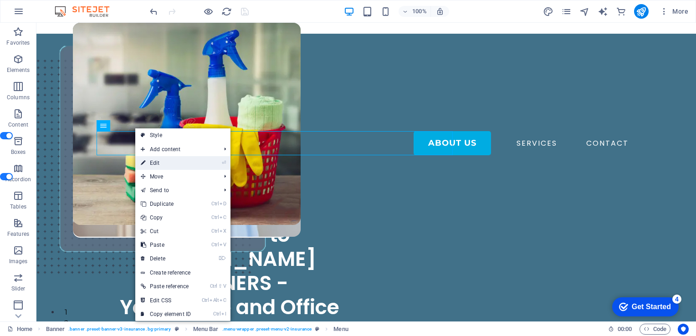
click at [164, 163] on link "⏎ Edit" at bounding box center [165, 163] width 61 height 14
select select "primary"
select select "4"
select select
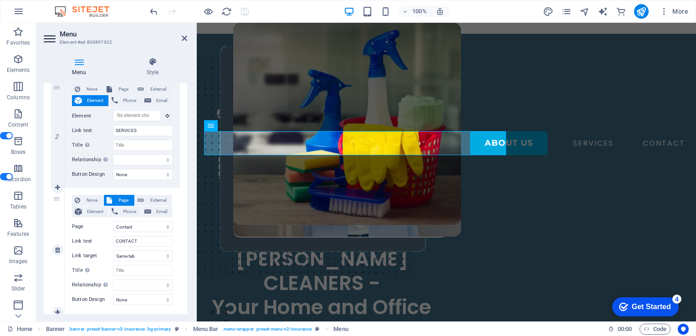
scroll to position [202, 0]
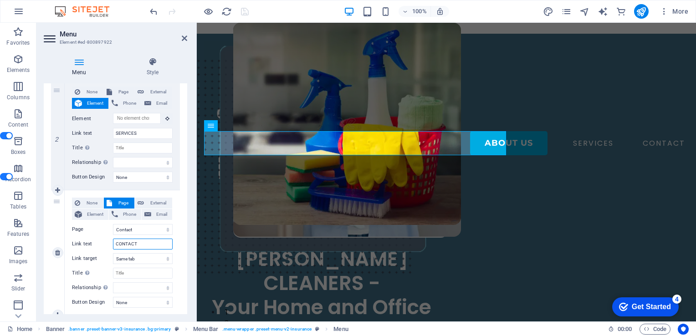
click at [149, 250] on input "CONTACT" at bounding box center [143, 244] width 60 height 11
type input "CONTACT"
select select
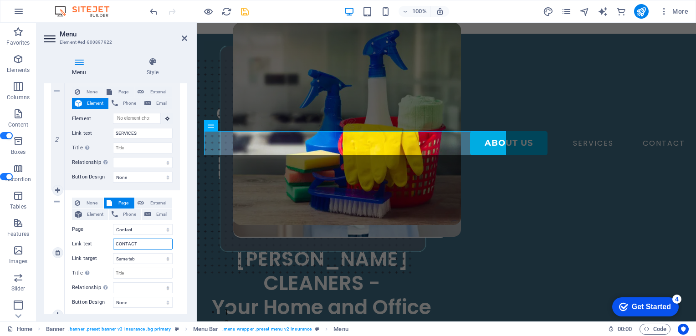
type input "CONTACT U"
select select
type input "CONTACT"
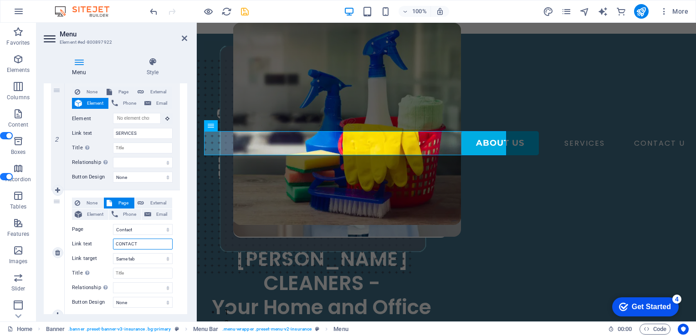
select select
type input "CONTACT US"
select select
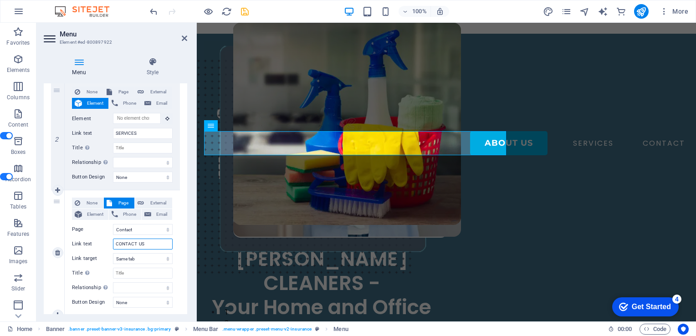
select select
type input "CONTACT US"
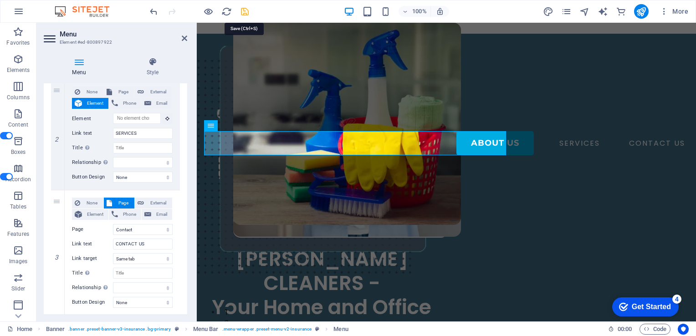
click at [244, 10] on icon "save" at bounding box center [245, 11] width 10 height 10
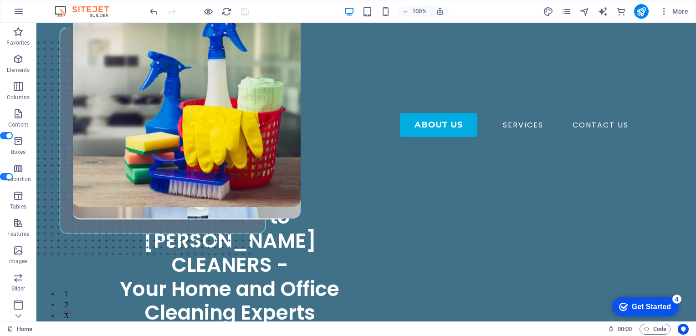
scroll to position [36, 0]
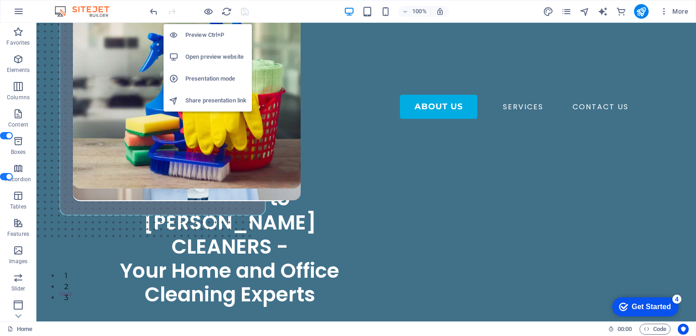
click at [208, 36] on h6 "Preview Ctrl+P" at bounding box center [215, 35] width 61 height 11
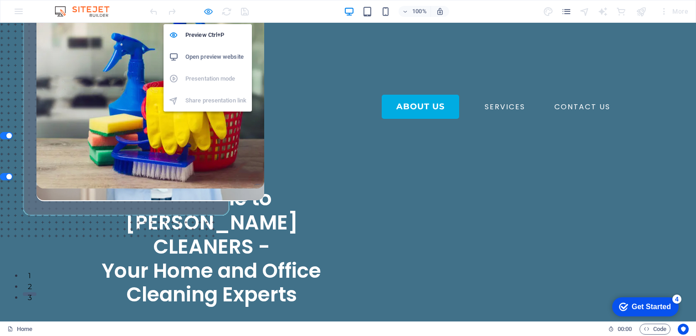
click at [213, 14] on icon "button" at bounding box center [208, 11] width 10 height 10
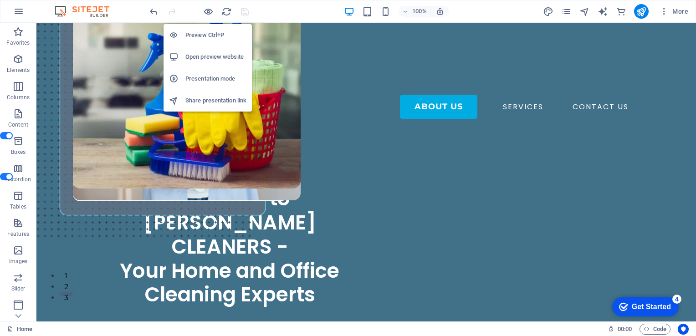
click at [203, 32] on h6 "Preview Ctrl+P" at bounding box center [215, 35] width 61 height 11
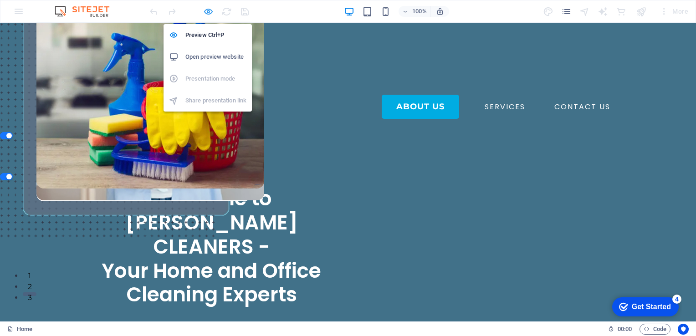
click at [213, 14] on icon "button" at bounding box center [208, 11] width 10 height 10
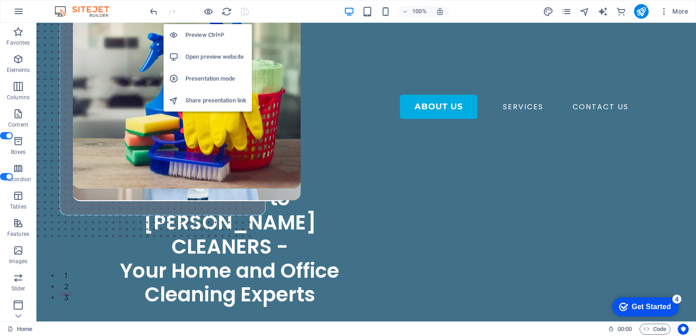
click at [207, 35] on h6 "Preview Ctrl+P" at bounding box center [215, 35] width 61 height 11
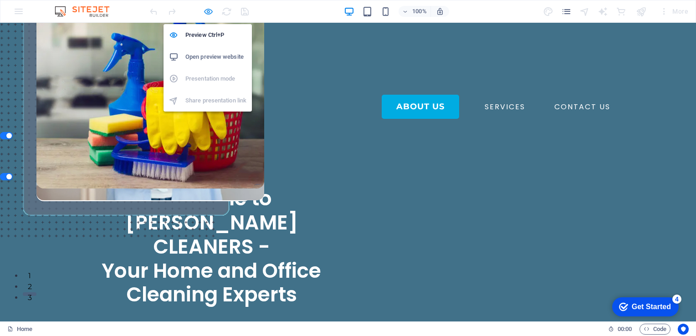
click at [206, 10] on icon "button" at bounding box center [208, 11] width 10 height 10
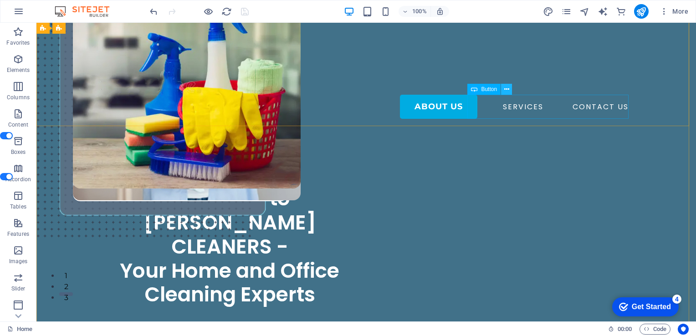
click at [508, 90] on icon at bounding box center [506, 90] width 5 height 10
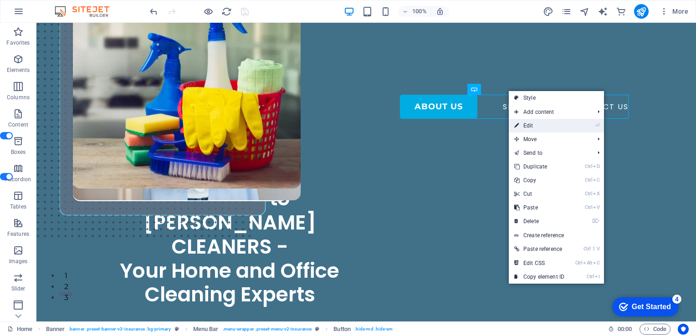
click at [530, 125] on link "⏎ Edit" at bounding box center [539, 126] width 61 height 14
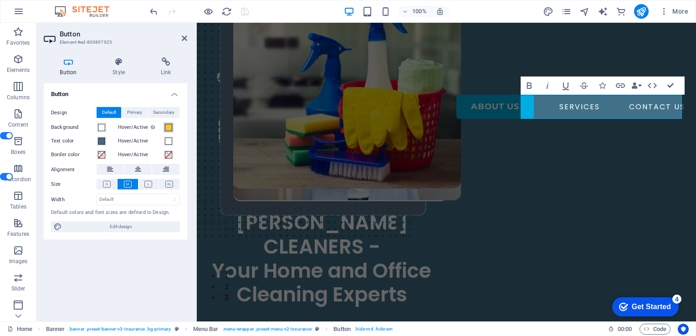
click at [169, 131] on span at bounding box center [168, 127] width 7 height 7
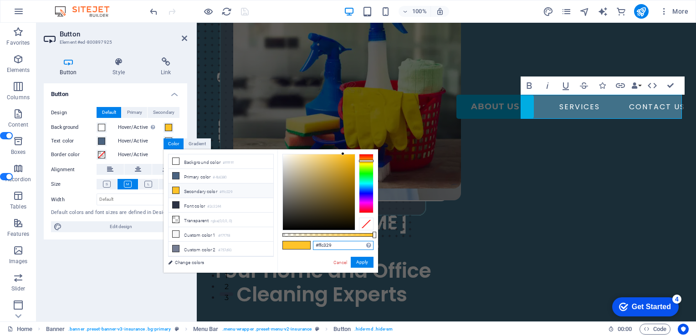
click at [335, 244] on input "#ffc329" at bounding box center [343, 245] width 61 height 9
paste input "417189"
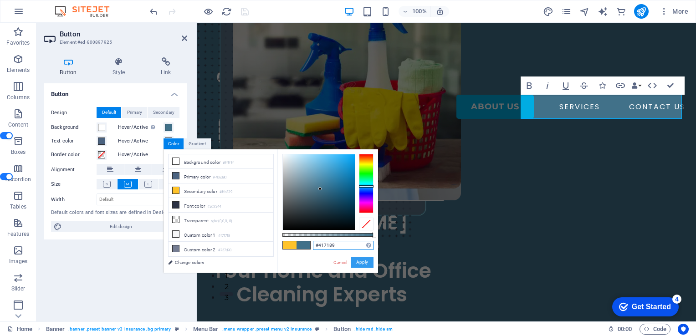
type input "#417189"
click at [369, 267] on button "Apply" at bounding box center [362, 262] width 23 height 11
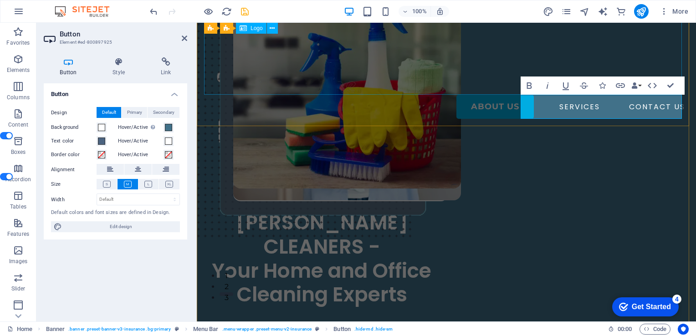
click at [476, 77] on div at bounding box center [446, 50] width 485 height 90
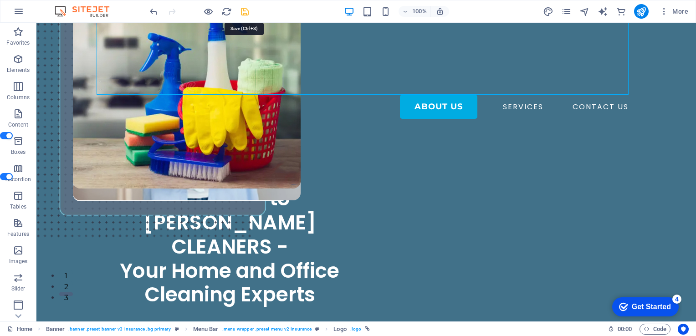
click at [248, 12] on icon "save" at bounding box center [245, 11] width 10 height 10
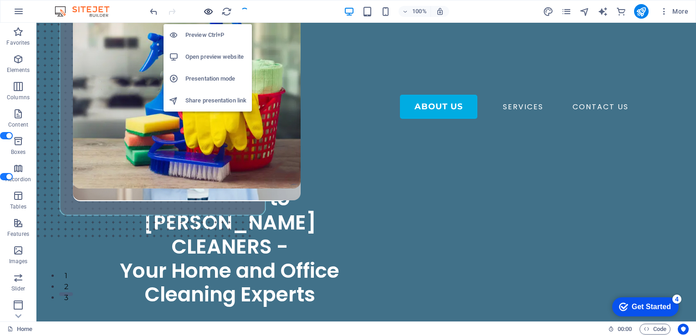
click at [211, 14] on icon "button" at bounding box center [208, 11] width 10 height 10
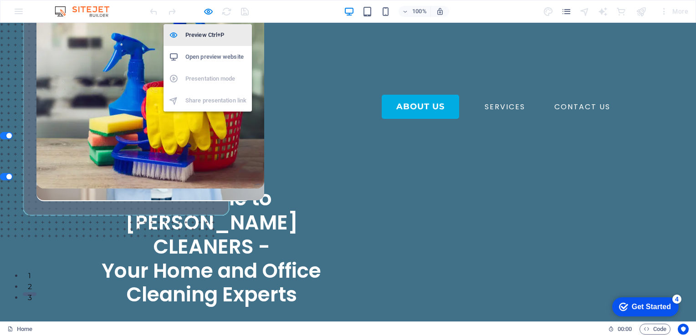
click at [210, 36] on h6 "Preview Ctrl+P" at bounding box center [215, 35] width 61 height 11
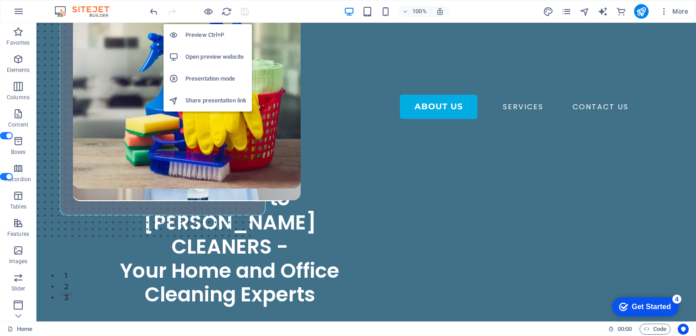
click at [206, 37] on h6 "Preview Ctrl+P" at bounding box center [215, 35] width 61 height 11
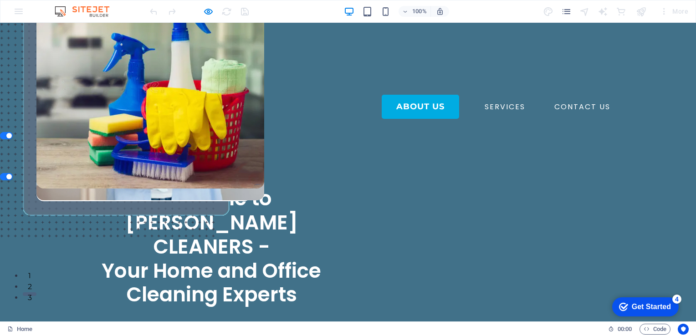
click at [258, 119] on link "Book a cleaning session" at bounding box center [177, 131] width 161 height 24
click at [551, 107] on link "CONTACT US" at bounding box center [582, 107] width 63 height 15
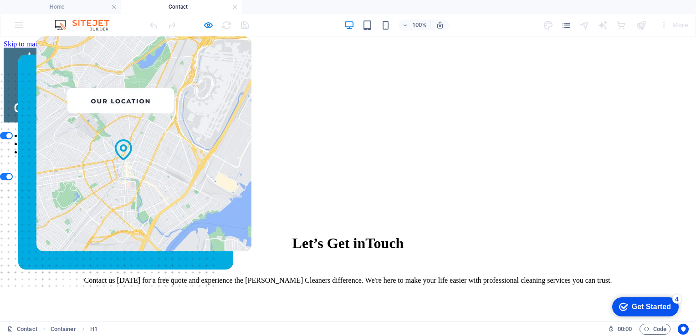
scroll to position [0, 0]
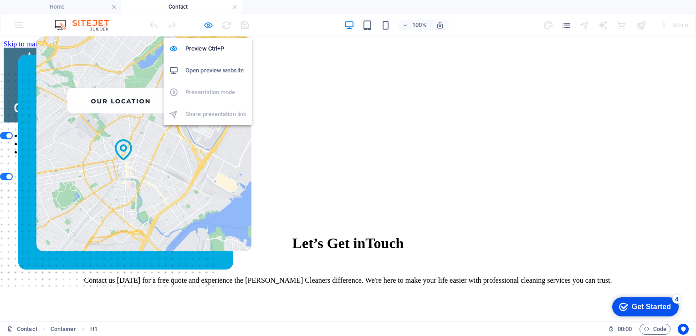
click at [210, 25] on icon "button" at bounding box center [208, 25] width 10 height 10
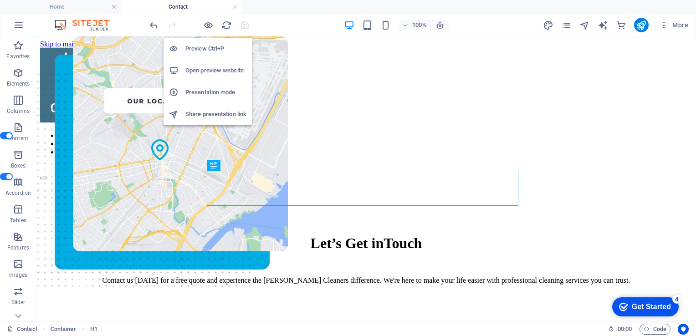
click at [210, 48] on h6 "Preview Ctrl+P" at bounding box center [215, 48] width 61 height 11
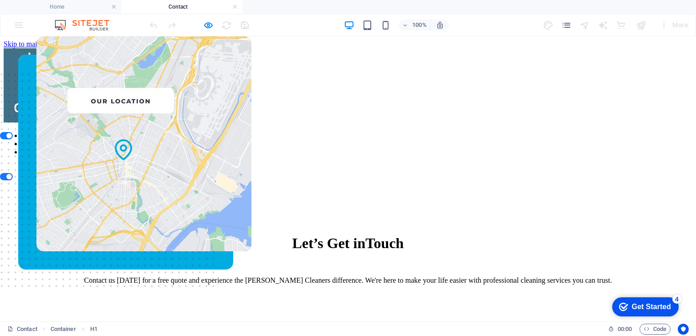
click at [66, 164] on link "BOOK A CALL" at bounding box center [42, 168] width 48 height 8
click at [56, 140] on link "SERVICES" at bounding box center [39, 144] width 34 height 8
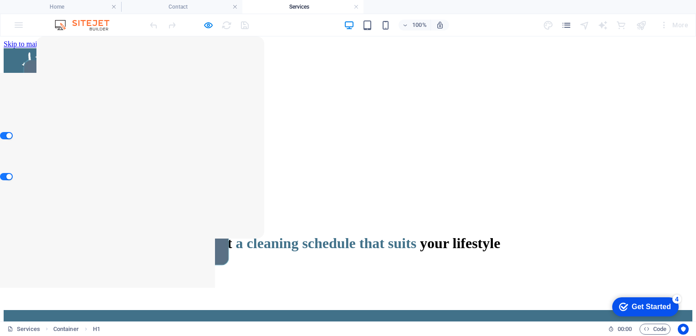
click at [349, 132] on nav "ABOUT US SERVICES CONTACT" at bounding box center [348, 144] width 689 height 25
click at [343, 132] on nav "ABOUT US SERVICES CONTACT" at bounding box center [348, 144] width 689 height 25
click at [337, 132] on nav "ABOUT US SERVICES CONTACT" at bounding box center [348, 144] width 689 height 25
click at [476, 132] on nav "ABOUT US SERVICES CONTACT" at bounding box center [348, 144] width 689 height 25
click at [560, 164] on div "BOOK A CALL" at bounding box center [355, 168] width 674 height 8
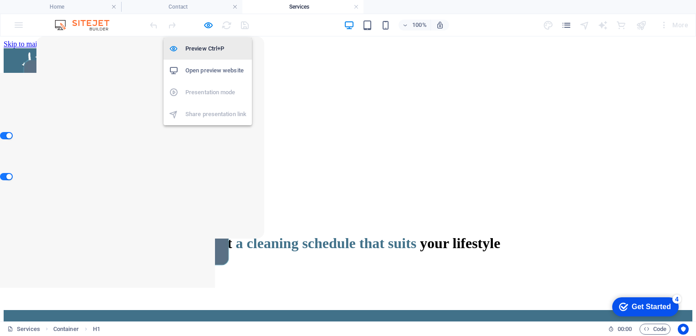
click at [208, 50] on h6 "Preview Ctrl+P" at bounding box center [215, 48] width 61 height 11
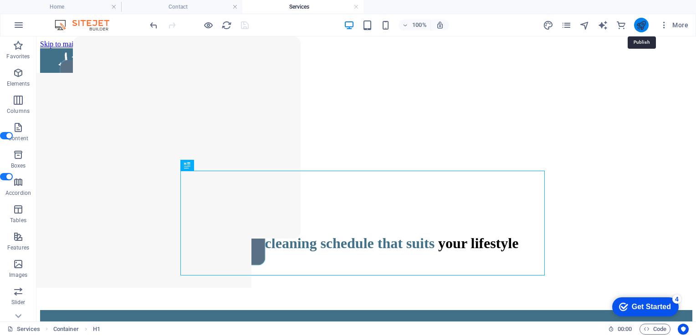
click at [640, 25] on icon "publish" at bounding box center [641, 25] width 10 height 10
